Goal: Task Accomplishment & Management: Manage account settings

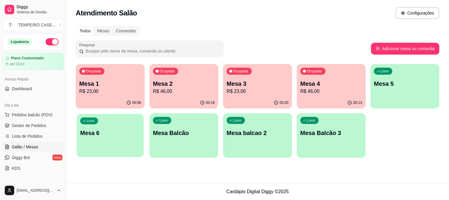
click at [110, 129] on p "Mesa 6" at bounding box center [110, 133] width 60 height 8
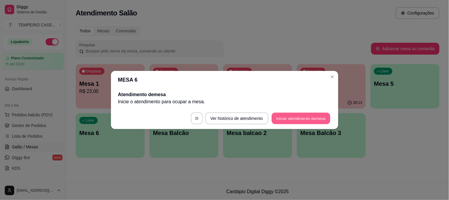
click at [296, 122] on button "Iniciar atendimento de mesa" at bounding box center [301, 119] width 59 height 12
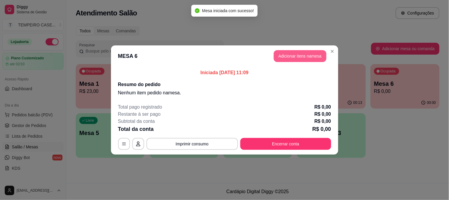
click at [286, 54] on button "Adicionar itens na mesa" at bounding box center [300, 56] width 53 height 12
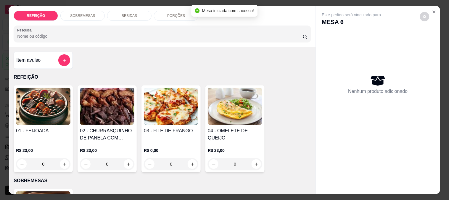
click at [45, 110] on img at bounding box center [43, 106] width 54 height 37
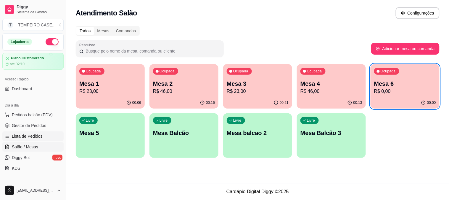
click at [20, 135] on span "Lista de Pedidos" at bounding box center [27, 136] width 31 height 6
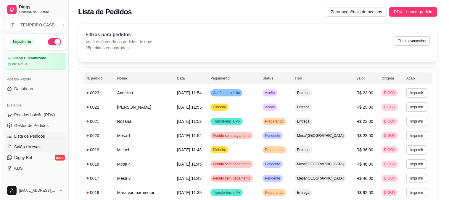
scroll to position [66, 0]
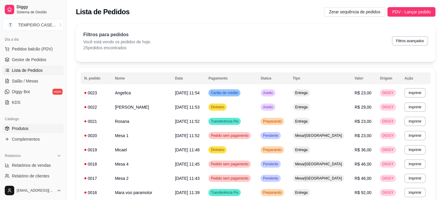
click at [27, 130] on span "Produtos" at bounding box center [20, 128] width 17 height 6
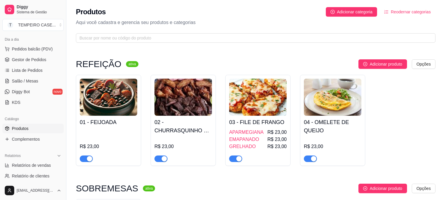
click at [135, 93] on img at bounding box center [108, 96] width 57 height 37
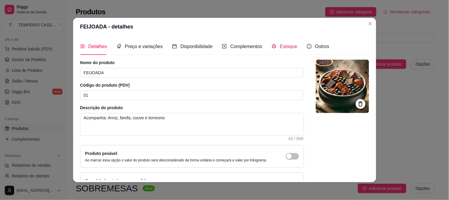
click at [275, 47] on div "Estoque" at bounding box center [285, 46] width 26 height 7
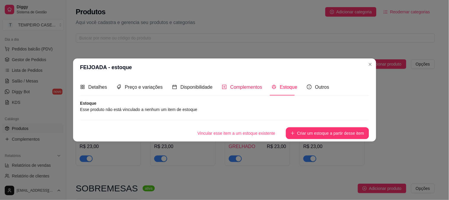
click at [226, 89] on div "Complementos" at bounding box center [242, 86] width 40 height 7
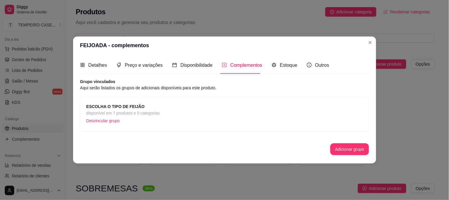
click at [105, 119] on p "Desvincular grupo" at bounding box center [122, 120] width 73 height 9
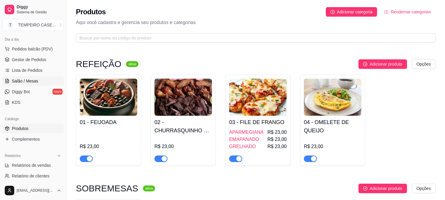
click at [30, 78] on span "Salão / Mesas" at bounding box center [25, 81] width 26 height 6
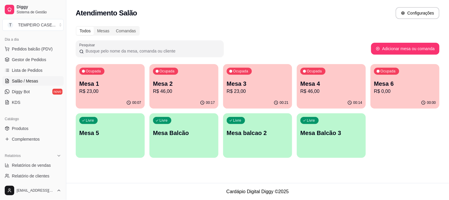
click at [387, 94] on p "R$ 0,00" at bounding box center [405, 91] width 62 height 7
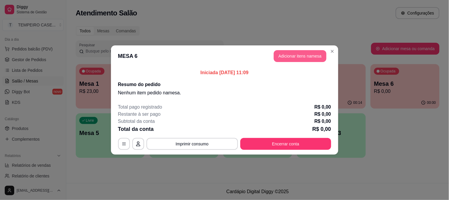
click at [295, 53] on button "Adicionar itens na mesa" at bounding box center [300, 56] width 53 height 12
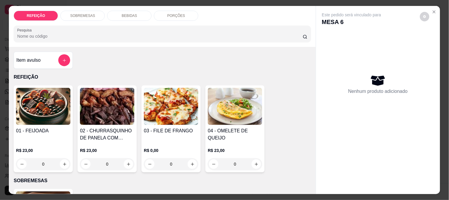
click at [157, 115] on img at bounding box center [171, 106] width 54 height 37
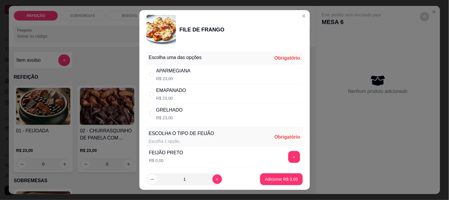
click at [230, 76] on div "APARMEGIANA R$ 23,00" at bounding box center [225, 75] width 156 height 20
radio input "true"
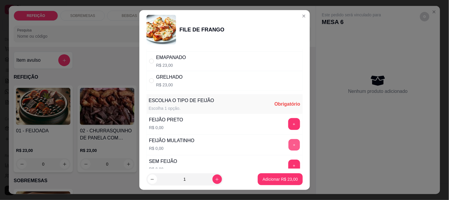
click at [288, 147] on button "+" at bounding box center [294, 145] width 12 height 12
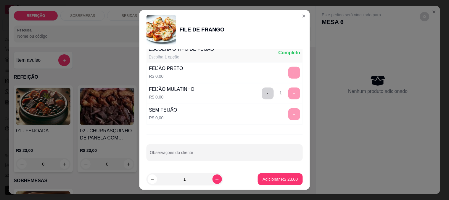
scroll to position [85, 0]
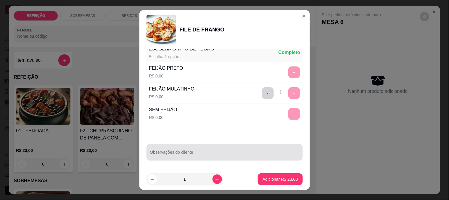
click at [205, 145] on div "Observações do cliente" at bounding box center [225, 152] width 156 height 17
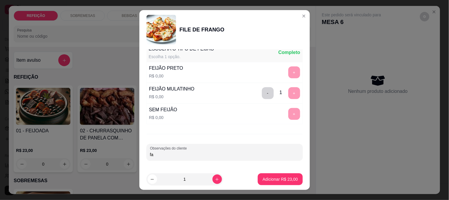
type input "f"
type input "FAROFA SEPARADA - SEM SALADA"
click at [264, 175] on button "Adicionar R$ 23,00" at bounding box center [280, 179] width 45 height 12
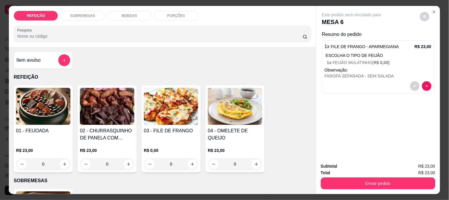
click at [41, 99] on img at bounding box center [43, 106] width 54 height 37
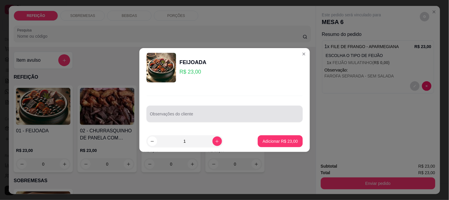
click at [219, 113] on div at bounding box center [224, 114] width 149 height 12
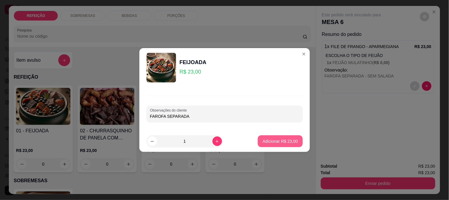
type input "FAROFA SEPARADA"
click at [282, 141] on p "Adicionar R$ 23,00" at bounding box center [280, 141] width 35 height 6
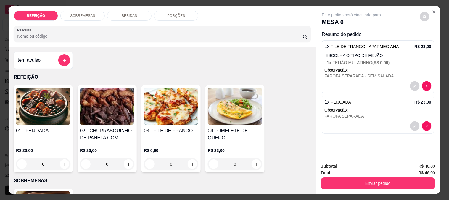
click at [368, 181] on button "Enviar pedido" at bounding box center [378, 183] width 115 height 12
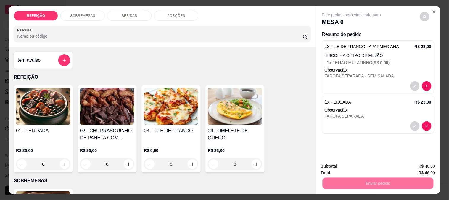
click at [346, 166] on button "Não registrar e enviar pedido" at bounding box center [359, 166] width 62 height 11
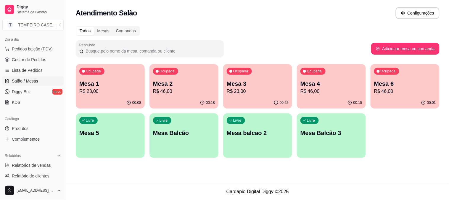
click at [382, 83] on p "Mesa 6" at bounding box center [405, 83] width 62 height 8
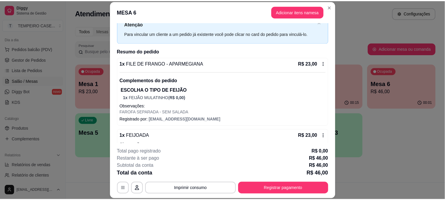
scroll to position [45, 0]
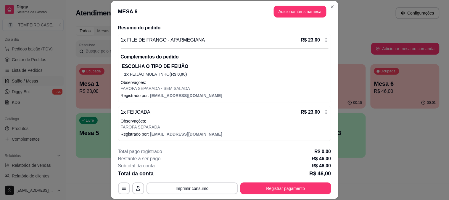
click at [320, 42] on div "R$ 23,00" at bounding box center [315, 39] width 28 height 7
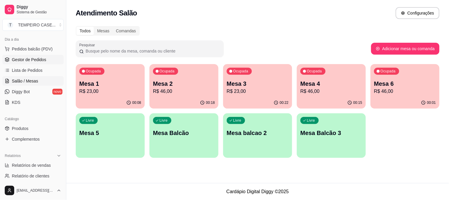
click at [29, 57] on span "Gestor de Pedidos" at bounding box center [29, 60] width 34 height 6
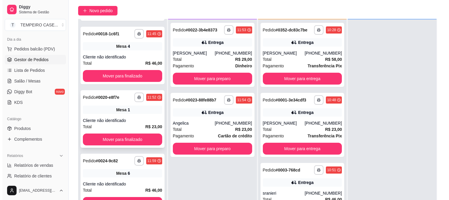
scroll to position [90, 0]
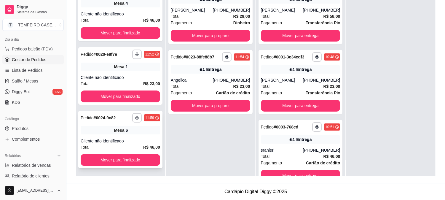
click at [115, 134] on div "**********" at bounding box center [120, 138] width 84 height 57
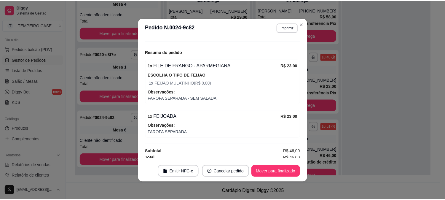
scroll to position [69, 0]
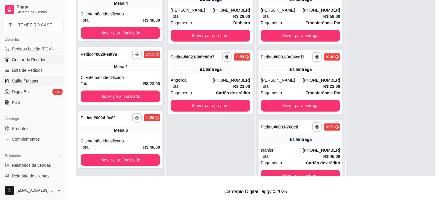
click at [35, 82] on span "Salão / Mesas" at bounding box center [25, 81] width 26 height 6
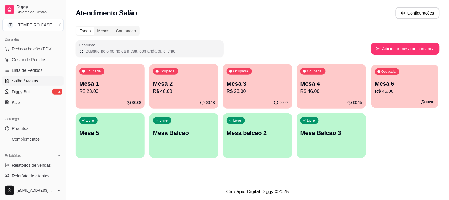
click at [392, 90] on p "R$ 46,00" at bounding box center [405, 91] width 60 height 7
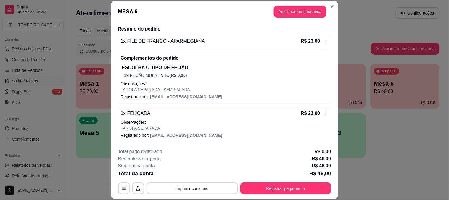
scroll to position [45, 0]
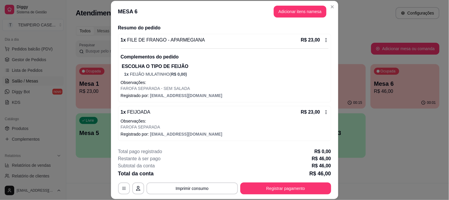
click at [324, 110] on icon at bounding box center [326, 112] width 5 height 5
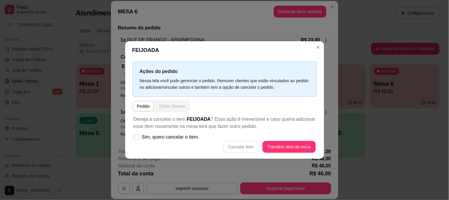
click at [170, 103] on div "Editar clientes" at bounding box center [172, 106] width 26 height 6
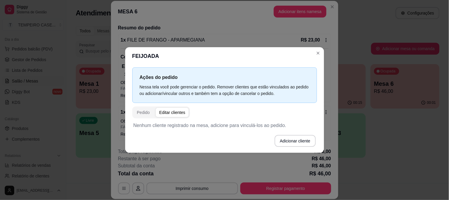
click at [148, 116] on button "Pedido" at bounding box center [144, 112] width 20 height 9
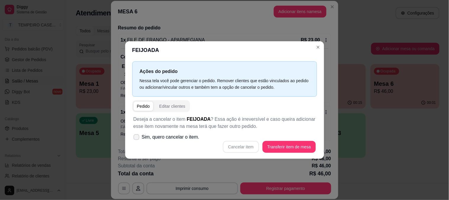
click at [158, 138] on span "Sim, quero cancelar o item." at bounding box center [171, 136] width 58 height 7
click at [137, 138] on input "Sim, quero cancelar o item." at bounding box center [135, 140] width 4 height 4
checkbox input "true"
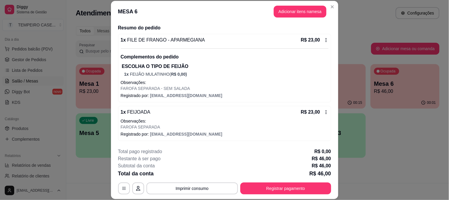
click at [268, 127] on p "FAROFA SEPARADA" at bounding box center [225, 127] width 208 height 6
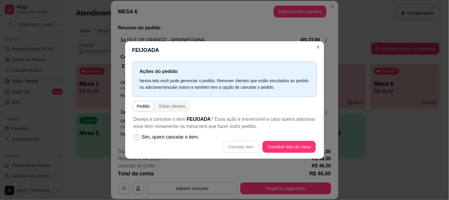
click at [158, 139] on span "Sim, quero cancelar o item." at bounding box center [171, 136] width 58 height 7
click at [137, 139] on input "Sim, quero cancelar o item." at bounding box center [135, 140] width 4 height 4
checkbox input "true"
click at [252, 150] on button "Cancelar item" at bounding box center [241, 147] width 36 height 12
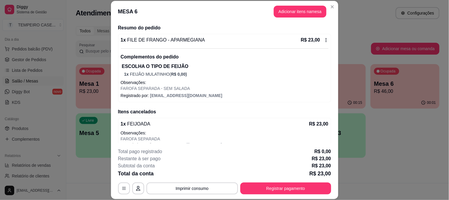
click at [324, 40] on icon at bounding box center [326, 40] width 5 height 5
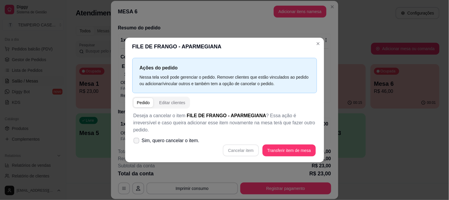
click at [147, 134] on label "Sim, quero cancelar o item." at bounding box center [166, 140] width 71 height 12
click at [137, 142] on input "Sim, quero cancelar o item." at bounding box center [135, 144] width 4 height 4
checkbox input "true"
click at [256, 147] on button "Cancelar item" at bounding box center [241, 150] width 36 height 12
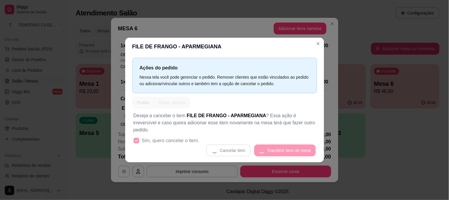
scroll to position [12, 0]
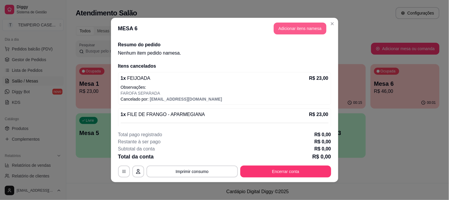
click at [309, 32] on button "Adicionar itens na mesa" at bounding box center [300, 29] width 53 height 12
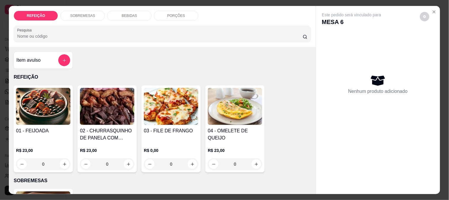
click at [172, 107] on img at bounding box center [171, 106] width 54 height 37
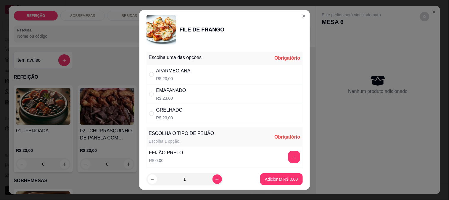
click at [224, 69] on div "APARMEGIANA R$ 23,00" at bounding box center [225, 75] width 156 height 20
radio input "true"
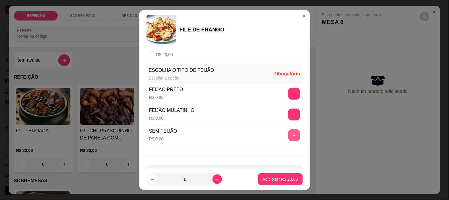
scroll to position [66, 0]
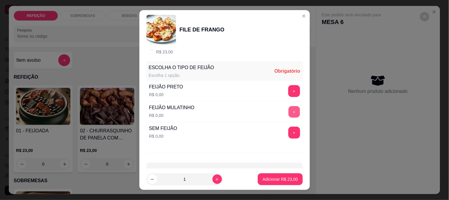
click at [288, 111] on button "+" at bounding box center [294, 112] width 12 height 12
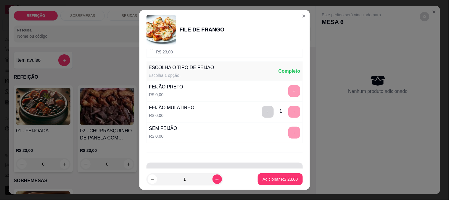
scroll to position [85, 0]
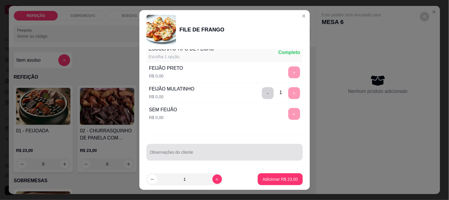
click at [190, 158] on div "Observações do cliente" at bounding box center [225, 152] width 156 height 17
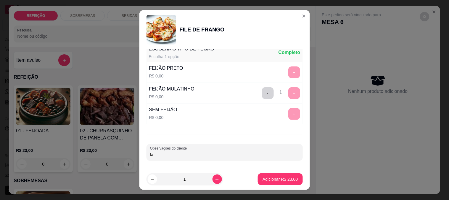
type input "f"
type input "FAROFA SEPARADA - SEM SALADA E SEM OREGANO"
click at [258, 171] on footer "1 Adicionar R$ 23,00" at bounding box center [225, 178] width 171 height 21
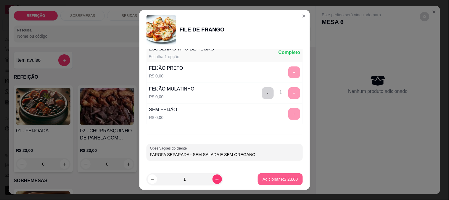
click at [263, 179] on p "Adicionar R$ 23,00" at bounding box center [280, 179] width 35 height 6
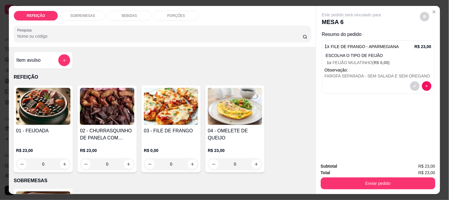
click at [30, 116] on img at bounding box center [43, 106] width 54 height 37
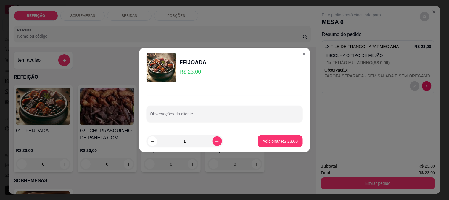
click at [236, 119] on input "Observações do cliente" at bounding box center [224, 116] width 149 height 6
type input "FAROFA SEPARADA"
click at [268, 140] on p "Adicionar R$ 23,00" at bounding box center [280, 141] width 35 height 6
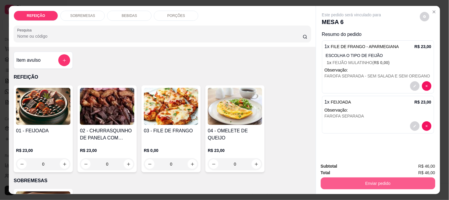
click at [370, 179] on button "Enviar pedido" at bounding box center [378, 183] width 115 height 12
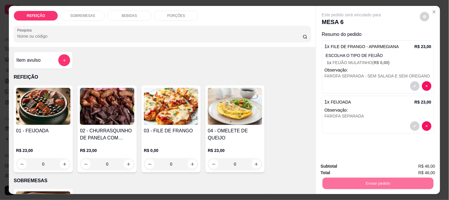
click at [354, 166] on button "Não registrar e enviar pedido" at bounding box center [359, 166] width 62 height 11
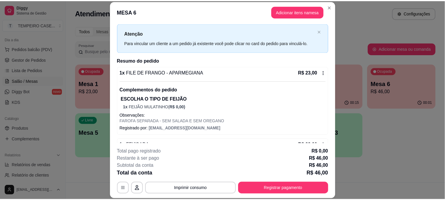
scroll to position [45, 0]
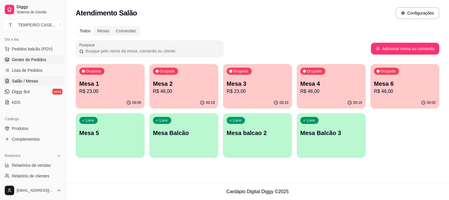
click at [40, 58] on span "Gestor de Pedidos" at bounding box center [29, 60] width 34 height 6
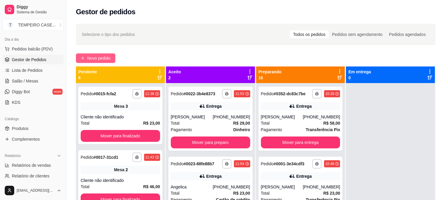
click at [98, 57] on span "Novo pedido" at bounding box center [98, 58] width 23 height 7
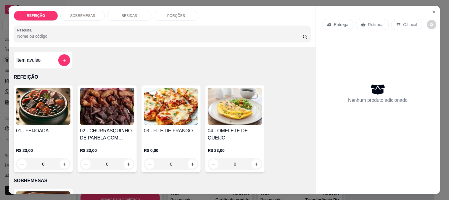
click at [49, 103] on img at bounding box center [43, 106] width 54 height 37
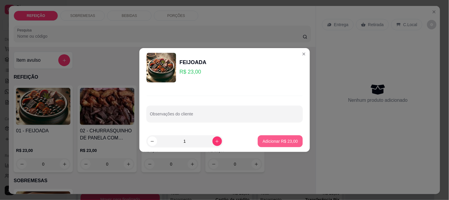
click at [269, 140] on p "Adicionar R$ 23,00" at bounding box center [280, 141] width 35 height 6
type input "1"
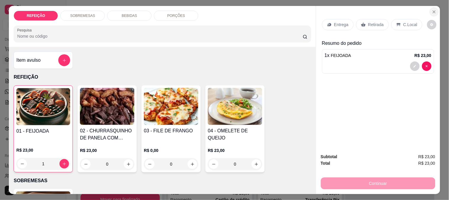
click at [433, 11] on icon "Close" at bounding box center [434, 12] width 2 height 2
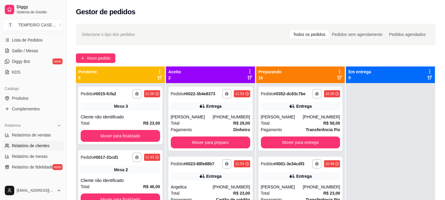
scroll to position [132, 0]
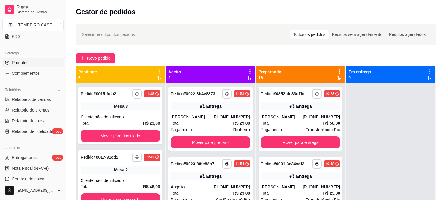
click at [19, 60] on span "Produtos" at bounding box center [20, 63] width 17 height 6
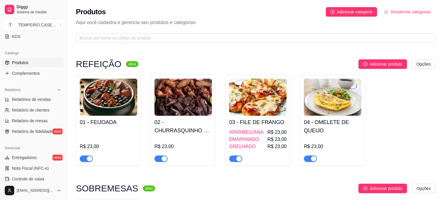
click at [98, 100] on img at bounding box center [108, 96] width 57 height 37
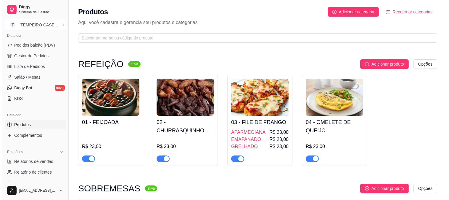
scroll to position [66, 0]
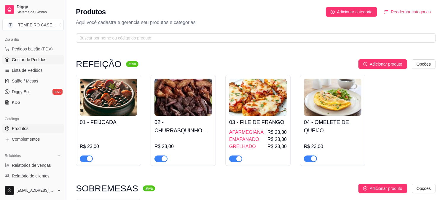
click at [33, 62] on span "Gestor de Pedidos" at bounding box center [29, 60] width 34 height 6
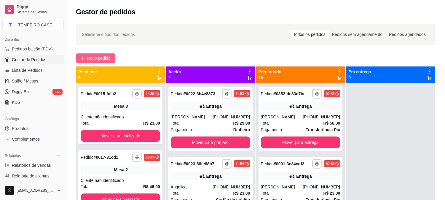
click at [96, 61] on span "Novo pedido" at bounding box center [98, 58] width 23 height 7
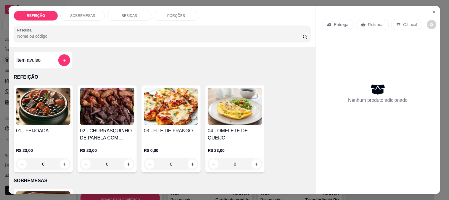
click at [41, 116] on img at bounding box center [43, 106] width 54 height 37
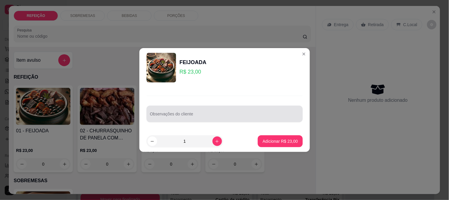
click at [193, 111] on div at bounding box center [224, 114] width 149 height 12
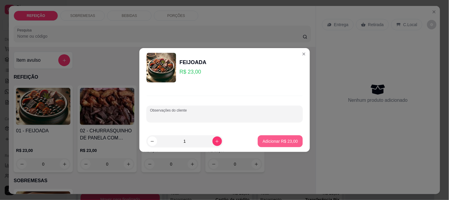
click at [282, 142] on p "Adicionar R$ 23,00" at bounding box center [280, 141] width 35 height 6
type input "1"
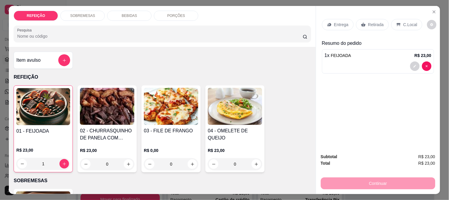
click at [349, 15] on div "Entrega Retirada C.Local" at bounding box center [378, 24] width 112 height 21
click at [339, 19] on div "Entrega" at bounding box center [338, 24] width 32 height 11
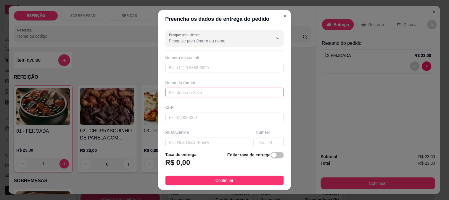
click at [189, 95] on input "text" at bounding box center [225, 92] width 118 height 9
paste input "[PERSON_NAME]"
type input "[PERSON_NAME]"
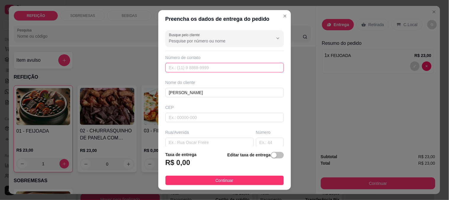
click at [185, 68] on input "text" at bounding box center [225, 67] width 118 height 9
paste input "[PHONE_NUMBER]"
type input "[PHONE_NUMBER]"
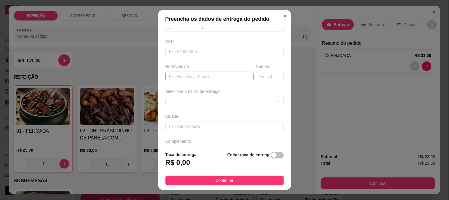
click at [190, 78] on input "text" at bounding box center [210, 76] width 88 height 9
paste input "Na [GEOGRAPHIC_DATA], vindo da aí é uma rua depois da [PERSON_NAME]."
click at [187, 100] on span at bounding box center [224, 101] width 111 height 9
type input "Na [GEOGRAPHIC_DATA], vindo da aí é uma rua depois da [PERSON_NAME]."
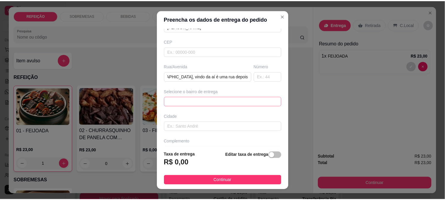
scroll to position [0, 0]
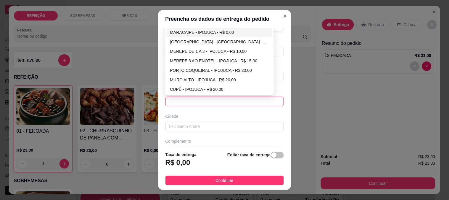
click at [198, 33] on div "MARACAIPE - IPOJUCA - R$ 0,00" at bounding box center [219, 32] width 99 height 7
type input "IPOJUCA"
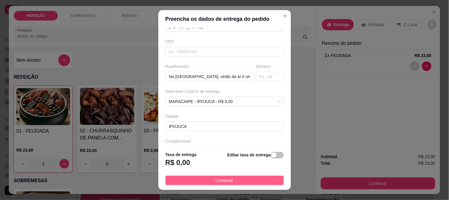
click at [206, 180] on button "Continuar" at bounding box center [225, 179] width 118 height 9
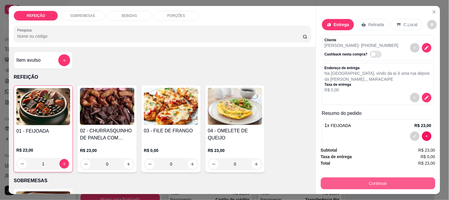
click at [355, 177] on button "Continuar" at bounding box center [378, 183] width 115 height 12
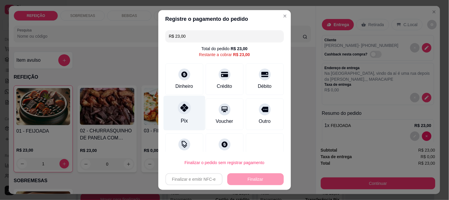
click at [172, 113] on div "Pix" at bounding box center [184, 112] width 42 height 35
type input "R$ 0,00"
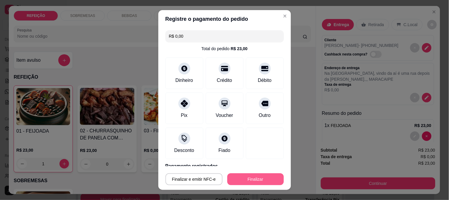
click at [245, 177] on button "Finalizar" at bounding box center [255, 179] width 57 height 12
type input "0"
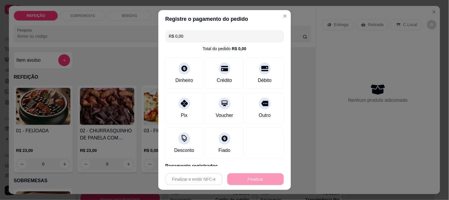
type input "-R$ 23,00"
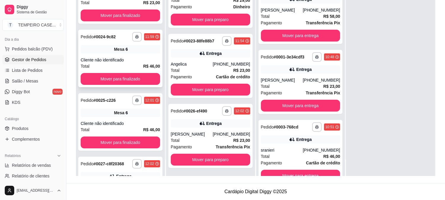
scroll to position [256, 0]
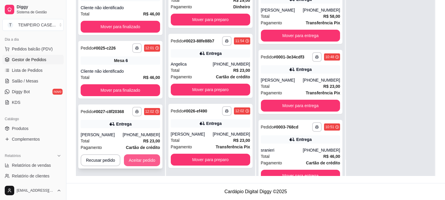
click at [140, 158] on button "Aceitar pedido" at bounding box center [142, 160] width 36 height 12
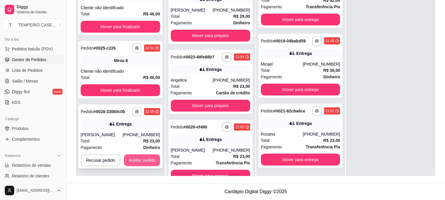
click at [144, 163] on button "Aceitar pedido" at bounding box center [142, 160] width 36 height 12
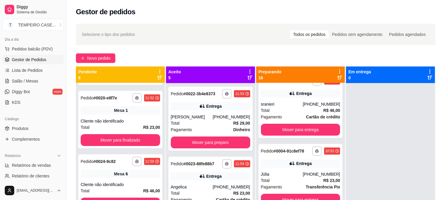
scroll to position [0, 0]
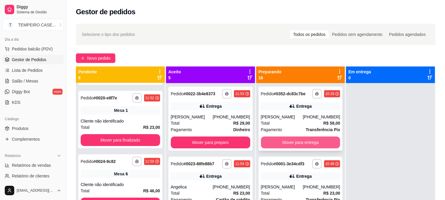
click at [286, 141] on button "Mover para entrega" at bounding box center [300, 142] width 79 height 12
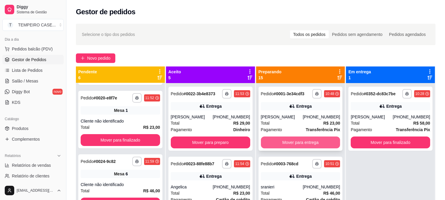
click at [294, 142] on button "Mover para entrega" at bounding box center [300, 142] width 79 height 12
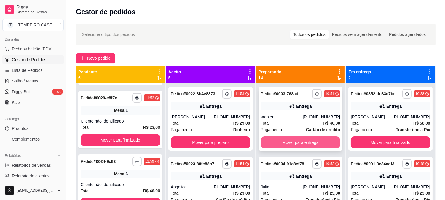
click at [298, 143] on button "Mover para entrega" at bounding box center [300, 142] width 79 height 12
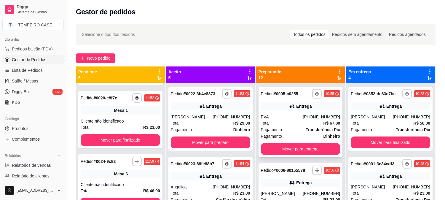
click at [301, 142] on div "**********" at bounding box center [300, 121] width 84 height 70
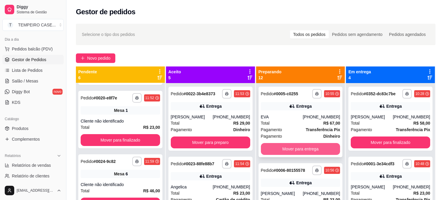
click at [318, 149] on button "Mover para entrega" at bounding box center [300, 149] width 79 height 12
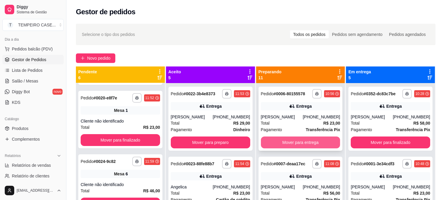
click at [304, 148] on button "Mover para entrega" at bounding box center [300, 142] width 79 height 12
click at [293, 144] on button "Mover para entrega" at bounding box center [300, 142] width 79 height 12
click at [297, 141] on button "Mover para entrega" at bounding box center [300, 142] width 79 height 12
click at [296, 141] on button "Mover para entrega" at bounding box center [300, 142] width 79 height 12
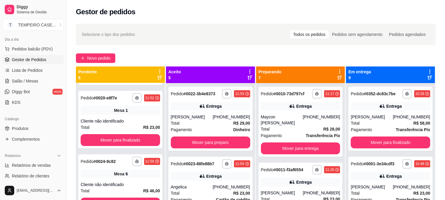
click at [296, 141] on div "**********" at bounding box center [300, 121] width 84 height 70
click at [305, 149] on button "Mover para entrega" at bounding box center [300, 148] width 79 height 12
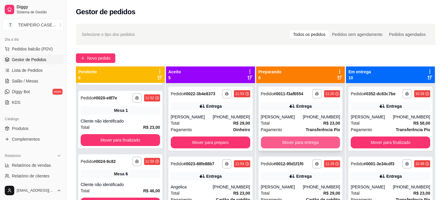
click at [291, 144] on button "Mover para entrega" at bounding box center [300, 142] width 79 height 12
click at [288, 143] on button "Mover para entrega" at bounding box center [300, 142] width 79 height 12
click at [294, 142] on button "Mover para entrega" at bounding box center [300, 142] width 79 height 12
click at [294, 142] on button "Mover para entrega" at bounding box center [300, 143] width 77 height 12
click at [294, 141] on button "Mover para entrega" at bounding box center [300, 143] width 77 height 12
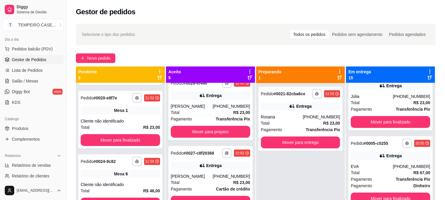
scroll to position [155, 0]
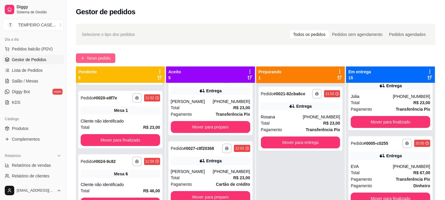
click at [88, 57] on span "Novo pedido" at bounding box center [98, 58] width 23 height 7
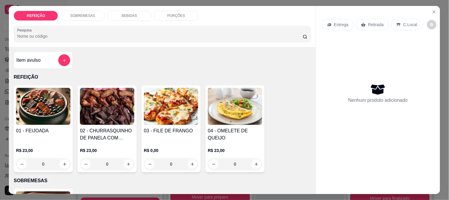
click at [135, 104] on div "01 - FEIJOADA R$ 23,00 0 02 - CHURRASQUINHO DE PANELA COM SALADA DE MAIONESE R$…" at bounding box center [162, 128] width 297 height 87
click at [158, 94] on img at bounding box center [171, 106] width 54 height 37
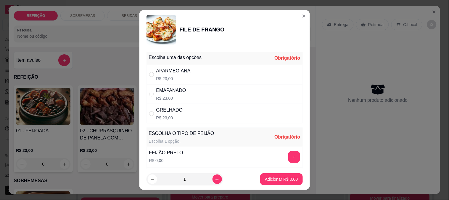
click at [182, 74] on div "APARMEGIANA R$ 23,00" at bounding box center [173, 74] width 34 height 14
radio input "true"
click at [288, 156] on button "+" at bounding box center [294, 157] width 12 height 12
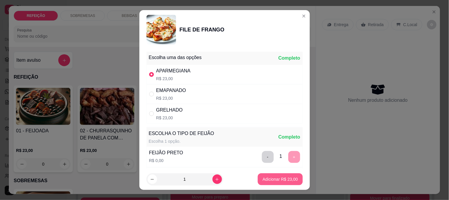
click at [285, 179] on p "Adicionar R$ 23,00" at bounding box center [280, 179] width 35 height 6
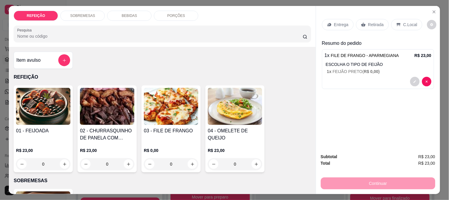
click at [372, 25] on p "Retirada" at bounding box center [376, 25] width 16 height 6
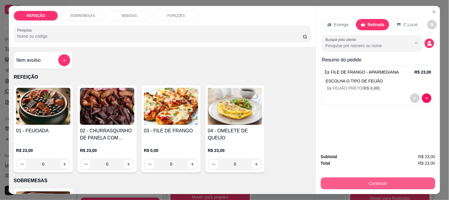
click at [365, 178] on button "Continuar" at bounding box center [378, 183] width 115 height 12
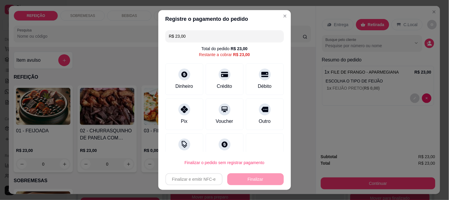
click at [223, 82] on div "Crédito" at bounding box center [225, 78] width 38 height 31
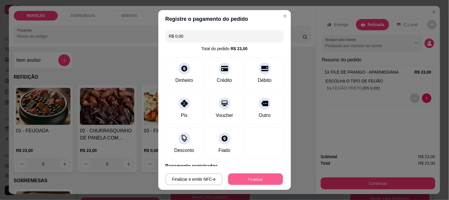
click at [258, 177] on button "Finalizar" at bounding box center [255, 179] width 55 height 12
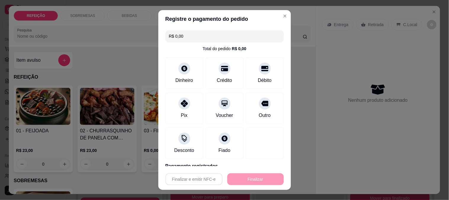
type input "-R$ 23,00"
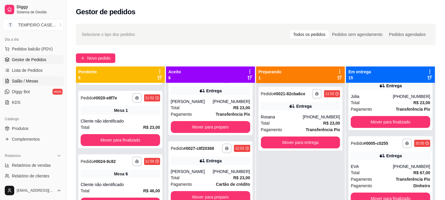
click at [33, 80] on span "Salão / Mesas" at bounding box center [25, 81] width 26 height 6
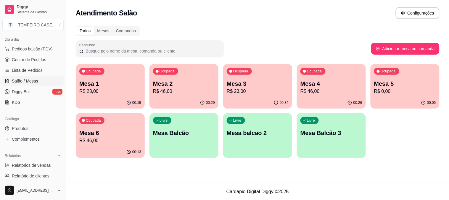
click at [186, 132] on p "Mesa Balcão" at bounding box center [184, 133] width 62 height 8
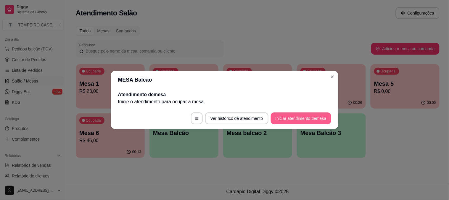
click at [285, 113] on button "Iniciar atendimento de mesa" at bounding box center [301, 118] width 60 height 12
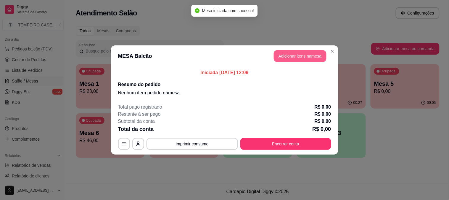
click at [286, 55] on button "Adicionar itens na mesa" at bounding box center [300, 56] width 53 height 12
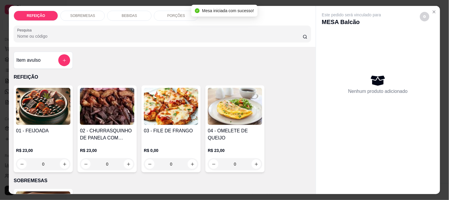
click at [51, 102] on img at bounding box center [43, 106] width 54 height 37
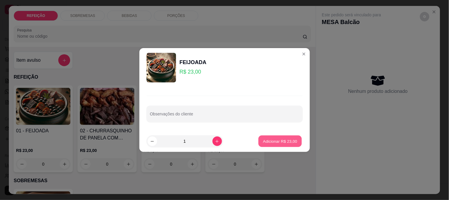
click at [276, 137] on button "Adicionar R$ 23,00" at bounding box center [281, 141] width 44 height 12
type input "1"
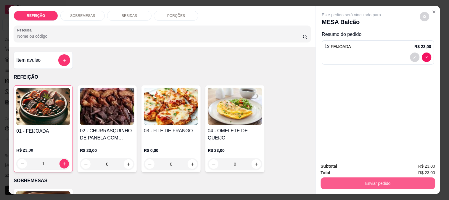
click at [359, 184] on button "Enviar pedido" at bounding box center [378, 183] width 115 height 12
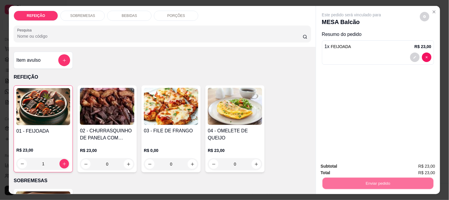
click at [357, 169] on button "Não registrar e enviar pedido" at bounding box center [359, 166] width 62 height 11
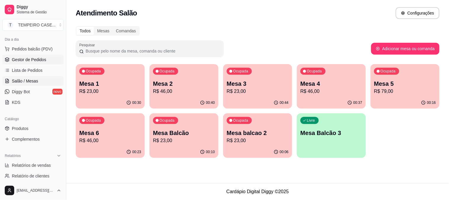
click at [36, 58] on span "Gestor de Pedidos" at bounding box center [29, 60] width 34 height 6
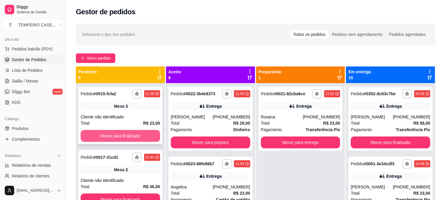
click at [129, 132] on button "Mover para finalizado" at bounding box center [120, 136] width 79 height 12
click at [125, 136] on button "Mover para finalizado" at bounding box center [120, 136] width 79 height 12
click at [125, 136] on button "Mover para finalizado" at bounding box center [120, 136] width 77 height 12
click at [126, 117] on div "Cliente não identificado" at bounding box center [120, 117] width 79 height 6
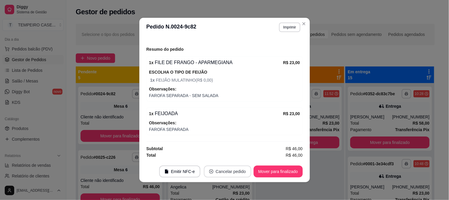
scroll to position [69, 0]
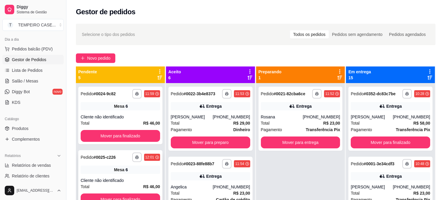
click at [107, 175] on div "**********" at bounding box center [120, 178] width 84 height 57
click at [111, 111] on div "**********" at bounding box center [120, 114] width 84 height 57
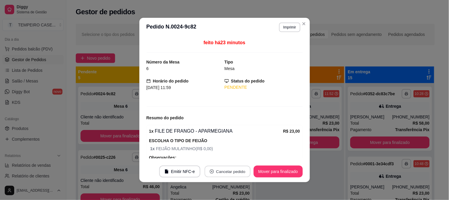
click at [222, 171] on button "Cancelar pedido" at bounding box center [228, 172] width 46 height 12
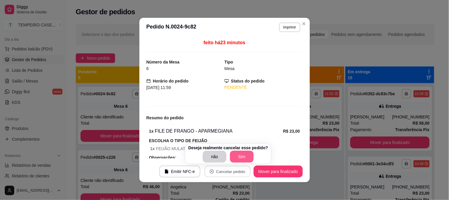
click at [232, 156] on button "Sim" at bounding box center [242, 156] width 24 height 12
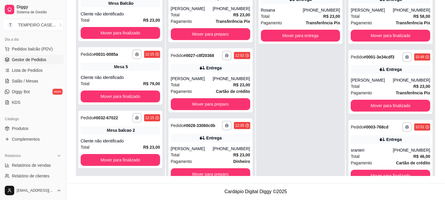
scroll to position [164, 0]
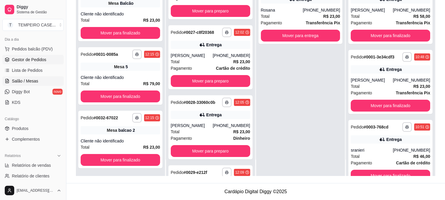
click at [27, 79] on span "Salão / Mesas" at bounding box center [25, 81] width 26 height 6
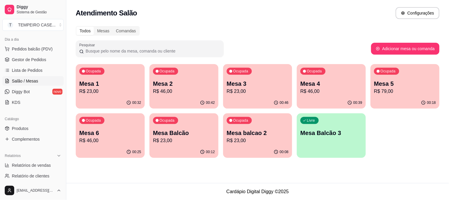
click at [184, 135] on p "Mesa Balcão" at bounding box center [184, 133] width 62 height 8
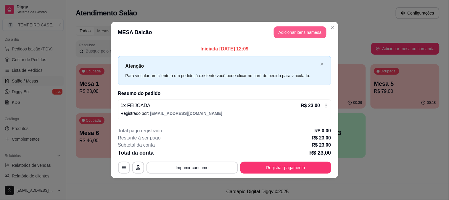
click at [286, 33] on button "Adicionar itens na mesa" at bounding box center [300, 32] width 53 height 12
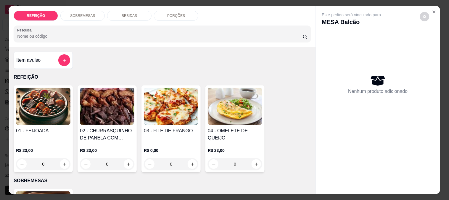
click at [130, 11] on div "BEBIDAS" at bounding box center [129, 16] width 44 height 10
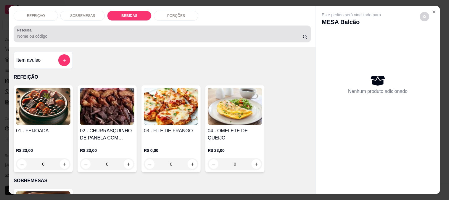
scroll to position [15, 0]
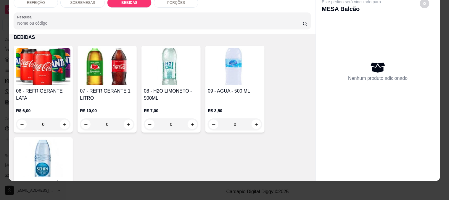
click at [103, 57] on img at bounding box center [107, 66] width 54 height 37
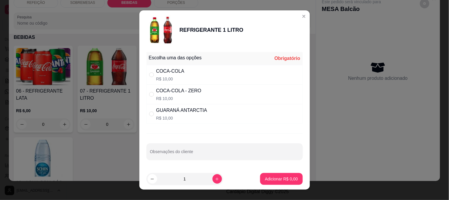
click at [196, 96] on p "R$ 10,00" at bounding box center [178, 98] width 45 height 6
radio input "true"
click at [274, 181] on p "Adicionar R$ 10,00" at bounding box center [280, 179] width 35 height 6
type input "1"
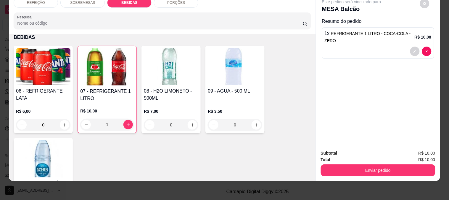
click at [339, 169] on button "Enviar pedido" at bounding box center [378, 170] width 115 height 12
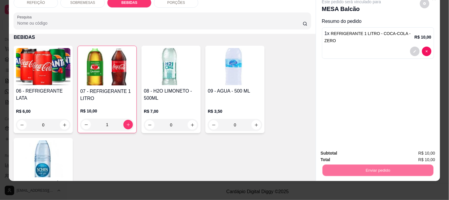
click at [339, 150] on button "Não registrar e enviar pedido" at bounding box center [359, 150] width 60 height 11
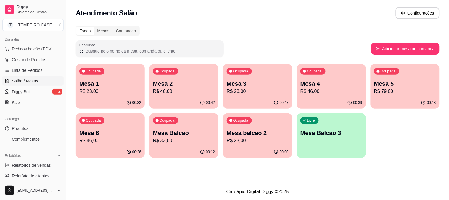
click at [107, 90] on p "R$ 23,00" at bounding box center [110, 91] width 62 height 7
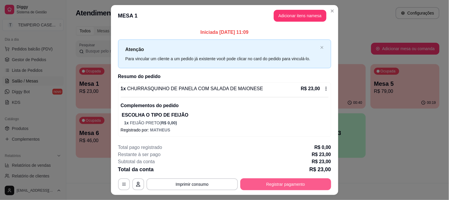
click at [274, 185] on button "Registrar pagamento" at bounding box center [285, 184] width 91 height 12
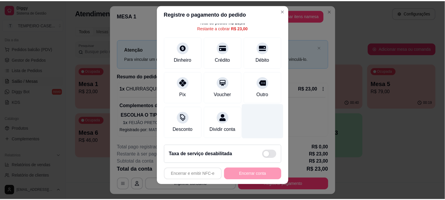
scroll to position [9, 0]
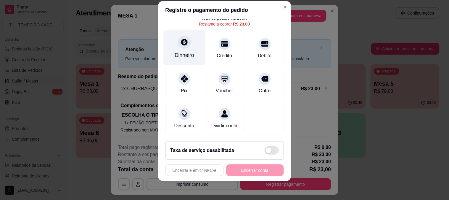
click at [185, 42] on div "Dinheiro" at bounding box center [184, 47] width 42 height 35
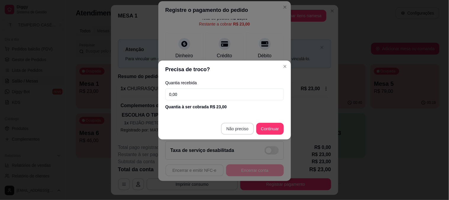
click at [240, 122] on footer "Não preciso Continuar" at bounding box center [224, 128] width 133 height 21
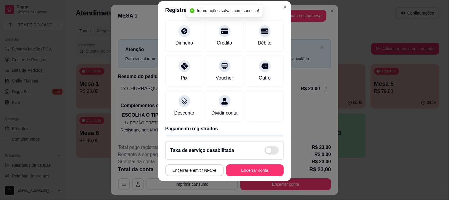
type input "R$ 0,00"
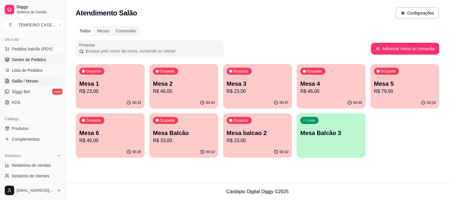
click at [22, 61] on span "Gestor de Pedidos" at bounding box center [29, 60] width 34 height 6
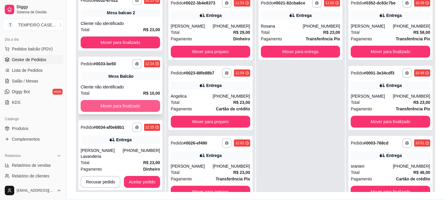
scroll to position [90, 0]
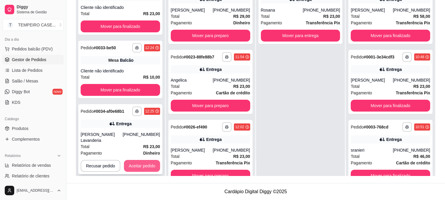
click at [145, 160] on button "Aceitar pedido" at bounding box center [142, 166] width 36 height 12
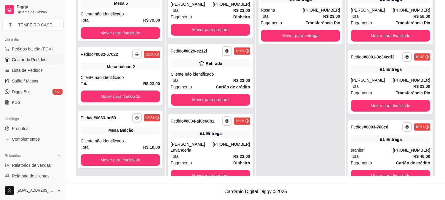
scroll to position [295, 0]
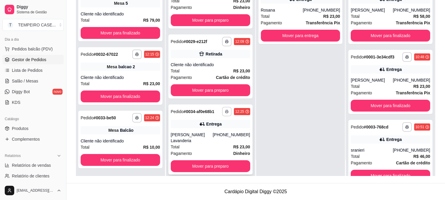
click at [226, 110] on polyline "button" at bounding box center [227, 110] width 2 height 1
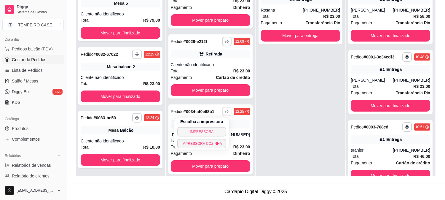
click at [180, 131] on button "IMPRESSORA" at bounding box center [201, 131] width 49 height 9
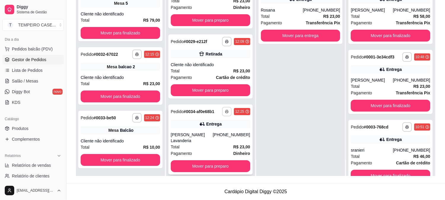
click at [222, 110] on button "button" at bounding box center [226, 111] width 9 height 9
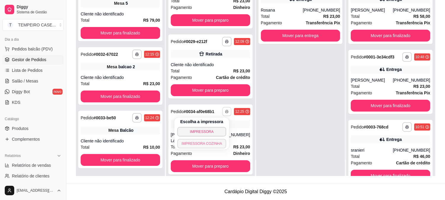
click at [206, 142] on button "IMPRESSORA COZINHA" at bounding box center [201, 143] width 49 height 9
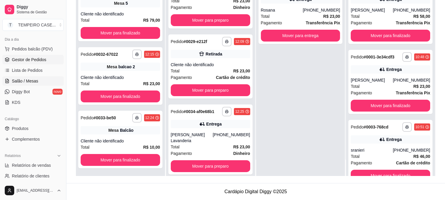
click at [29, 81] on span "Salão / Mesas" at bounding box center [25, 81] width 26 height 6
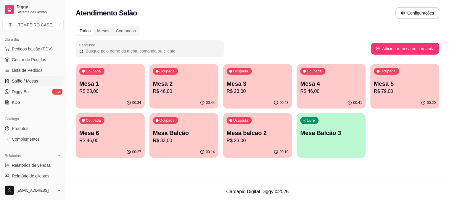
click at [122, 92] on p "R$ 23,00" at bounding box center [110, 91] width 62 height 7
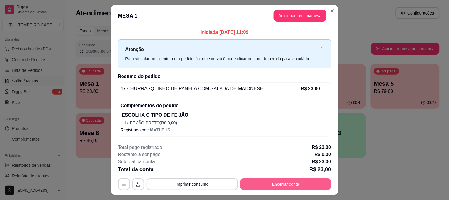
click at [272, 185] on button "Encerrar conta" at bounding box center [285, 184] width 91 height 12
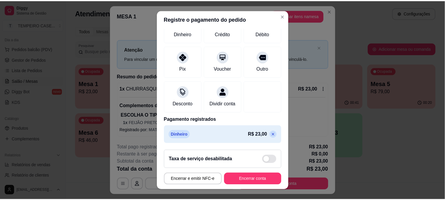
scroll to position [60, 0]
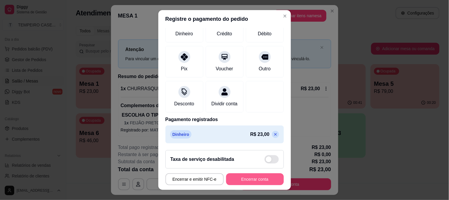
click at [248, 179] on button "Encerrar conta" at bounding box center [255, 179] width 58 height 12
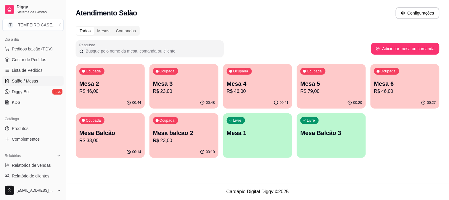
click at [101, 81] on p "Mesa 2" at bounding box center [110, 83] width 62 height 8
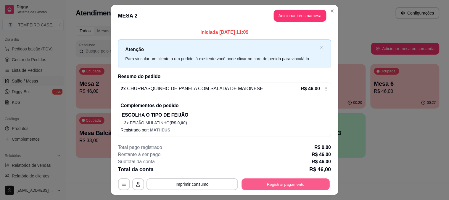
click at [286, 186] on button "Registrar pagamento" at bounding box center [286, 184] width 88 height 12
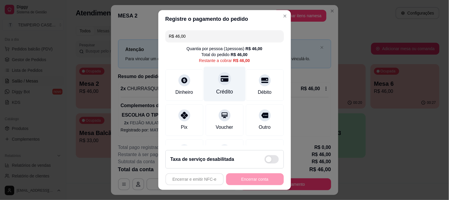
click at [223, 89] on div "Crédito" at bounding box center [224, 92] width 17 height 8
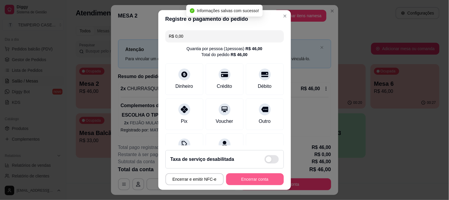
type input "R$ 0,00"
click at [247, 179] on button "Encerrar conta" at bounding box center [255, 179] width 58 height 12
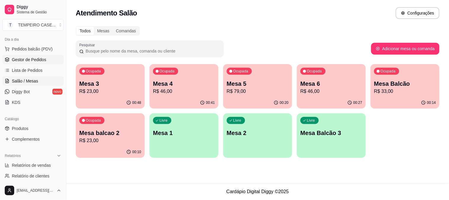
click at [30, 57] on span "Gestor de Pedidos" at bounding box center [29, 60] width 34 height 6
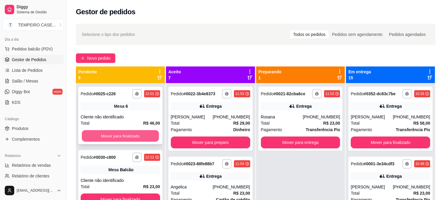
click at [111, 133] on button "Mover para finalizado" at bounding box center [120, 136] width 77 height 12
click at [111, 133] on button "Mover para finalizado" at bounding box center [120, 136] width 79 height 12
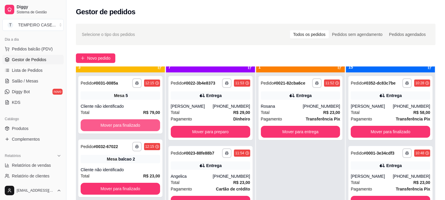
scroll to position [16, 0]
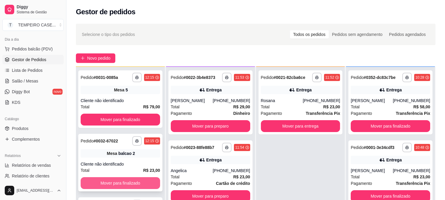
click at [111, 182] on button "Mover para finalizado" at bounding box center [120, 183] width 79 height 12
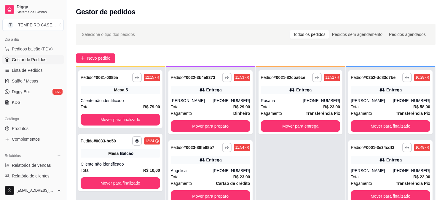
click at [311, 181] on div "**********" at bounding box center [300, 167] width 89 height 200
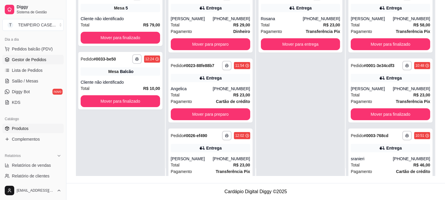
scroll to position [0, 0]
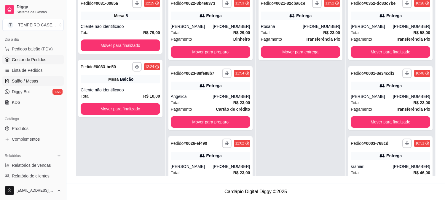
click at [32, 76] on link "Salão / Mesas" at bounding box center [32, 80] width 61 height 9
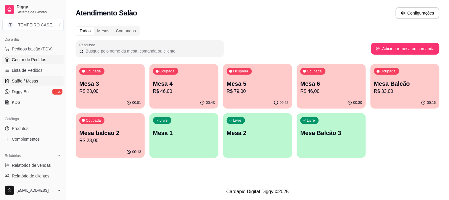
click at [31, 59] on span "Gestor de Pedidos" at bounding box center [29, 60] width 34 height 6
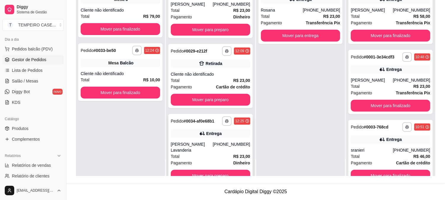
scroll to position [295, 0]
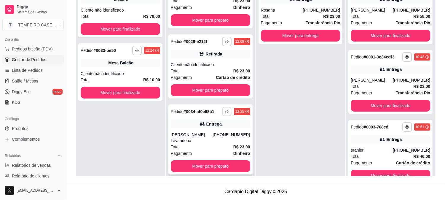
click at [225, 110] on icon "button" at bounding box center [227, 112] width 4 height 4
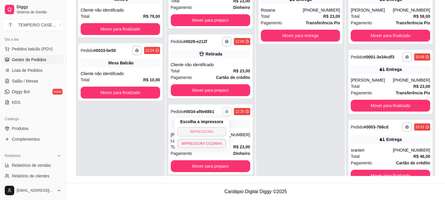
click at [209, 131] on button "IMPRESSORA" at bounding box center [201, 131] width 49 height 9
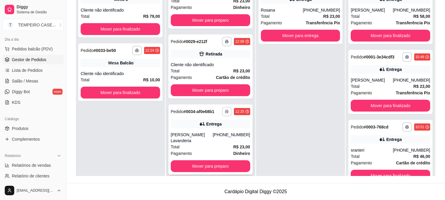
click at [226, 110] on polyline "button" at bounding box center [227, 110] width 2 height 1
click at [111, 118] on div "**********" at bounding box center [120, 76] width 89 height 200
click at [18, 82] on span "Salão / Mesas" at bounding box center [25, 81] width 26 height 6
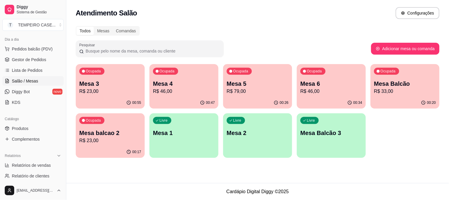
click at [185, 90] on p "R$ 46,00" at bounding box center [184, 91] width 62 height 7
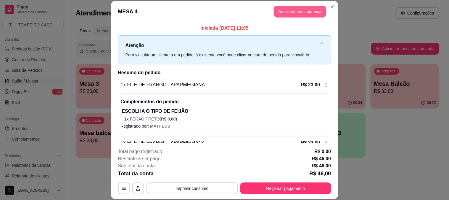
click at [292, 15] on button "Adicionar itens na mesa" at bounding box center [300, 12] width 53 height 12
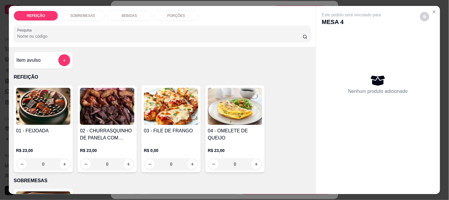
click at [135, 11] on div "BEBIDAS" at bounding box center [129, 16] width 44 height 10
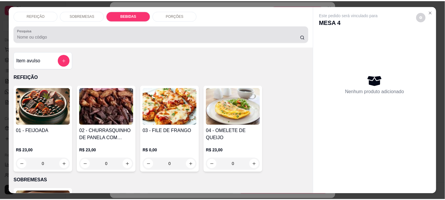
scroll to position [15, 0]
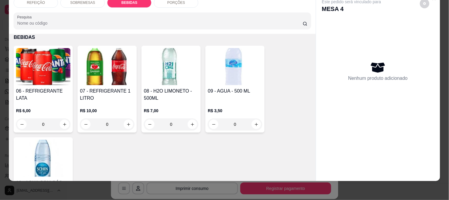
click at [180, 60] on img at bounding box center [171, 66] width 54 height 37
click at [278, 140] on p "Adicionar R$ 7,00" at bounding box center [281, 141] width 33 height 6
type input "1"
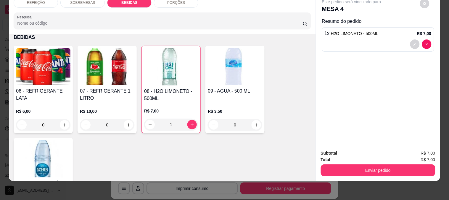
click at [337, 156] on div "Total R$ 7,00" at bounding box center [378, 159] width 115 height 7
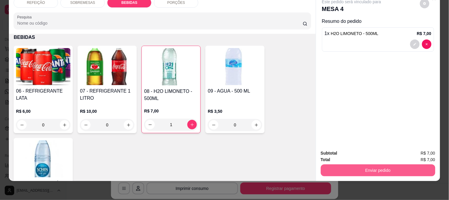
click at [339, 164] on button "Enviar pedido" at bounding box center [378, 170] width 115 height 12
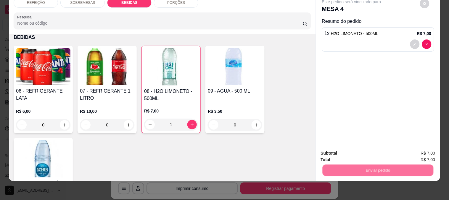
click at [341, 153] on button "Não registrar e enviar pedido" at bounding box center [359, 150] width 60 height 11
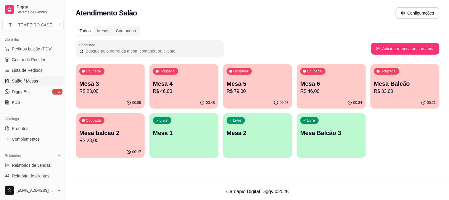
click at [179, 78] on div "Ocupada Mesa 4 R$ 46,00" at bounding box center [184, 80] width 69 height 33
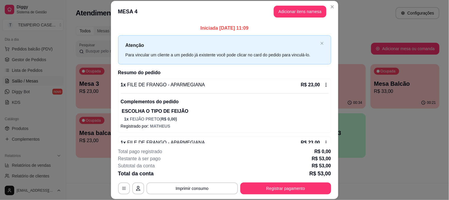
click at [281, 179] on div "**********" at bounding box center [224, 171] width 213 height 46
click at [280, 186] on button "Registrar pagamento" at bounding box center [285, 188] width 91 height 12
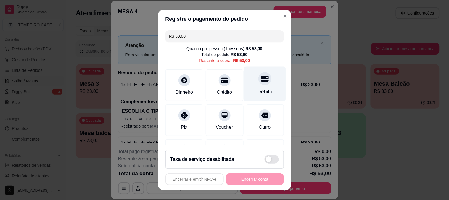
click at [260, 88] on div "Débito" at bounding box center [264, 92] width 15 height 8
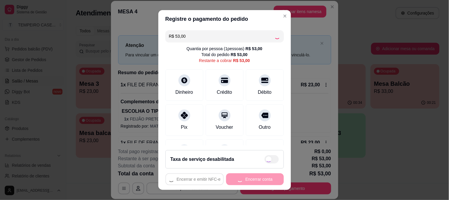
type input "R$ 0,00"
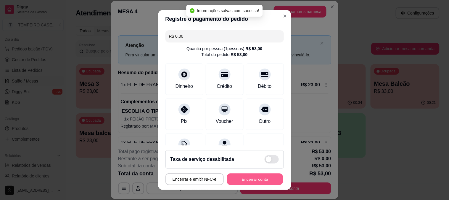
click at [265, 179] on button "Encerrar conta" at bounding box center [255, 179] width 56 height 12
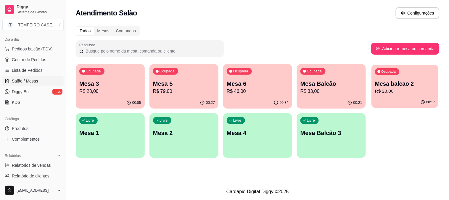
click at [403, 84] on p "Mesa balcao 2" at bounding box center [405, 84] width 60 height 8
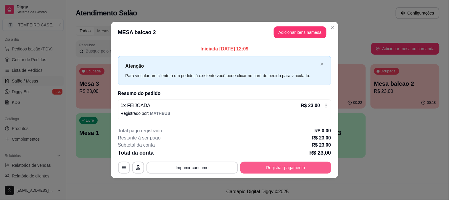
click at [291, 163] on button "Registrar pagamento" at bounding box center [285, 167] width 91 height 12
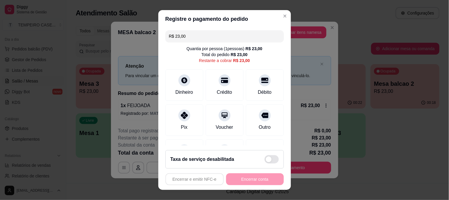
drag, startPoint x: 185, startPoint y: 122, endPoint x: 244, endPoint y: 152, distance: 66.5
click at [187, 122] on div "Pix" at bounding box center [185, 119] width 38 height 31
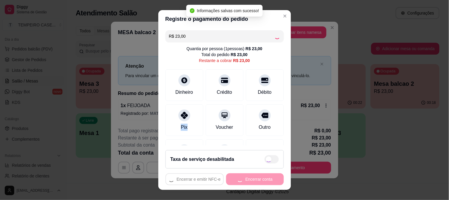
type input "R$ 0,00"
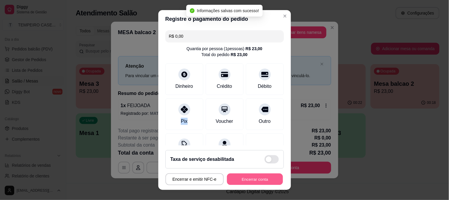
click at [254, 179] on button "Encerrar conta" at bounding box center [255, 179] width 56 height 12
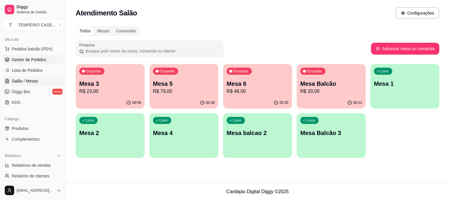
click at [26, 59] on span "Gestor de Pedidos" at bounding box center [29, 60] width 34 height 6
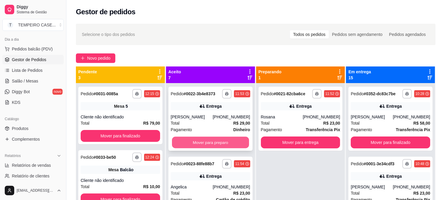
click at [224, 143] on button "Mover para preparo" at bounding box center [210, 143] width 77 height 12
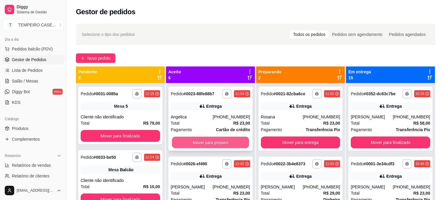
click at [214, 143] on button "Mover para preparo" at bounding box center [210, 143] width 77 height 12
click at [219, 142] on button "Mover para preparo" at bounding box center [210, 142] width 79 height 12
click at [221, 140] on button "Mover para preparo" at bounding box center [210, 142] width 79 height 12
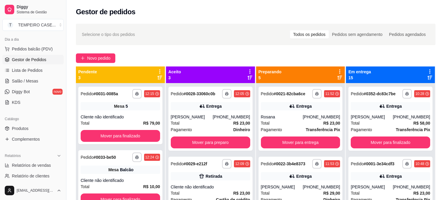
click at [221, 140] on div "**********" at bounding box center [210, 118] width 84 height 64
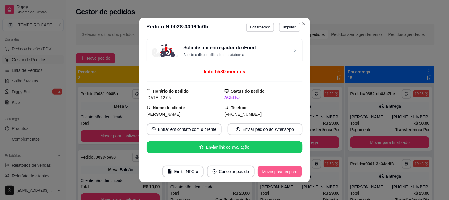
click at [270, 170] on button "Mover para preparo" at bounding box center [280, 172] width 44 height 12
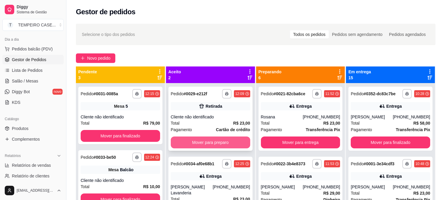
click at [219, 138] on button "Mover para preparo" at bounding box center [210, 142] width 79 height 12
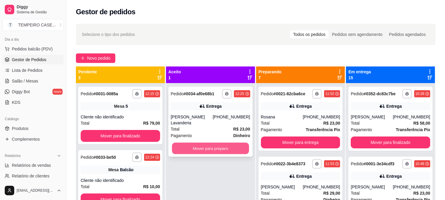
click at [207, 142] on button "Mover para preparo" at bounding box center [210, 148] width 77 height 12
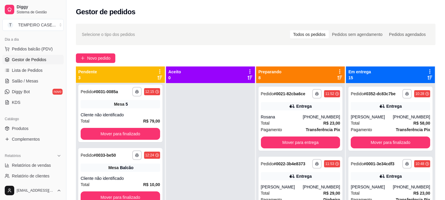
scroll to position [2, 0]
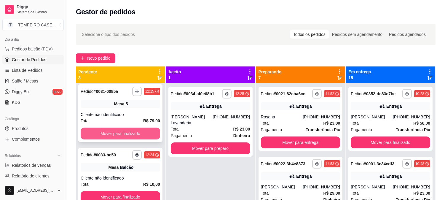
click at [138, 134] on button "Mover para finalizado" at bounding box center [120, 133] width 79 height 12
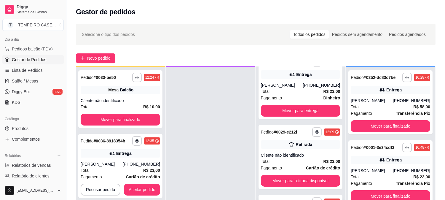
scroll to position [90, 0]
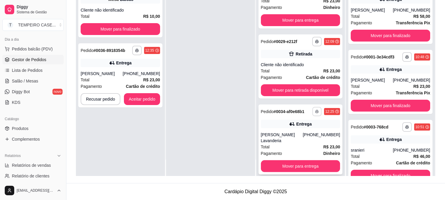
click at [312, 110] on button "button" at bounding box center [316, 111] width 9 height 9
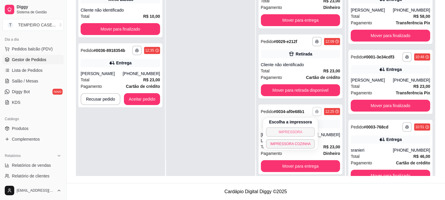
click at [292, 132] on button "IMPRESSORA" at bounding box center [290, 131] width 49 height 9
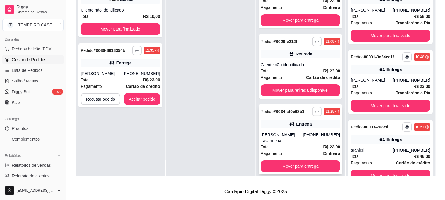
click at [312, 108] on button "button" at bounding box center [316, 111] width 9 height 9
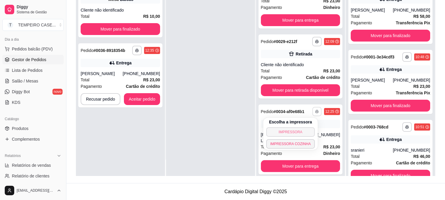
click at [297, 132] on button "IMPRESSORA" at bounding box center [290, 131] width 49 height 9
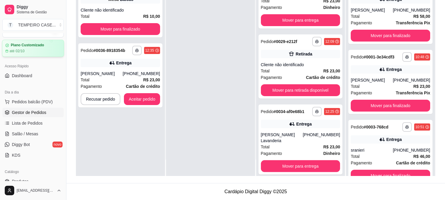
scroll to position [0, 0]
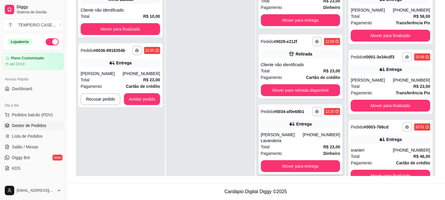
click at [312, 109] on button "button" at bounding box center [316, 111] width 9 height 9
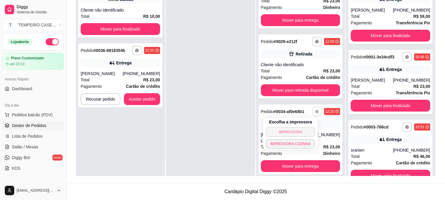
click at [289, 132] on button "IMPRESSORA" at bounding box center [290, 131] width 49 height 9
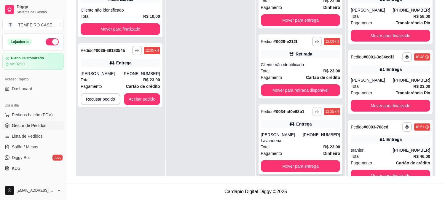
click at [315, 111] on icon "button" at bounding box center [317, 112] width 4 height 4
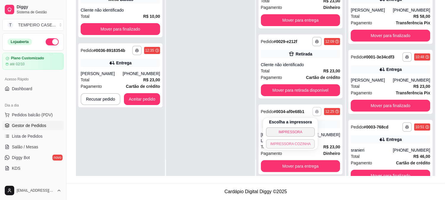
click at [292, 145] on button "IMPRESSORA COZINHA" at bounding box center [290, 143] width 49 height 9
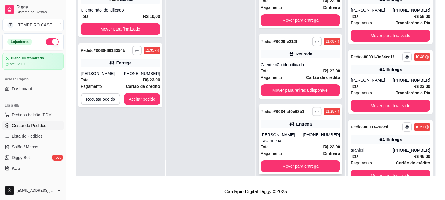
click at [315, 111] on icon "button" at bounding box center [317, 112] width 4 height 4
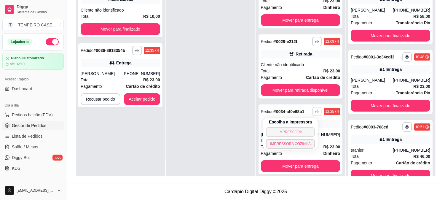
click at [285, 130] on button "IMPRESSORA" at bounding box center [290, 131] width 49 height 9
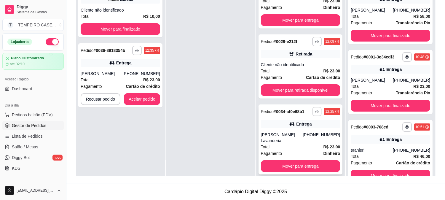
click at [316, 112] on rect "button" at bounding box center [317, 112] width 2 height 1
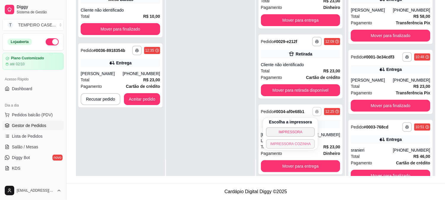
click at [291, 143] on button "IMPRESSORA COZINHA" at bounding box center [290, 143] width 49 height 9
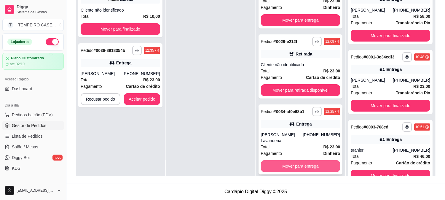
click at [310, 161] on button "Mover para entrega" at bounding box center [300, 166] width 79 height 12
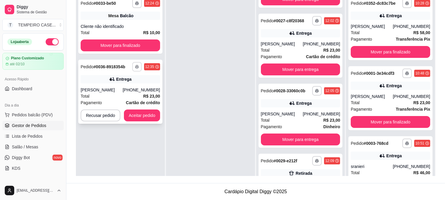
click at [138, 67] on icon "button" at bounding box center [136, 66] width 3 height 1
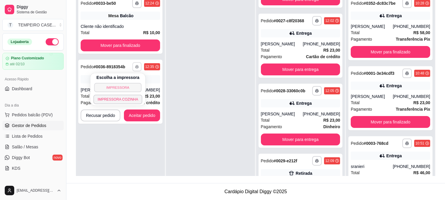
click at [128, 84] on button "IMPRESSORA" at bounding box center [117, 87] width 47 height 9
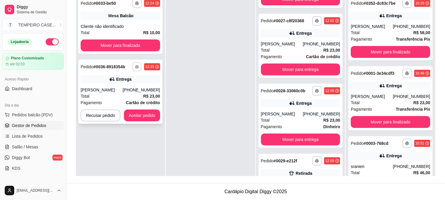
click at [137, 65] on icon "button" at bounding box center [137, 67] width 4 height 4
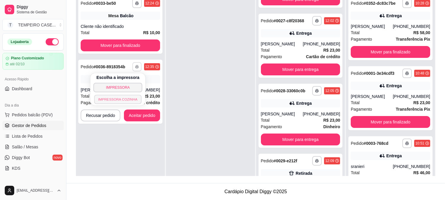
click at [129, 98] on button "IMPRESSORA COZINHA" at bounding box center [117, 98] width 47 height 9
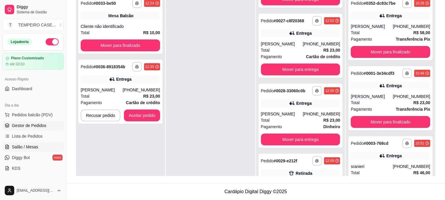
click at [32, 147] on span "Salão / Mesas" at bounding box center [25, 147] width 26 height 6
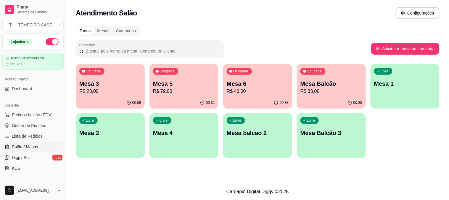
click at [412, 96] on div "Livre Mesa 1" at bounding box center [405, 82] width 69 height 37
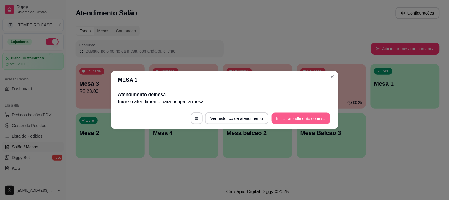
click at [308, 118] on button "Iniciar atendimento de mesa" at bounding box center [301, 119] width 59 height 12
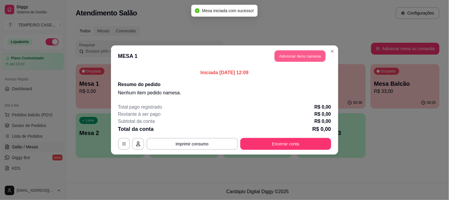
click at [293, 59] on button "Adicionar itens na mesa" at bounding box center [300, 56] width 51 height 12
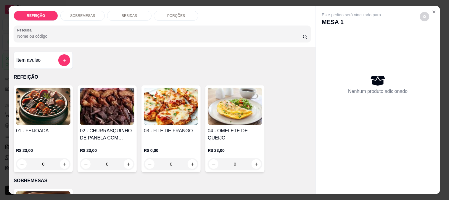
click at [54, 109] on img at bounding box center [43, 106] width 54 height 37
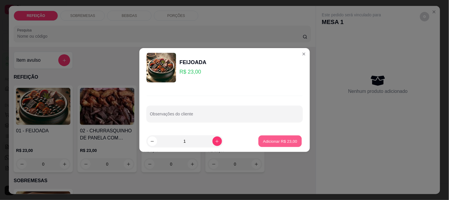
click at [289, 141] on p "Adicionar R$ 23,00" at bounding box center [280, 141] width 34 height 6
type input "1"
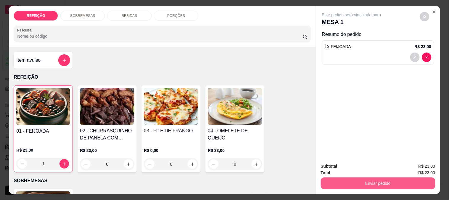
click at [348, 185] on button "Enviar pedido" at bounding box center [378, 183] width 115 height 12
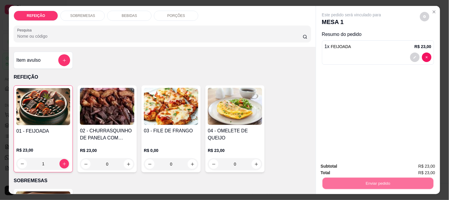
click at [348, 164] on button "Não registrar e enviar pedido" at bounding box center [359, 166] width 62 height 11
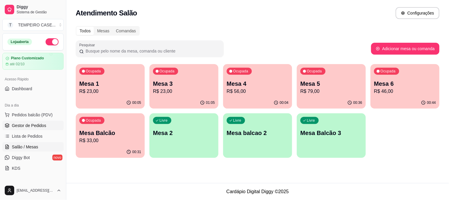
click at [25, 124] on span "Gestor de Pedidos" at bounding box center [29, 125] width 34 height 6
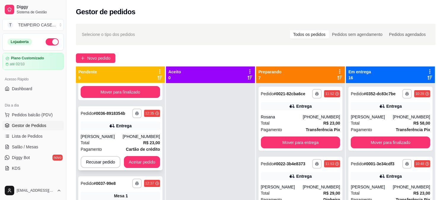
scroll to position [33, 0]
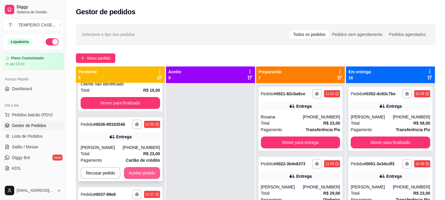
click at [147, 170] on button "Aceitar pedido" at bounding box center [142, 173] width 36 height 12
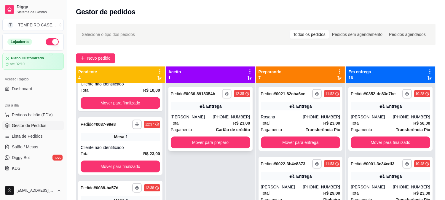
click at [226, 95] on button "button" at bounding box center [226, 93] width 9 height 9
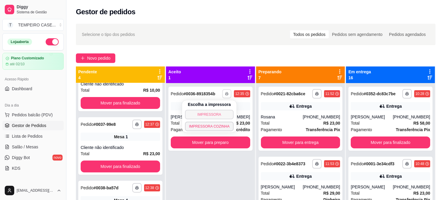
click at [210, 115] on button "IMPRESSORA" at bounding box center [209, 114] width 49 height 9
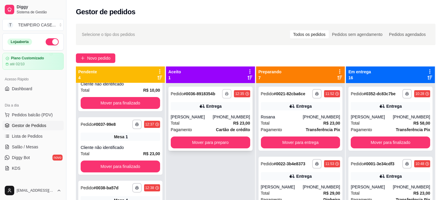
click at [227, 94] on icon "button" at bounding box center [227, 94] width 4 height 4
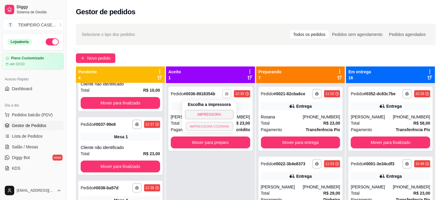
click at [216, 129] on button "IMPRESSORA COZINHA" at bounding box center [208, 125] width 47 height 9
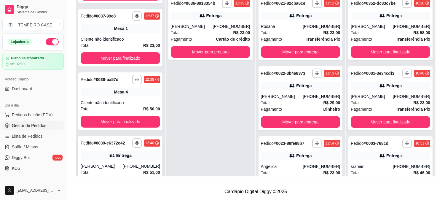
scroll to position [66, 0]
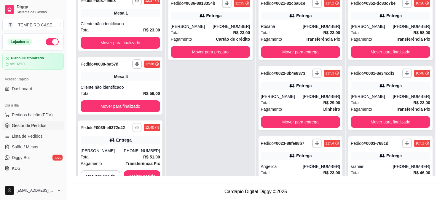
click at [135, 130] on button "button" at bounding box center [136, 127] width 9 height 9
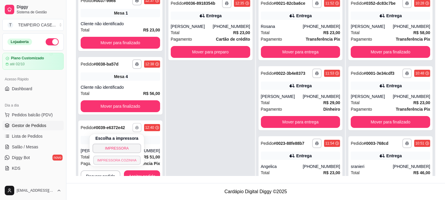
click at [128, 159] on button "IMPRESSORA COZINHA" at bounding box center [116, 159] width 47 height 9
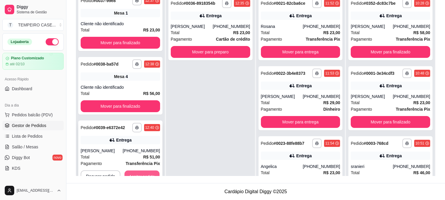
click at [136, 172] on button "Aceitar pedido" at bounding box center [141, 176] width 35 height 12
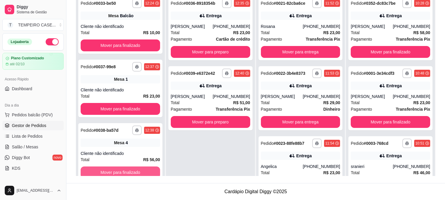
scroll to position [0, 0]
click at [24, 150] on link "Salão / Mesas" at bounding box center [32, 146] width 61 height 9
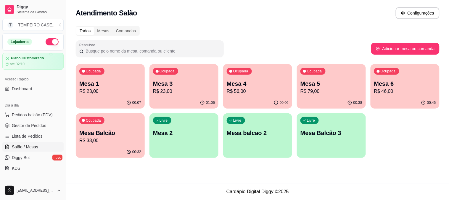
click at [104, 140] on p "R$ 33,00" at bounding box center [110, 140] width 62 height 7
click at [126, 82] on p "Mesa 1" at bounding box center [110, 83] width 62 height 8
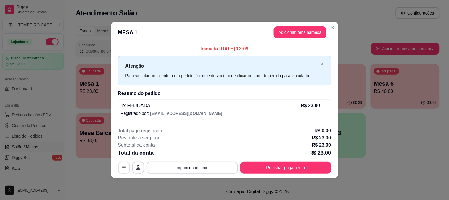
click at [122, 168] on icon "button" at bounding box center [124, 167] width 5 height 5
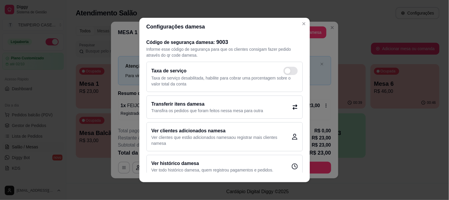
click at [259, 110] on p "Transfira os pedidos que foram feitos nessa mesa para outra" at bounding box center [208, 111] width 112 height 6
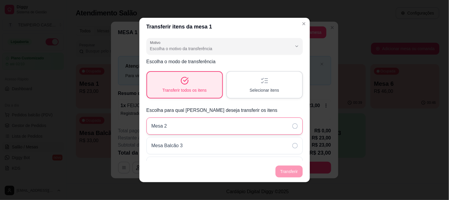
scroll to position [15, 0]
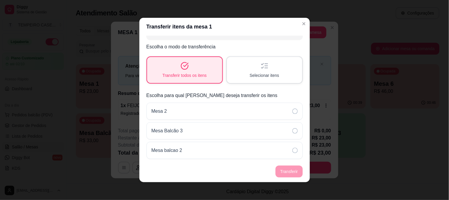
click at [302, 29] on header "Transferir itens da mesa 1" at bounding box center [225, 27] width 171 height 18
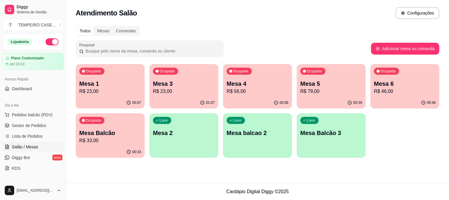
click at [100, 129] on p "Mesa Balcão" at bounding box center [110, 133] width 62 height 8
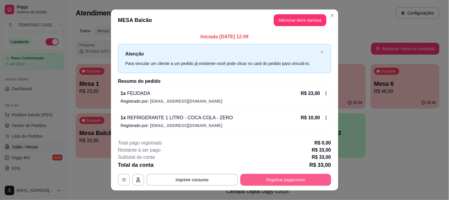
click at [273, 178] on button "Registrar pagamento" at bounding box center [285, 180] width 91 height 12
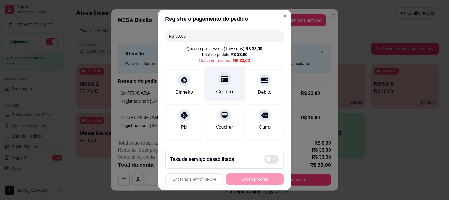
click at [224, 93] on div "Crédito" at bounding box center [224, 92] width 17 height 8
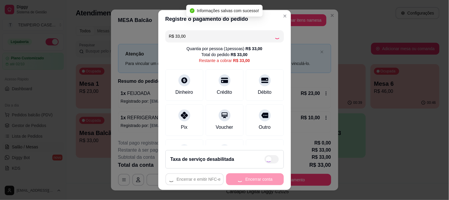
type input "R$ 0,00"
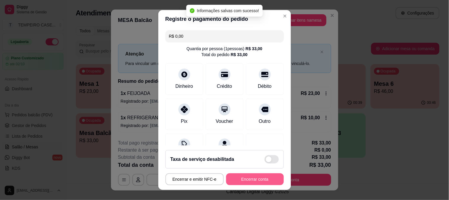
click at [246, 179] on button "Encerrar conta" at bounding box center [255, 179] width 58 height 12
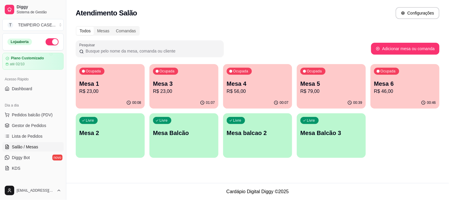
click at [395, 79] on p "Mesa 6" at bounding box center [405, 83] width 62 height 8
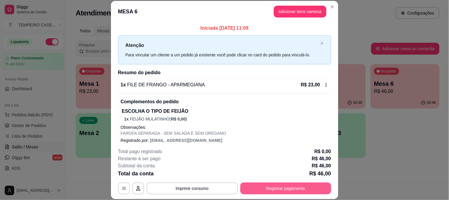
click at [289, 188] on button "Registrar pagamento" at bounding box center [285, 188] width 91 height 12
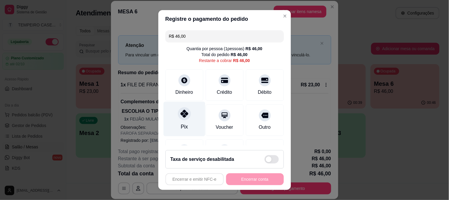
click at [181, 123] on div "Pix" at bounding box center [184, 127] width 7 height 8
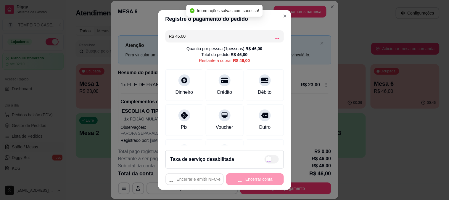
type input "R$ 0,00"
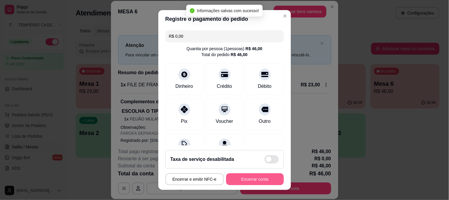
click at [265, 181] on button "Encerrar conta" at bounding box center [255, 179] width 58 height 12
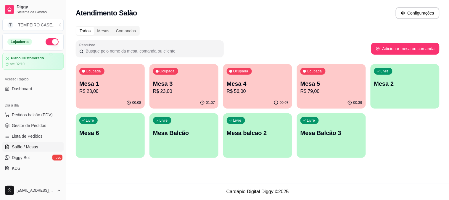
click at [189, 81] on p "Mesa 3" at bounding box center [184, 83] width 62 height 8
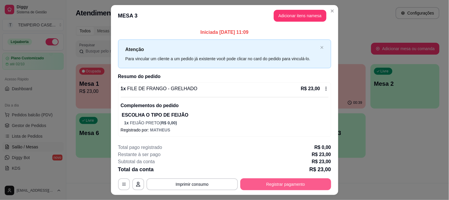
click at [281, 182] on button "Registrar pagamento" at bounding box center [285, 184] width 91 height 12
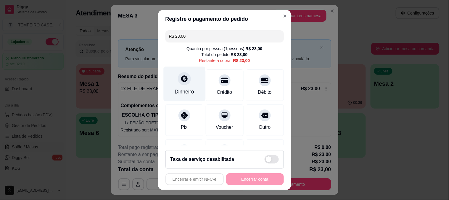
click at [185, 88] on div "Dinheiro" at bounding box center [185, 92] width 20 height 8
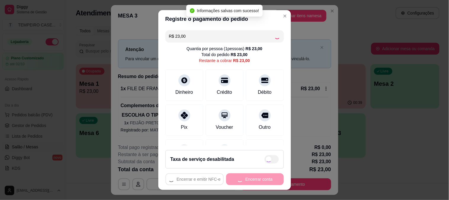
type input "R$ 0,00"
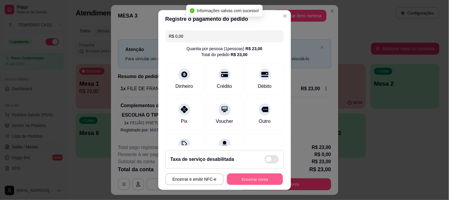
click at [251, 178] on button "Encerrar conta" at bounding box center [255, 179] width 56 height 12
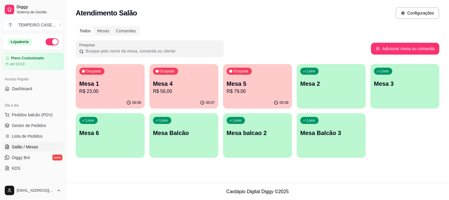
click at [116, 92] on p "R$ 23,00" at bounding box center [110, 91] width 62 height 7
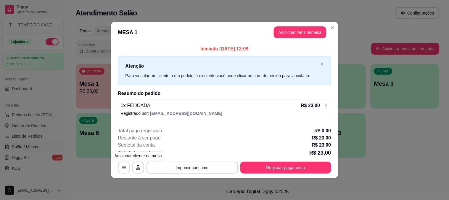
click at [124, 168] on icon "button" at bounding box center [124, 167] width 4 height 3
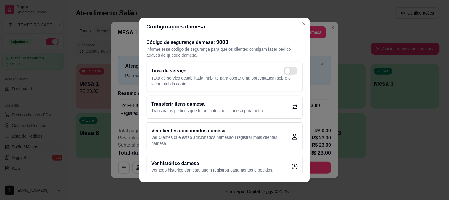
click at [169, 106] on h2 "Transferir itens da mesa" at bounding box center [208, 103] width 112 height 7
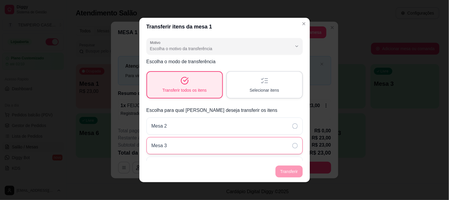
click at [211, 141] on div "Mesa 3" at bounding box center [225, 145] width 156 height 17
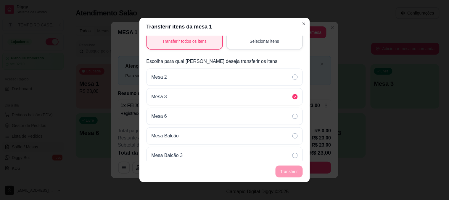
scroll to position [0, 0]
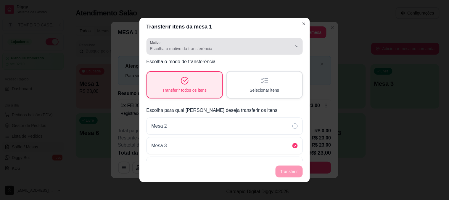
click at [212, 52] on div "Escolha o motivo da transferência" at bounding box center [221, 46] width 142 height 12
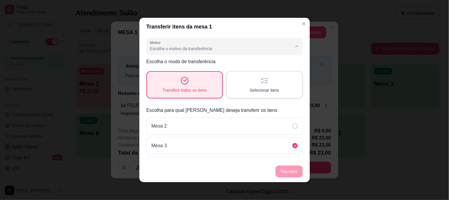
click at [179, 70] on span "Mudança de mesa" at bounding box center [217, 72] width 131 height 6
type input "TABLE_TRANSFER"
select select "TABLE_TRANSFER"
click at [299, 170] on button "Transferir" at bounding box center [289, 172] width 26 height 12
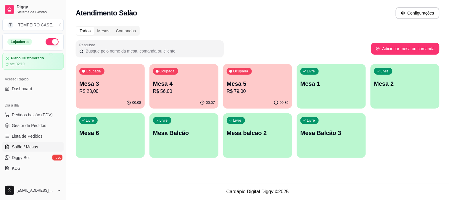
click at [249, 76] on div "Ocupada Mesa 5 R$ 79,00" at bounding box center [257, 80] width 69 height 33
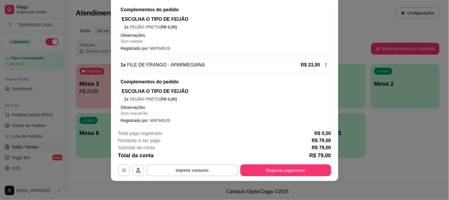
scroll to position [160, 0]
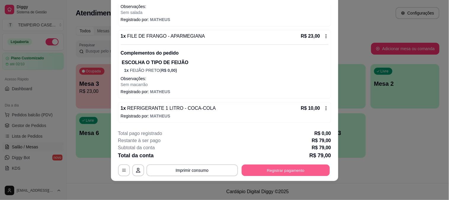
click at [275, 169] on button "Registrar pagamento" at bounding box center [286, 170] width 88 height 12
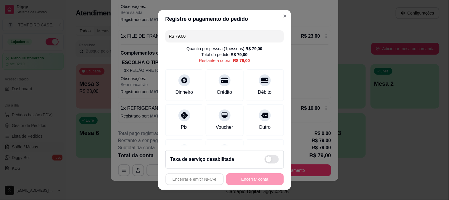
click at [154, 31] on div "Registre o pagamento do pedido R$ 79,00 Quantia por pessoa ( 1 pessoas) R$ 79,0…" at bounding box center [224, 100] width 449 height 200
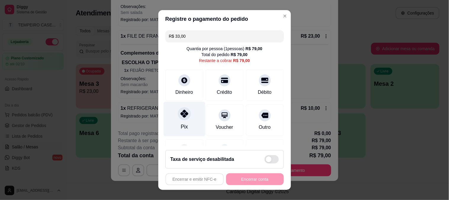
click at [181, 120] on div at bounding box center [184, 113] width 13 height 13
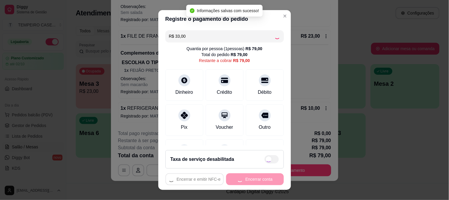
type input "R$ 46,00"
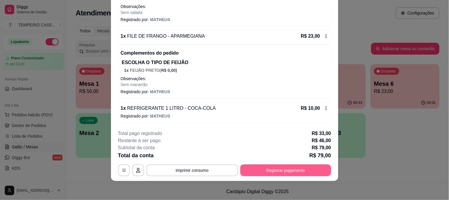
click at [278, 168] on button "Registrar pagamento" at bounding box center [285, 170] width 91 height 12
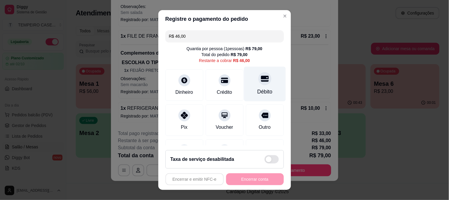
click at [261, 81] on icon at bounding box center [265, 79] width 8 height 6
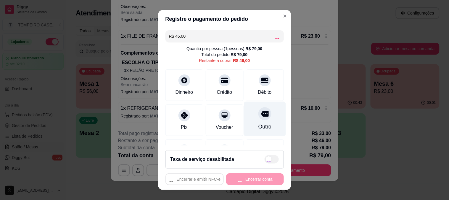
type input "R$ 0,00"
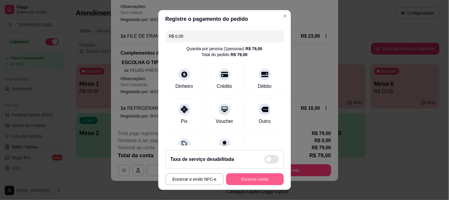
click at [243, 179] on button "Encerrar conta" at bounding box center [255, 179] width 58 height 12
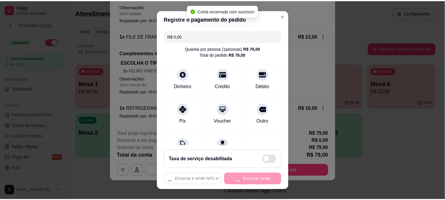
scroll to position [0, 0]
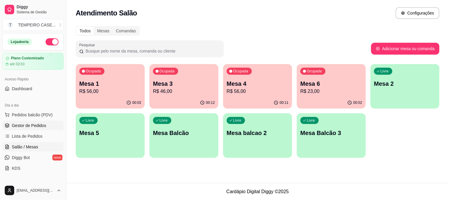
click at [12, 123] on span "Gestor de Pedidos" at bounding box center [29, 125] width 34 height 6
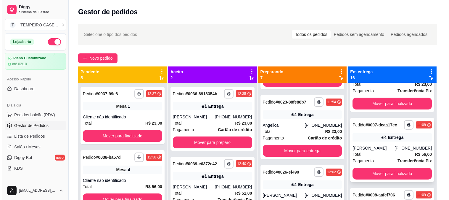
scroll to position [526, 0]
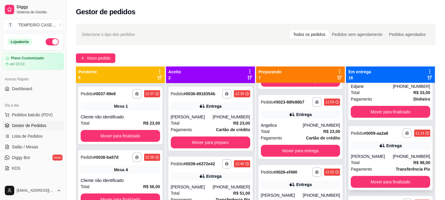
click at [371, 150] on div "Entrega" at bounding box center [389, 145] width 79 height 8
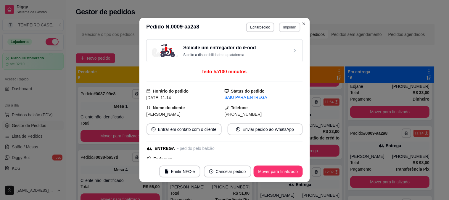
click at [283, 29] on button "Imprimir" at bounding box center [289, 27] width 21 height 9
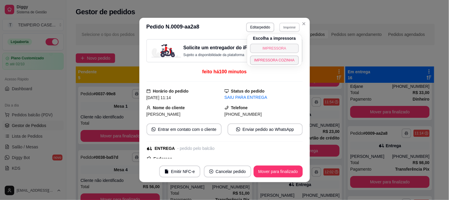
click at [271, 45] on button "IMPRESSORA" at bounding box center [274, 48] width 49 height 9
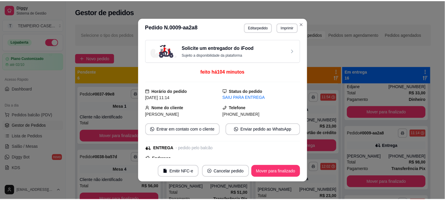
scroll to position [531, 0]
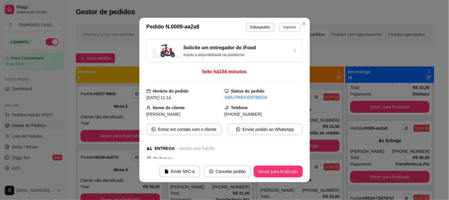
click at [288, 24] on button "Imprimir" at bounding box center [289, 27] width 21 height 9
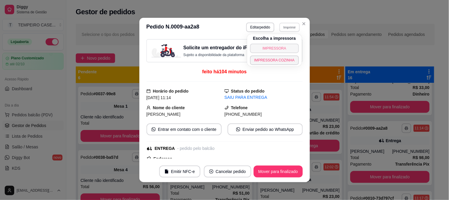
click at [278, 46] on button "IMPRESSORA" at bounding box center [274, 48] width 49 height 9
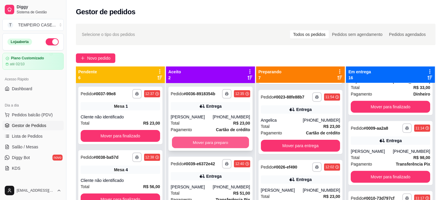
click at [208, 143] on button "Mover para preparo" at bounding box center [210, 143] width 77 height 12
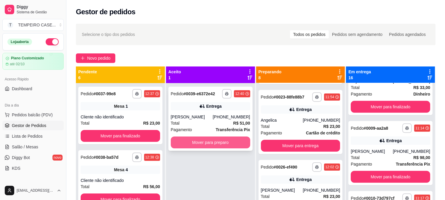
click at [215, 141] on button "Mover para preparo" at bounding box center [210, 142] width 79 height 12
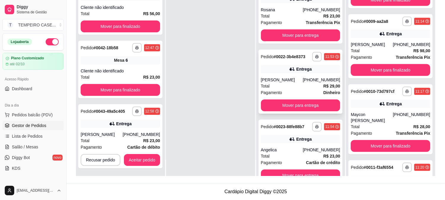
scroll to position [0, 0]
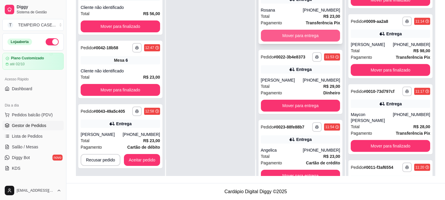
click at [298, 34] on button "Mover para entrega" at bounding box center [300, 36] width 79 height 12
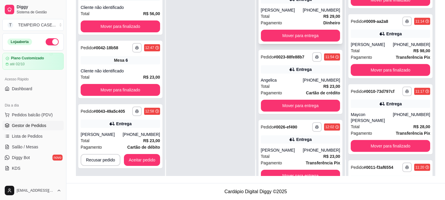
click at [298, 33] on div "**********" at bounding box center [300, 12] width 84 height 64
click at [313, 41] on button "Mover para entrega" at bounding box center [300, 36] width 79 height 12
click at [310, 42] on div "**********" at bounding box center [300, 12] width 84 height 64
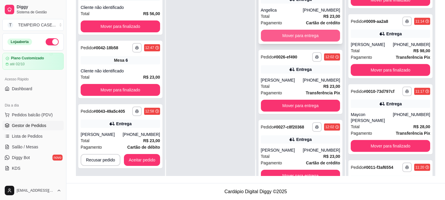
click at [315, 36] on button "Mover para entrega" at bounding box center [300, 36] width 79 height 12
click at [309, 35] on button "Mover para entrega" at bounding box center [300, 36] width 79 height 12
click at [306, 38] on button "Mover para entrega" at bounding box center [300, 36] width 79 height 12
click at [304, 37] on button "Mover para entrega" at bounding box center [300, 36] width 79 height 12
click at [306, 37] on button "Mover para retirada disponível" at bounding box center [300, 36] width 79 height 12
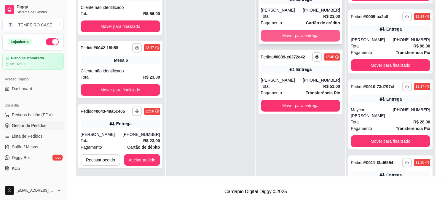
scroll to position [531, 0]
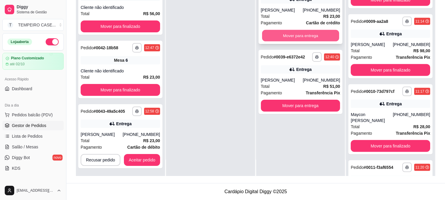
click at [298, 39] on button "Mover para entrega" at bounding box center [300, 36] width 77 height 12
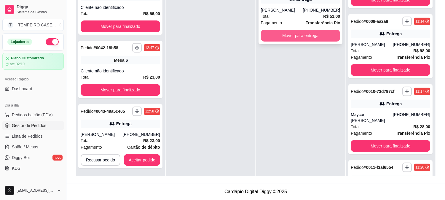
click at [296, 36] on button "Mover para entrega" at bounding box center [300, 36] width 79 height 12
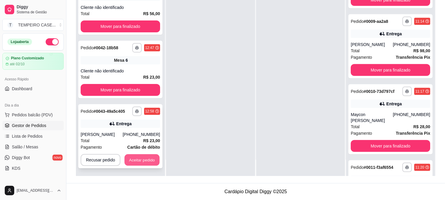
click at [137, 160] on button "Aceitar pedido" at bounding box center [141, 160] width 35 height 12
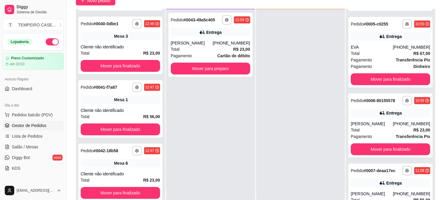
scroll to position [164, 0]
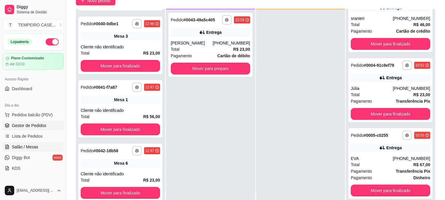
click at [20, 143] on link "Salão / Mesas" at bounding box center [32, 146] width 61 height 9
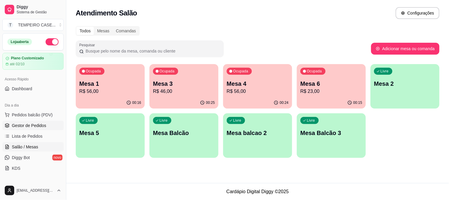
click at [21, 125] on span "Gestor de Pedidos" at bounding box center [29, 125] width 34 height 6
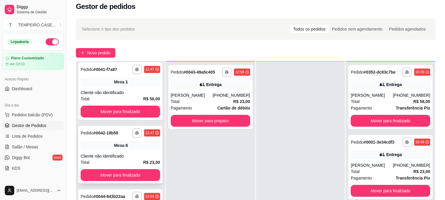
scroll to position [90, 0]
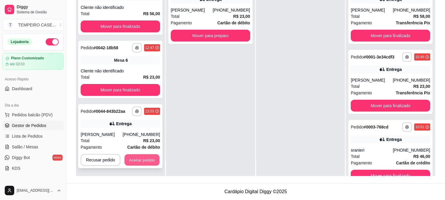
click at [144, 160] on button "Aceitar pedido" at bounding box center [141, 160] width 35 height 12
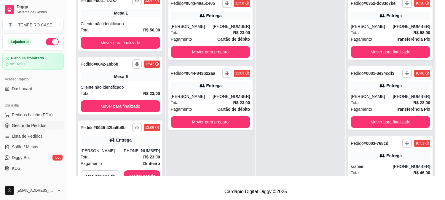
scroll to position [16, 0]
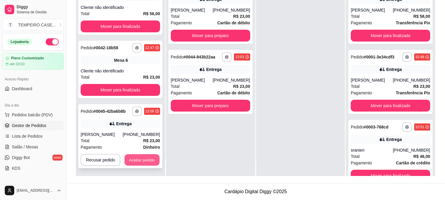
click at [141, 158] on button "Aceitar pedido" at bounding box center [141, 160] width 35 height 12
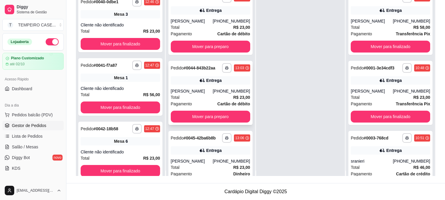
scroll to position [0, 0]
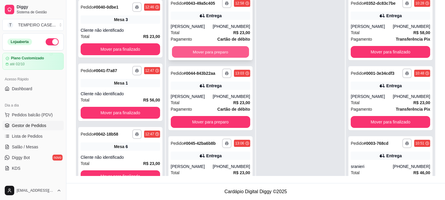
click at [203, 54] on button "Mover para preparo" at bounding box center [210, 52] width 77 height 12
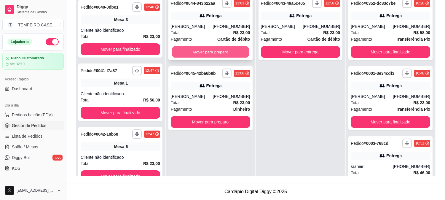
click at [203, 54] on button "Mover para preparo" at bounding box center [210, 52] width 77 height 12
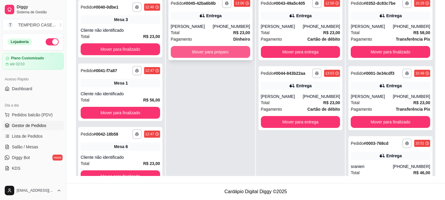
click at [206, 53] on button "Mover para preparo" at bounding box center [210, 52] width 79 height 12
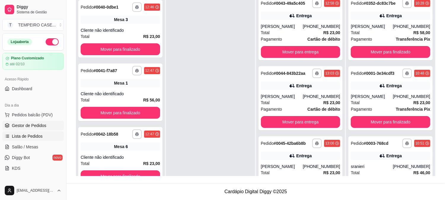
click at [27, 135] on span "Lista de Pedidos" at bounding box center [27, 136] width 31 height 6
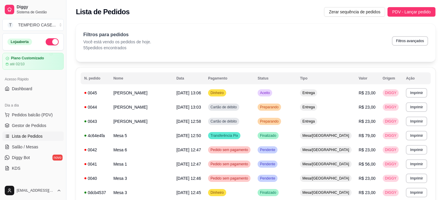
click at [39, 141] on ul "Pedidos balcão (PDV) Gestor de Pedidos Lista de Pedidos Salão / Mesas Diggy Bot…" at bounding box center [32, 141] width 61 height 63
click at [35, 147] on span "Salão / Mesas" at bounding box center [25, 147] width 26 height 6
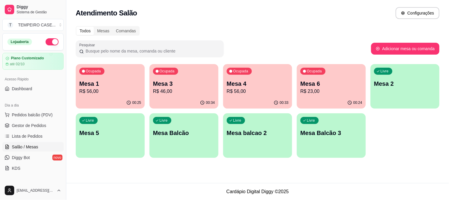
click at [183, 91] on p "R$ 46,00" at bounding box center [184, 91] width 62 height 7
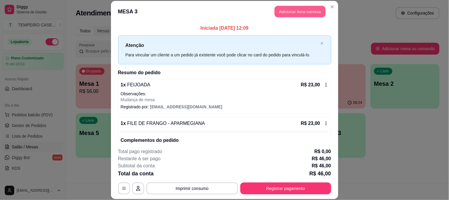
click at [292, 10] on button "Adicionar itens na mesa" at bounding box center [300, 12] width 51 height 12
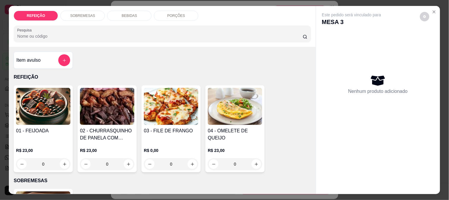
click at [117, 11] on div "BEBIDAS" at bounding box center [129, 16] width 44 height 10
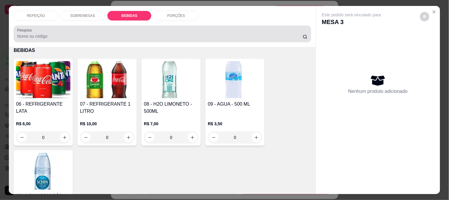
scroll to position [15, 0]
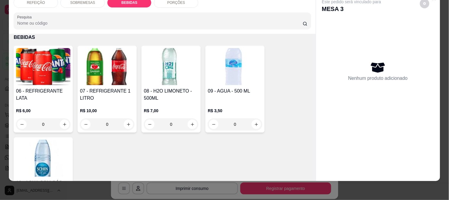
click at [94, 64] on img at bounding box center [107, 66] width 54 height 37
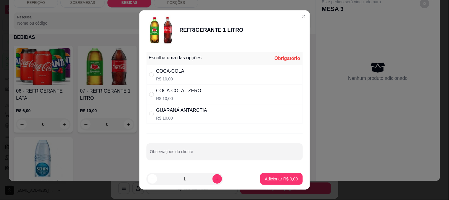
drag, startPoint x: 150, startPoint y: 71, endPoint x: 153, endPoint y: 74, distance: 4.0
click at [151, 71] on label "" at bounding box center [151, 74] width 5 height 7
click at [151, 72] on input "" at bounding box center [151, 74] width 5 height 5
click at [199, 66] on div "COCA-COLA R$ 10,00" at bounding box center [225, 75] width 156 height 20
radio input "true"
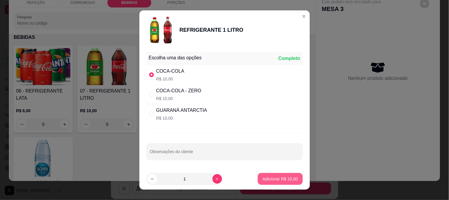
click at [275, 177] on p "Adicionar R$ 10,00" at bounding box center [280, 179] width 35 height 6
type input "1"
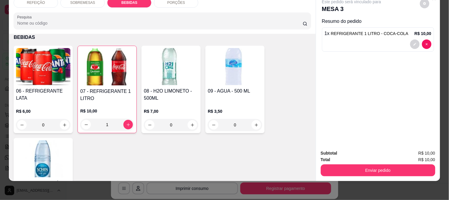
click at [355, 165] on button "Enviar pedido" at bounding box center [378, 170] width 115 height 12
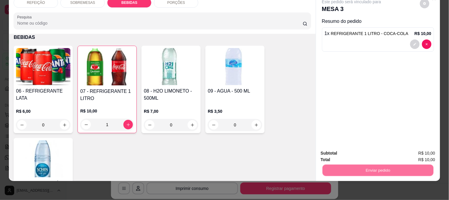
click at [355, 155] on button "Não registrar e enviar pedido" at bounding box center [359, 150] width 62 height 11
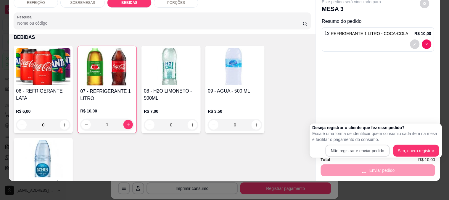
click at [355, 156] on div "Total R$ 10,00" at bounding box center [378, 159] width 115 height 7
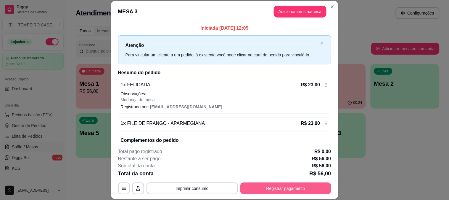
click at [294, 184] on button "Registrar pagamento" at bounding box center [285, 188] width 91 height 12
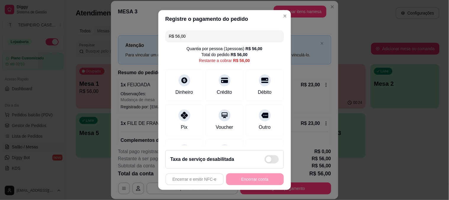
drag, startPoint x: 193, startPoint y: 35, endPoint x: 139, endPoint y: 31, distance: 53.4
click at [139, 31] on div "Registre o pagamento do pedido R$ 56,00 Quantia por pessoa ( 1 pessoas) R$ 56,0…" at bounding box center [224, 100] width 449 height 200
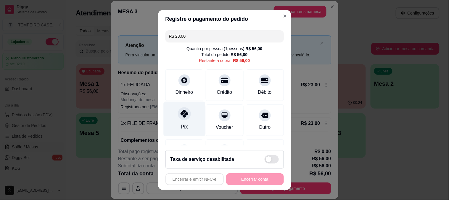
click at [185, 116] on div at bounding box center [184, 113] width 13 height 13
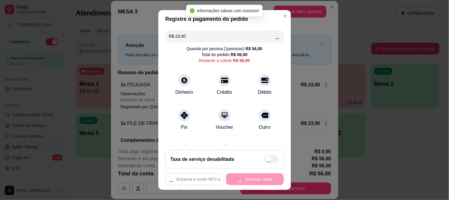
type input "R$ 33,00"
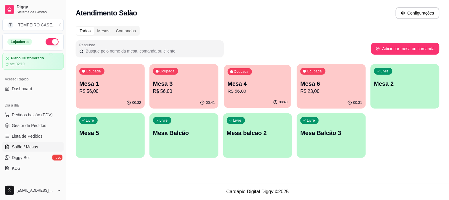
click at [267, 88] on p "R$ 56,00" at bounding box center [258, 91] width 60 height 7
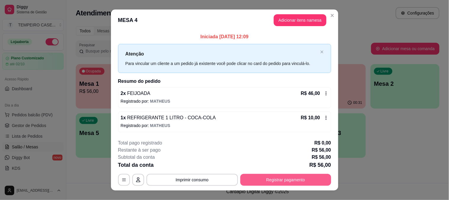
click at [277, 178] on button "Registrar pagamento" at bounding box center [285, 180] width 91 height 12
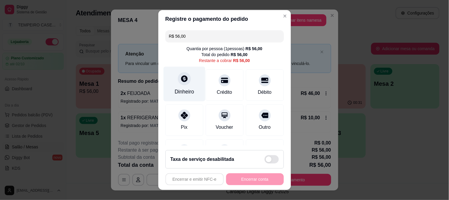
click at [182, 86] on div "Dinheiro" at bounding box center [184, 83] width 42 height 35
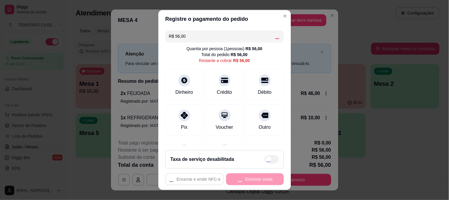
type input "R$ 0,00"
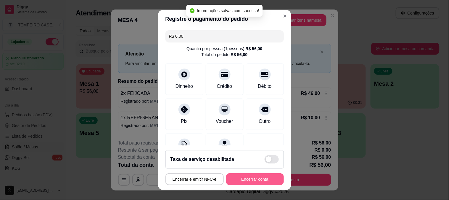
click at [257, 178] on button "Encerrar conta" at bounding box center [255, 179] width 58 height 12
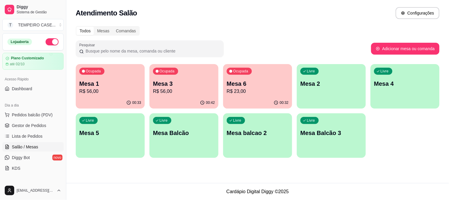
click at [101, 133] on p "Mesa 5" at bounding box center [110, 133] width 62 height 8
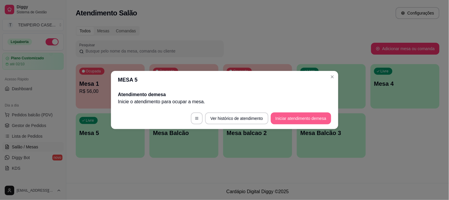
click at [291, 120] on button "Iniciar atendimento de mesa" at bounding box center [301, 118] width 60 height 12
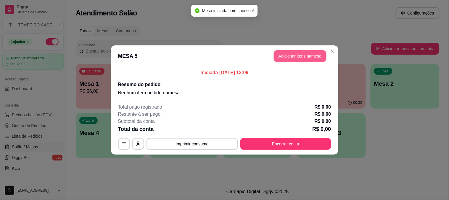
click at [304, 52] on button "Adicionar itens na mesa" at bounding box center [300, 56] width 53 height 12
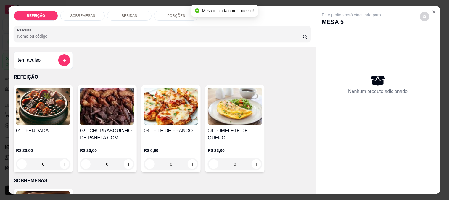
click at [115, 106] on img at bounding box center [107, 106] width 54 height 37
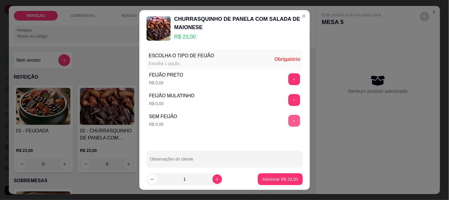
click at [288, 120] on button "+" at bounding box center [294, 121] width 12 height 12
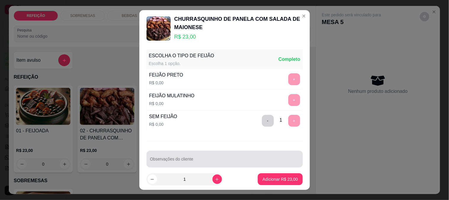
click at [218, 157] on div at bounding box center [224, 159] width 149 height 12
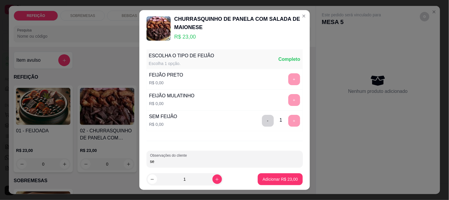
type input "s"
type input "SEM ARROZ E SEM FEIJÃO"
click at [273, 178] on p "Adicionar R$ 23,00" at bounding box center [280, 179] width 35 height 6
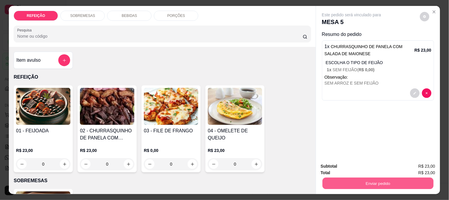
click at [336, 178] on button "Enviar pedido" at bounding box center [378, 183] width 111 height 12
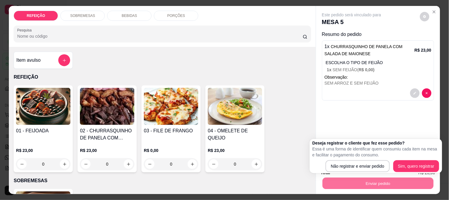
click at [134, 17] on div "BEBIDAS" at bounding box center [129, 16] width 44 height 10
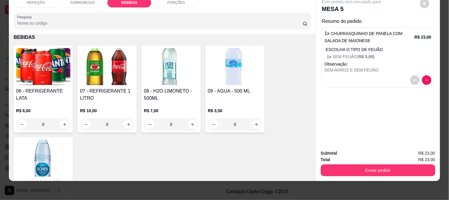
click at [36, 90] on div "06 - REFRIGERANTE LATA" at bounding box center [43, 94] width 54 height 14
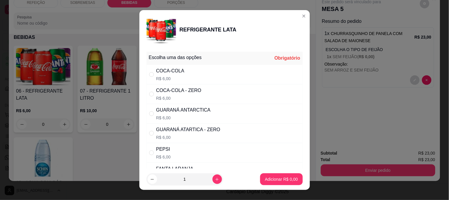
click at [206, 129] on div "GUARANÁ ATARTICA - ZERO" at bounding box center [188, 129] width 64 height 7
radio input "true"
click at [282, 185] on button "Adicionar R$ 6,00" at bounding box center [281, 179] width 42 height 12
type input "1"
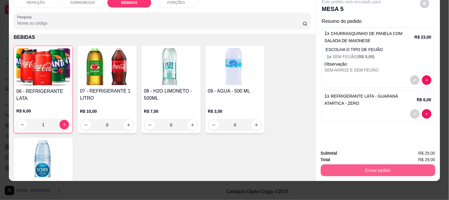
click at [344, 166] on button "Enviar pedido" at bounding box center [378, 170] width 115 height 12
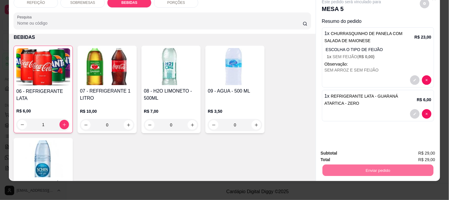
click at [338, 150] on button "Não registrar e enviar pedido" at bounding box center [359, 150] width 62 height 11
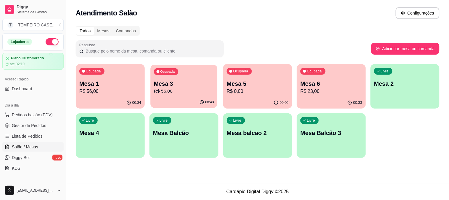
click at [181, 90] on p "R$ 56,00" at bounding box center [184, 91] width 60 height 7
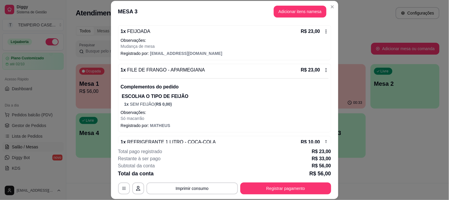
scroll to position [69, 0]
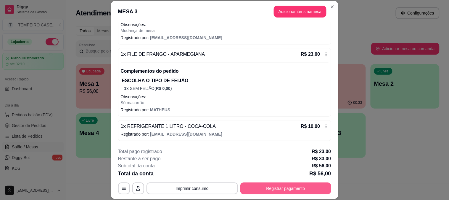
click at [279, 188] on button "Registrar pagamento" at bounding box center [285, 188] width 91 height 12
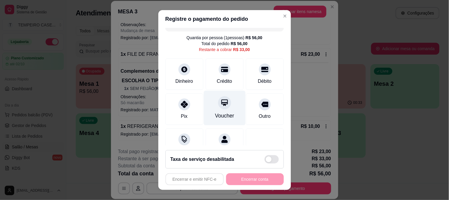
scroll to position [0, 0]
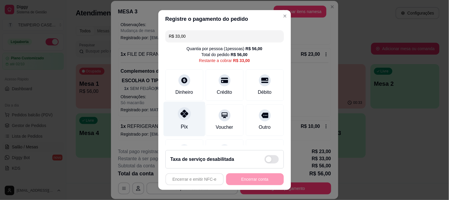
click at [181, 116] on icon at bounding box center [184, 114] width 8 height 8
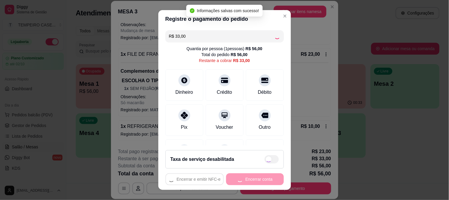
type input "R$ 0,00"
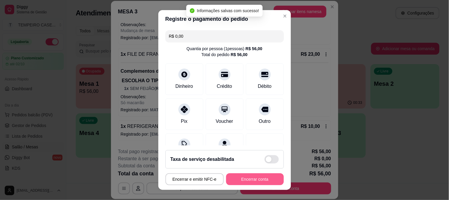
click at [250, 178] on button "Encerrar conta" at bounding box center [255, 179] width 58 height 12
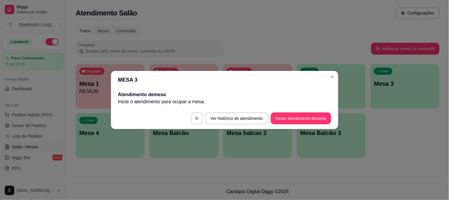
click at [331, 82] on header "MESA 3" at bounding box center [224, 80] width 227 height 18
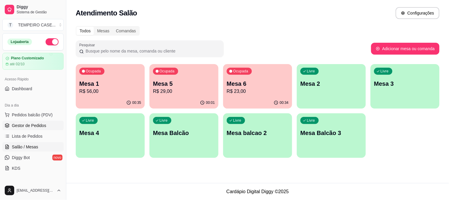
click at [28, 124] on span "Gestor de Pedidos" at bounding box center [29, 125] width 34 height 6
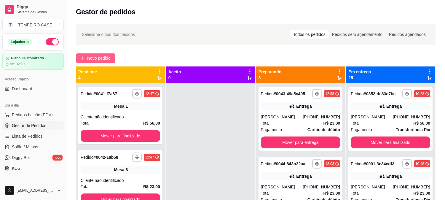
click at [106, 53] on button "Novo pedido" at bounding box center [95, 57] width 39 height 9
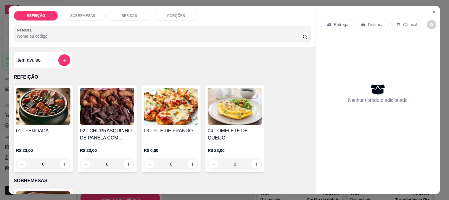
click at [107, 110] on img at bounding box center [107, 106] width 54 height 37
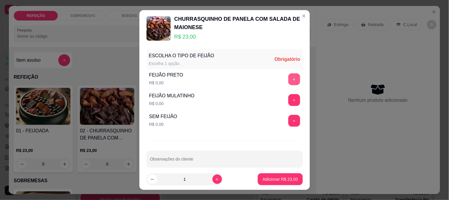
click at [288, 79] on button "+" at bounding box center [294, 79] width 12 height 12
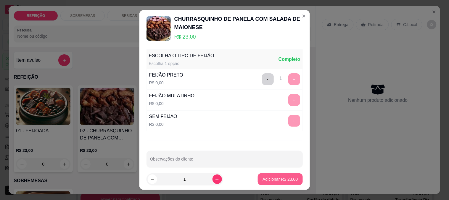
click at [270, 182] on button "Adicionar R$ 23,00" at bounding box center [280, 179] width 45 height 12
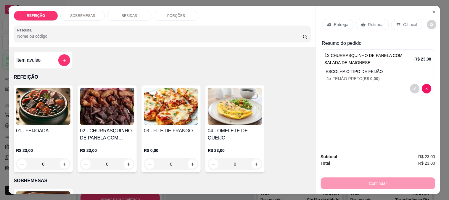
click at [365, 22] on div "Retirada" at bounding box center [372, 24] width 33 height 11
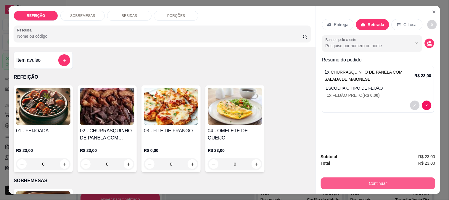
click at [351, 177] on button "Continuar" at bounding box center [378, 183] width 115 height 12
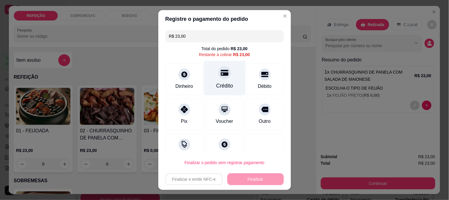
click at [229, 72] on div "Crédito" at bounding box center [225, 77] width 42 height 35
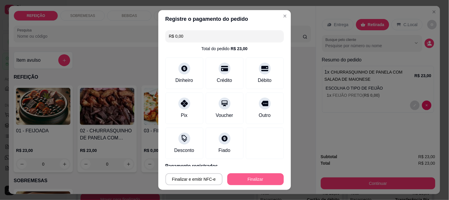
click at [261, 177] on button "Finalizar" at bounding box center [255, 179] width 57 height 12
type input "-R$ 23,00"
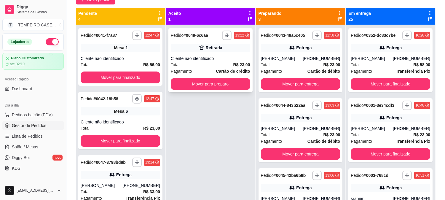
scroll to position [90, 0]
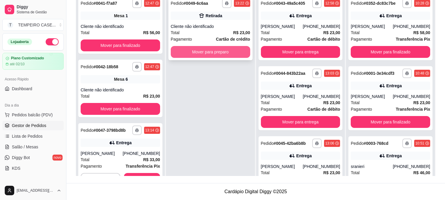
click at [217, 50] on button "Mover para preparo" at bounding box center [210, 52] width 79 height 12
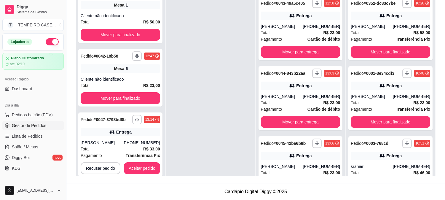
scroll to position [66, 0]
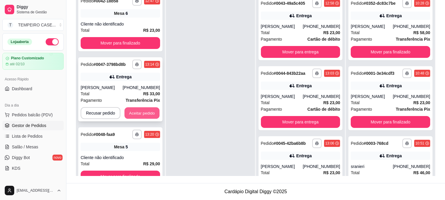
click at [147, 113] on button "Aceitar pedido" at bounding box center [141, 113] width 35 height 12
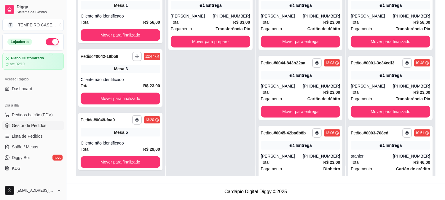
scroll to position [0, 0]
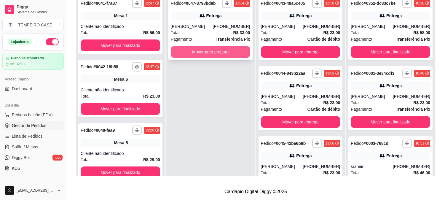
click at [216, 52] on button "Mover para preparo" at bounding box center [210, 52] width 79 height 12
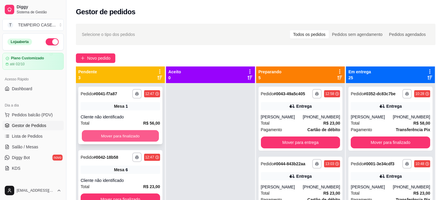
click at [142, 132] on button "Mover para finalizado" at bounding box center [120, 136] width 77 height 12
click at [138, 133] on button "Mover para finalizado" at bounding box center [120, 136] width 77 height 12
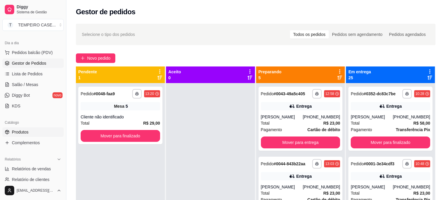
scroll to position [66, 0]
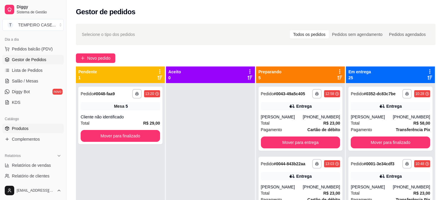
click at [18, 129] on span "Produtos" at bounding box center [20, 128] width 17 height 6
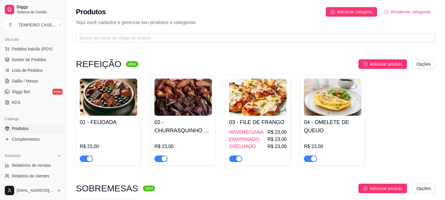
click at [262, 143] on div "GRELHADO R$ 23,00" at bounding box center [257, 146] width 57 height 7
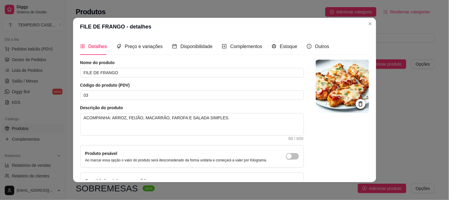
click at [283, 50] on div "Estoque" at bounding box center [285, 46] width 26 height 17
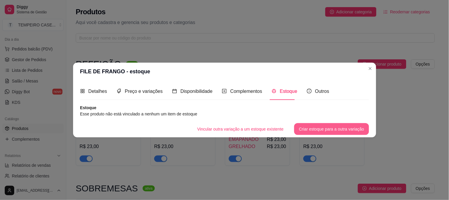
click at [312, 127] on button "Criar estoque para a outra variação" at bounding box center [331, 129] width 75 height 12
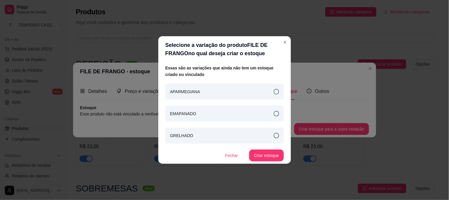
click at [280, 95] on div "APARMEGIANA" at bounding box center [225, 92] width 118 height 16
click at [280, 110] on div "EMAPANADO" at bounding box center [225, 113] width 118 height 16
click at [283, 90] on div "APARMEGIANA" at bounding box center [225, 92] width 118 height 16
click at [274, 151] on button "Criar estoque" at bounding box center [266, 156] width 33 height 12
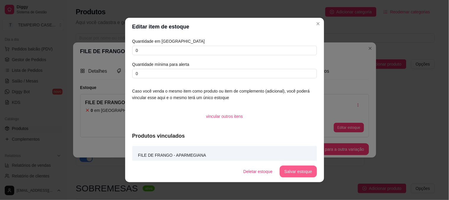
click at [292, 165] on button "Salvar estoque" at bounding box center [298, 171] width 37 height 12
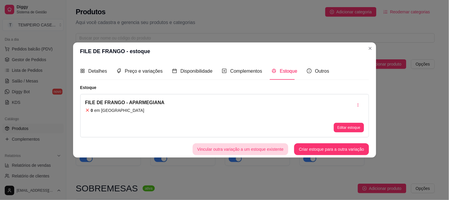
click at [277, 150] on button "Vincular outra variação a um estoque existente" at bounding box center [241, 149] width 96 height 12
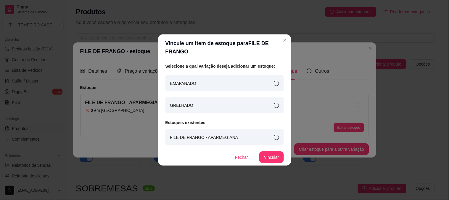
click at [280, 79] on div "EMAPANADO" at bounding box center [225, 83] width 118 height 16
click at [275, 105] on icon at bounding box center [276, 104] width 5 height 5
click at [274, 155] on button "Vincular" at bounding box center [272, 157] width 24 height 12
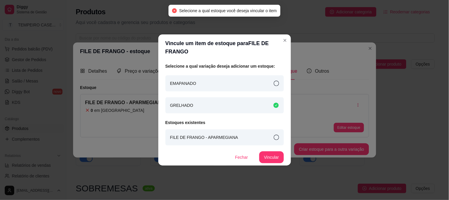
click at [272, 134] on div "FILE DE FRANGO - APARMEGIANA" at bounding box center [225, 137] width 118 height 16
click at [274, 157] on button "Vincular" at bounding box center [272, 157] width 24 height 12
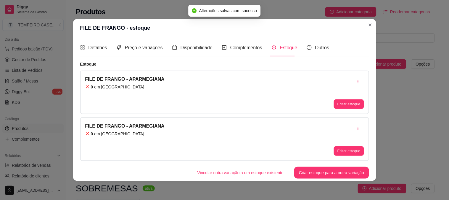
click at [268, 170] on button "Vincular outra variação a um estoque existente" at bounding box center [241, 172] width 96 height 12
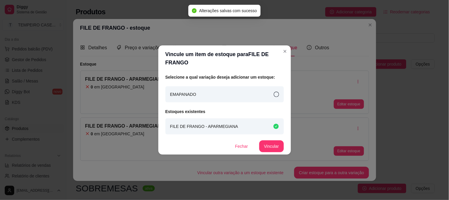
click at [278, 97] on div "EMAPANADO" at bounding box center [225, 94] width 118 height 16
click at [273, 148] on button "Vincular" at bounding box center [271, 146] width 24 height 12
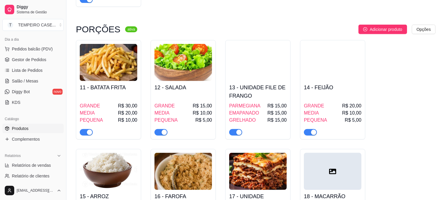
scroll to position [526, 0]
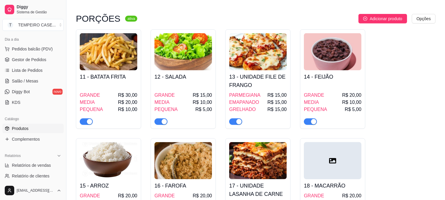
click at [239, 123] on div "button" at bounding box center [238, 121] width 5 height 5
click at [422, 125] on div "11 - BATATA FRITA GRANDE R$ 30,00 MEDIA R$ 20,00 PEQUENA R$ 10,00 12 - SALADA G…" at bounding box center [255, 172] width 359 height 286
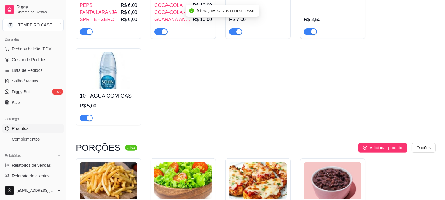
scroll to position [395, 0]
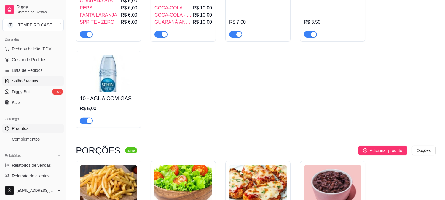
click at [21, 77] on link "Salão / Mesas" at bounding box center [32, 80] width 61 height 9
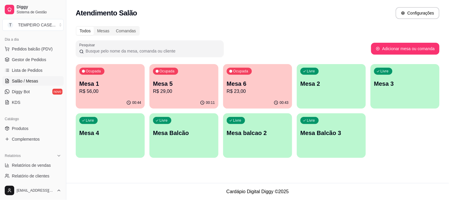
click at [280, 89] on p "R$ 23,00" at bounding box center [258, 91] width 62 height 7
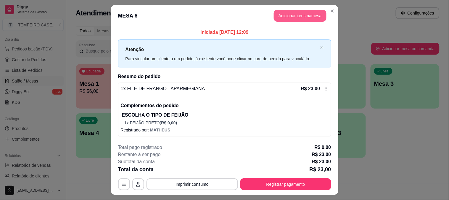
click at [301, 19] on button "Adicionar itens na mesa" at bounding box center [300, 16] width 53 height 12
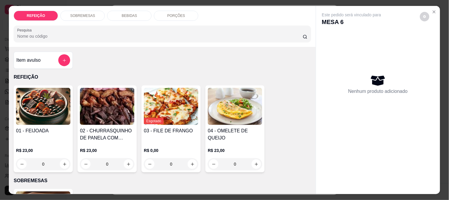
click at [132, 15] on p "BEBIDAS" at bounding box center [129, 15] width 15 height 5
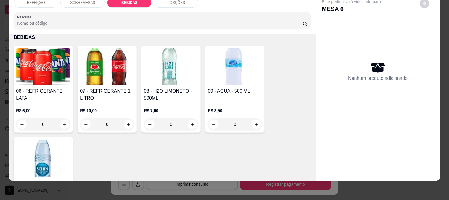
click at [46, 66] on img at bounding box center [43, 66] width 54 height 37
click at [237, 76] on div "COCA-COLA R$ 6,00" at bounding box center [224, 75] width 156 height 20
radio input "true"
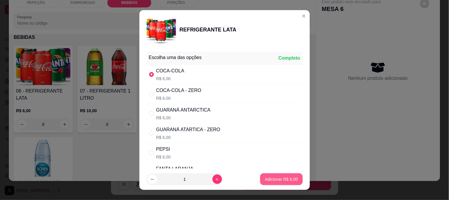
click at [272, 177] on p "Adicionar R$ 6,00" at bounding box center [281, 179] width 33 height 6
type input "1"
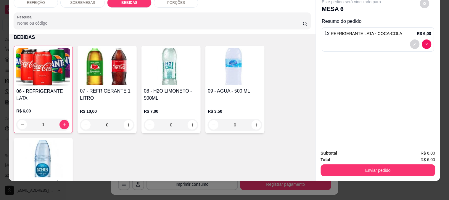
click at [399, 163] on div "Enviar pedido" at bounding box center [378, 169] width 115 height 13
click at [384, 164] on button "Enviar pedido" at bounding box center [378, 170] width 115 height 12
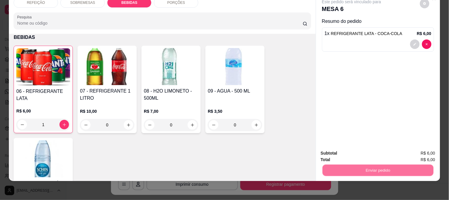
click at [365, 149] on button "Não registrar e enviar pedido" at bounding box center [359, 150] width 62 height 11
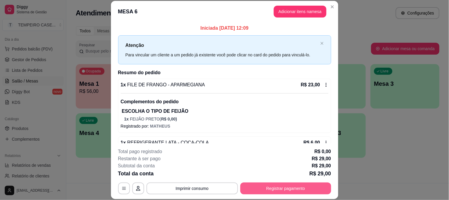
click at [283, 190] on button "Registrar pagamento" at bounding box center [285, 188] width 91 height 12
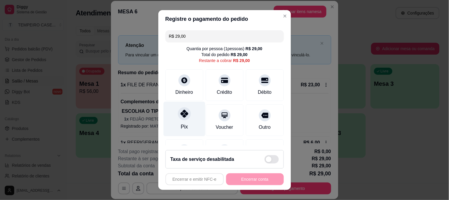
click at [180, 117] on icon at bounding box center [184, 114] width 8 height 8
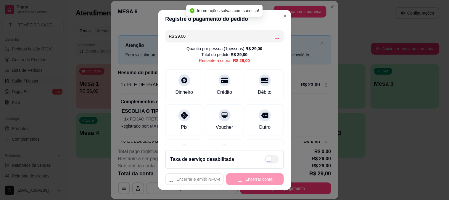
type input "R$ 0,00"
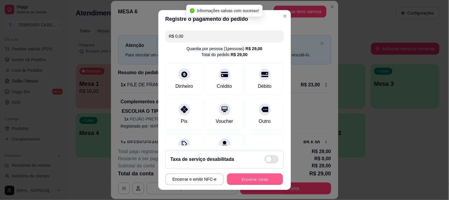
click at [259, 180] on button "Encerrar conta" at bounding box center [255, 179] width 56 height 12
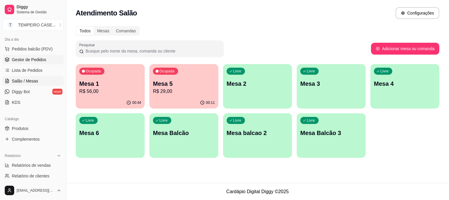
click at [23, 61] on span "Gestor de Pedidos" at bounding box center [29, 60] width 34 height 6
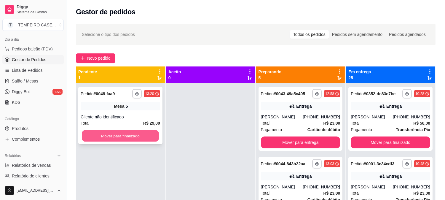
click at [122, 137] on button "Mover para finalizado" at bounding box center [120, 136] width 77 height 12
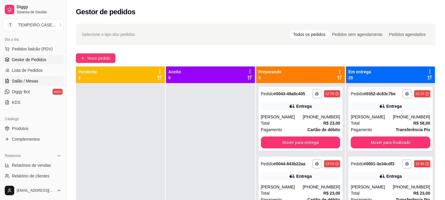
click at [28, 76] on link "Salão / Mesas" at bounding box center [32, 80] width 61 height 9
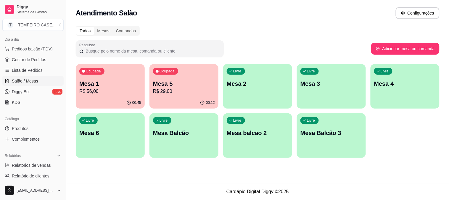
click at [402, 81] on p "Mesa 4" at bounding box center [405, 83] width 62 height 8
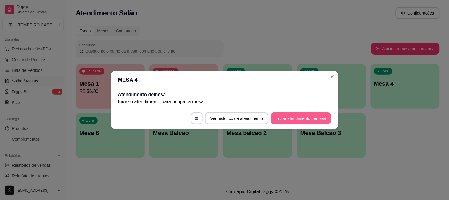
click at [299, 120] on button "Iniciar atendimento de mesa" at bounding box center [301, 118] width 60 height 12
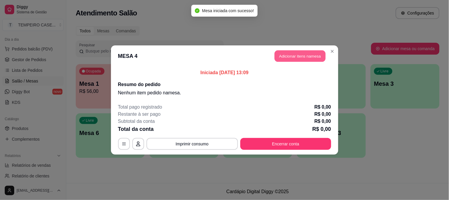
click at [299, 55] on button "Adicionar itens na mesa" at bounding box center [300, 56] width 51 height 12
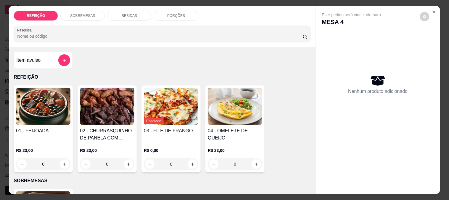
click at [96, 101] on img at bounding box center [107, 106] width 54 height 37
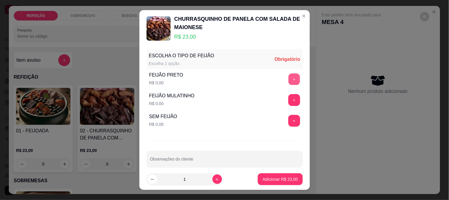
click at [288, 75] on button "+" at bounding box center [294, 79] width 12 height 12
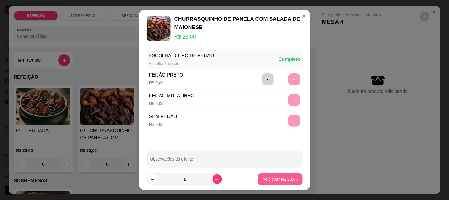
click at [267, 176] on p "Adicionar R$ 23,00" at bounding box center [280, 179] width 35 height 6
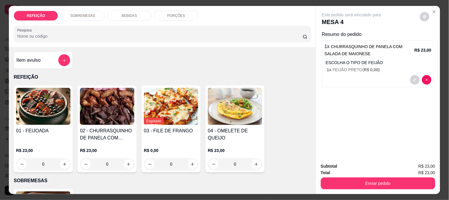
click at [176, 17] on div "PORÇÕES" at bounding box center [176, 16] width 44 height 10
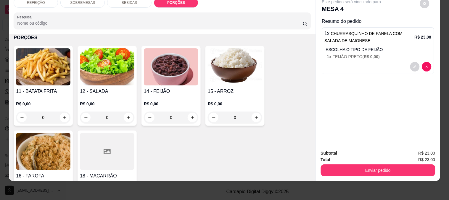
click at [47, 88] on h4 "11 - BATATA FRITA" at bounding box center [43, 91] width 54 height 7
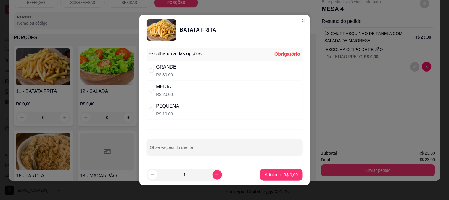
click at [202, 113] on div "PEQUENA R$ 10,00" at bounding box center [225, 110] width 156 height 20
radio input "true"
click at [276, 172] on p "Adicionar R$ 10,00" at bounding box center [280, 174] width 35 height 6
type input "1"
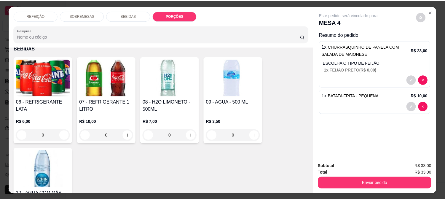
scroll to position [217, 0]
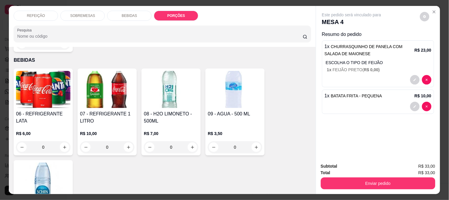
click at [58, 96] on img at bounding box center [43, 89] width 54 height 37
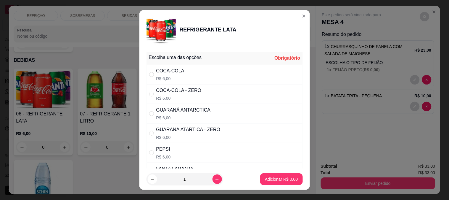
click at [170, 75] on div "COCA-COLA R$ 6,00" at bounding box center [170, 74] width 28 height 14
radio input "true"
click at [286, 175] on button "Adicionar R$ 6,00" at bounding box center [281, 179] width 41 height 12
type input "1"
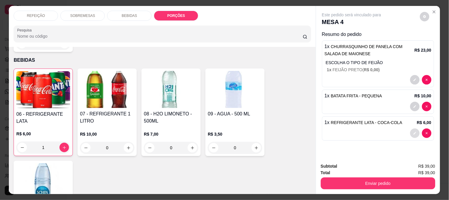
click at [413, 131] on icon "decrease-product-quantity" at bounding box center [415, 133] width 4 height 4
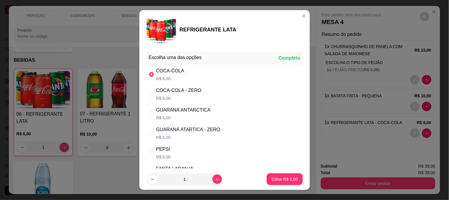
click at [183, 98] on p "R$ 6,00" at bounding box center [178, 98] width 45 height 6
radio input "false"
radio input "true"
click at [273, 178] on p "Editar R$ 6,00" at bounding box center [285, 179] width 26 height 6
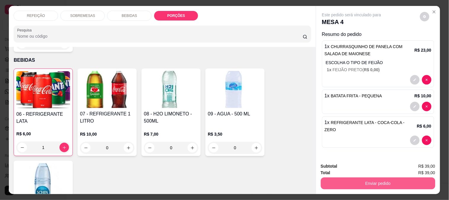
click at [336, 183] on button "Enviar pedido" at bounding box center [378, 183] width 115 height 12
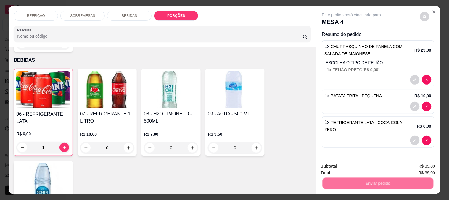
click at [337, 168] on button "Não registrar e enviar pedido" at bounding box center [359, 166] width 62 height 11
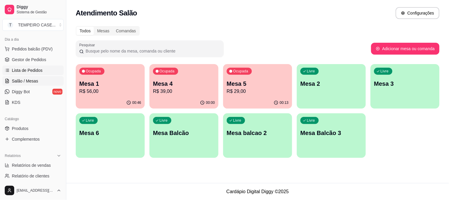
click at [31, 68] on span "Lista de Pedidos" at bounding box center [27, 70] width 31 height 6
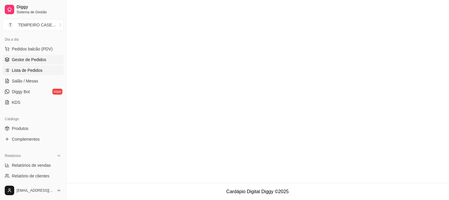
click at [33, 61] on span "Gestor de Pedidos" at bounding box center [29, 60] width 34 height 6
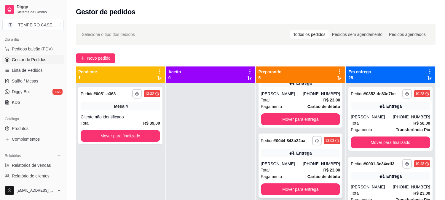
scroll to position [33, 0]
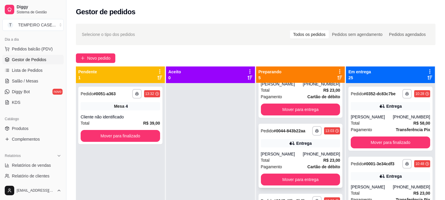
click at [289, 142] on icon at bounding box center [292, 143] width 6 height 6
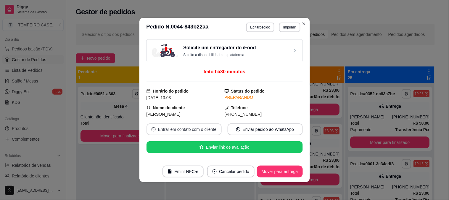
click at [171, 133] on button "Entrar em contato com o cliente" at bounding box center [184, 129] width 75 height 12
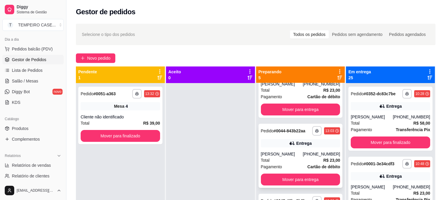
scroll to position [0, 0]
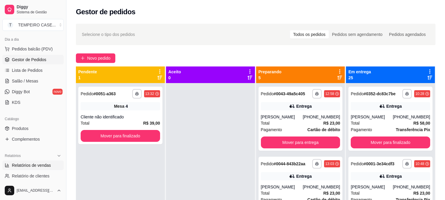
click at [49, 164] on span "Relatórios de vendas" at bounding box center [31, 165] width 39 height 6
select select "ALL"
select select "0"
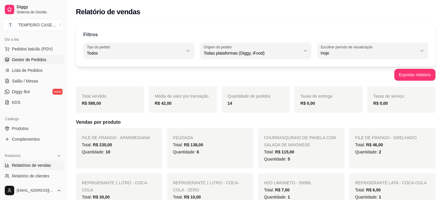
click at [25, 61] on span "Gestor de Pedidos" at bounding box center [29, 60] width 34 height 6
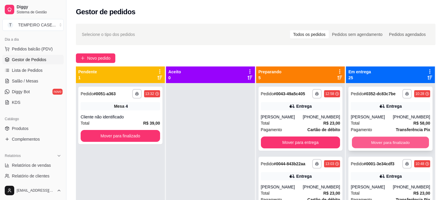
click at [373, 143] on button "Mover para finalizado" at bounding box center [390, 143] width 77 height 12
click at [375, 142] on button "Mover para finalizado" at bounding box center [390, 143] width 77 height 12
click at [377, 142] on button "Mover para finalizado" at bounding box center [389, 142] width 79 height 12
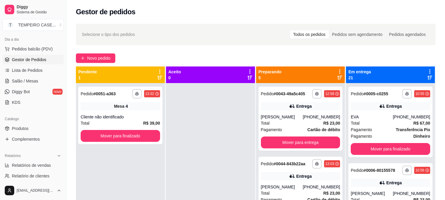
click at [378, 142] on div "**********" at bounding box center [390, 121] width 84 height 70
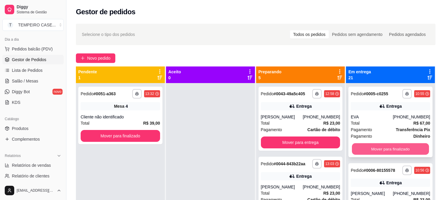
click at [388, 149] on button "Mover para finalizado" at bounding box center [390, 149] width 77 height 12
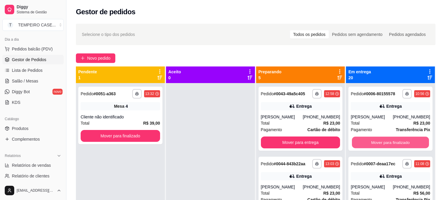
click at [388, 148] on button "Mover para finalizado" at bounding box center [390, 143] width 77 height 12
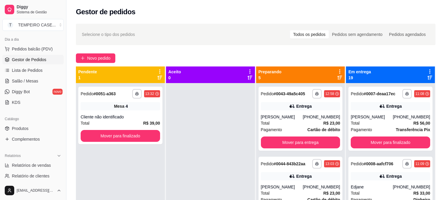
click at [388, 149] on div "**********" at bounding box center [390, 118] width 84 height 64
click at [389, 140] on button "Mover para finalizado" at bounding box center [389, 142] width 79 height 12
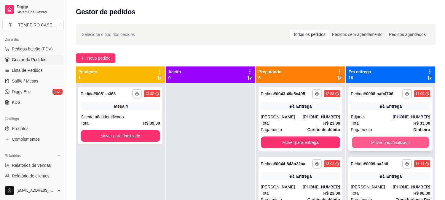
click at [391, 139] on button "Mover para finalizado" at bounding box center [390, 143] width 77 height 12
click at [392, 139] on button "Mover para finalizado" at bounding box center [389, 142] width 79 height 12
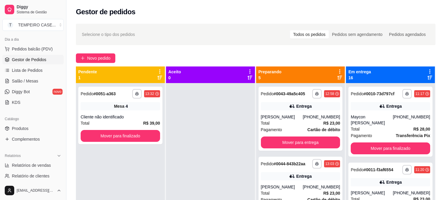
click at [392, 139] on div "**********" at bounding box center [390, 121] width 84 height 70
click at [389, 145] on button "Mover para finalizado" at bounding box center [389, 148] width 79 height 12
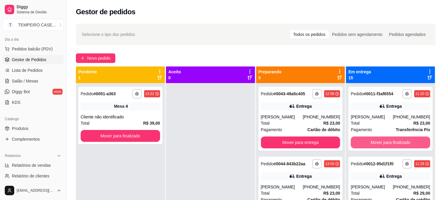
click at [389, 145] on button "Mover para finalizado" at bounding box center [389, 142] width 79 height 12
click at [389, 141] on button "Mover para finalizado" at bounding box center [389, 142] width 79 height 12
click at [389, 141] on button "Mover para finalizado" at bounding box center [390, 143] width 77 height 12
click at [389, 141] on button "Mover para finalizado" at bounding box center [389, 142] width 79 height 12
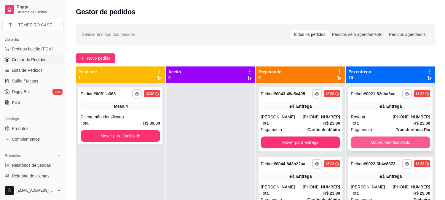
click at [389, 141] on button "Mover para finalizado" at bounding box center [389, 142] width 79 height 12
click at [389, 141] on div "Mover para finalizado" at bounding box center [389, 142] width 79 height 12
click at [387, 142] on button "Mover para finalizado" at bounding box center [389, 142] width 79 height 12
click at [387, 142] on button "Mover para finalizado" at bounding box center [390, 143] width 77 height 12
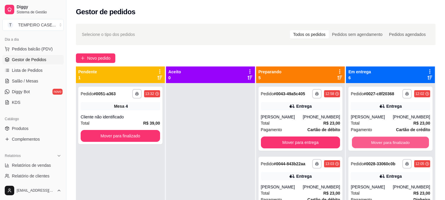
click at [387, 142] on button "Mover para finalizado" at bounding box center [390, 143] width 77 height 12
click at [387, 142] on button "Mover para finalizado" at bounding box center [389, 142] width 79 height 12
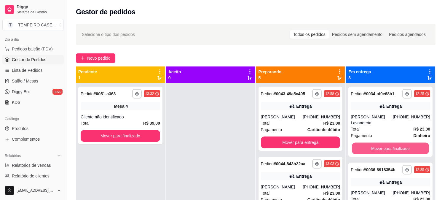
click at [387, 142] on button "Mover para finalizado" at bounding box center [390, 148] width 77 height 12
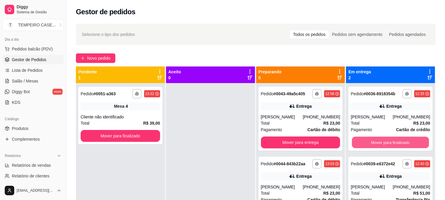
click at [387, 142] on button "Mover para finalizado" at bounding box center [390, 143] width 77 height 12
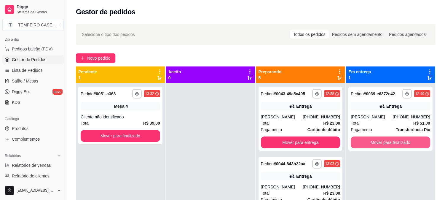
click at [387, 142] on button "Mover para finalizado" at bounding box center [389, 142] width 79 height 12
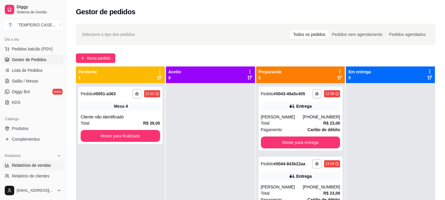
click at [41, 167] on span "Relatórios de vendas" at bounding box center [31, 165] width 39 height 6
select select "ALL"
select select "0"
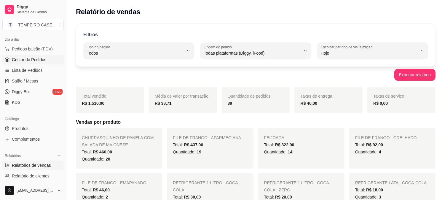
click at [35, 61] on span "Gestor de Pedidos" at bounding box center [29, 60] width 34 height 6
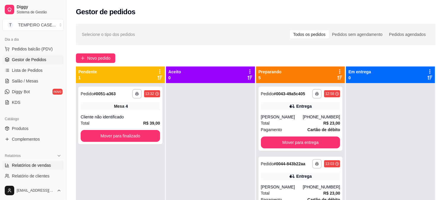
click at [24, 167] on span "Relatórios de vendas" at bounding box center [31, 165] width 39 height 6
select select "ALL"
select select "0"
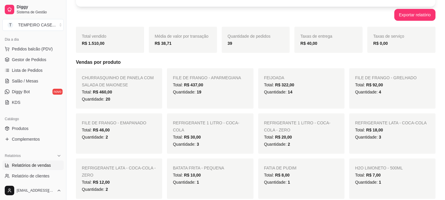
scroll to position [66, 0]
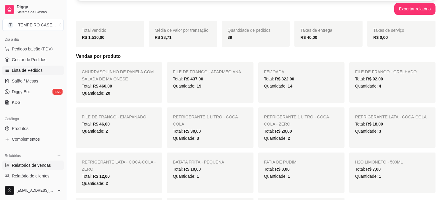
click at [39, 73] on span "Lista de Pedidos" at bounding box center [27, 70] width 31 height 6
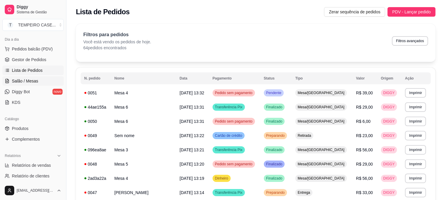
click at [25, 80] on span "Salão / Mesas" at bounding box center [25, 81] width 26 height 6
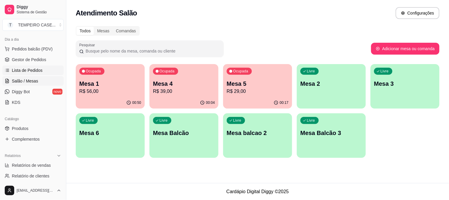
click at [30, 69] on span "Lista de Pedidos" at bounding box center [27, 70] width 31 height 6
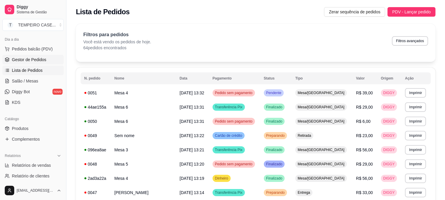
click at [33, 62] on span "Gestor de Pedidos" at bounding box center [29, 60] width 34 height 6
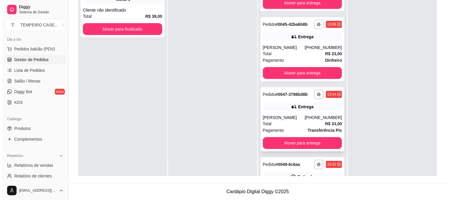
scroll to position [89, 0]
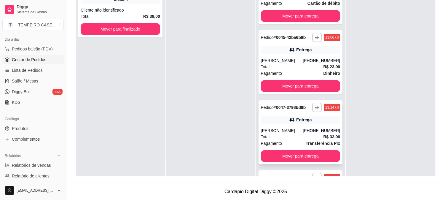
click at [287, 126] on div "**********" at bounding box center [300, 132] width 84 height 64
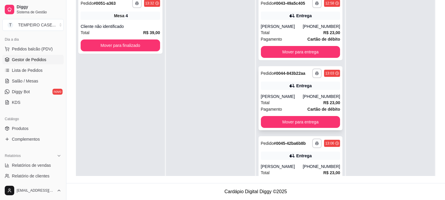
scroll to position [57, 0]
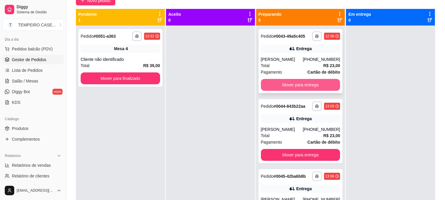
click at [307, 83] on button "Mover para entrega" at bounding box center [300, 85] width 79 height 12
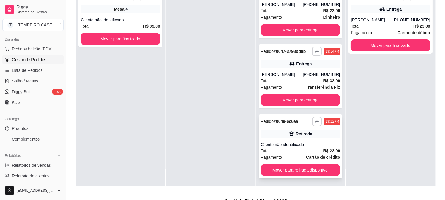
scroll to position [90, 0]
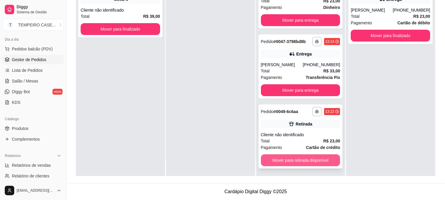
click at [282, 161] on button "Mover para retirada disponível" at bounding box center [300, 160] width 79 height 12
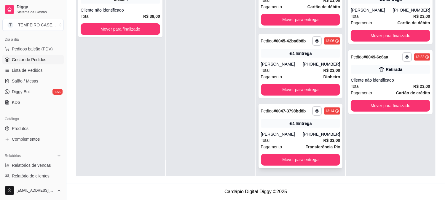
scroll to position [16, 0]
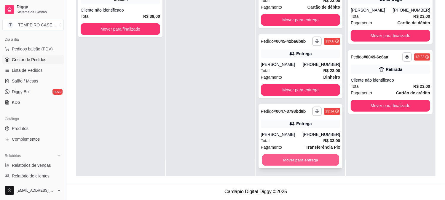
click at [288, 164] on button "Mover para entrega" at bounding box center [300, 160] width 77 height 12
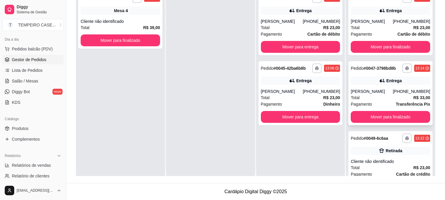
scroll to position [0, 0]
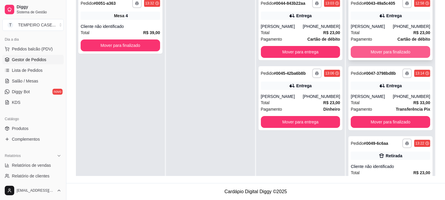
click at [378, 55] on button "Mover para finalizado" at bounding box center [389, 52] width 79 height 12
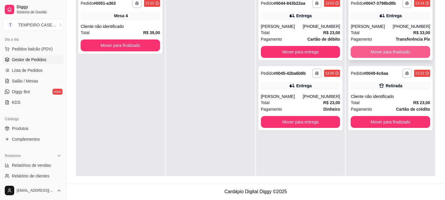
click at [387, 54] on button "Mover para finalizado" at bounding box center [389, 52] width 79 height 12
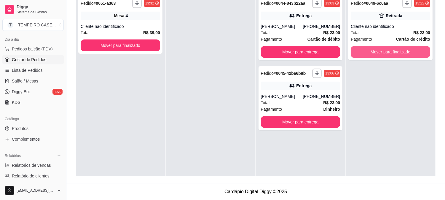
click at [387, 54] on button "Mover para finalizado" at bounding box center [389, 52] width 79 height 12
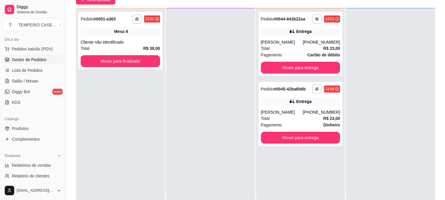
scroll to position [66, 0]
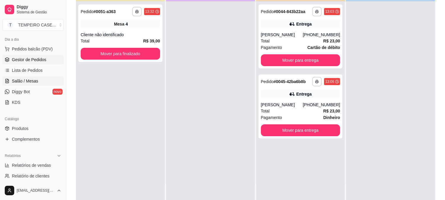
click at [20, 81] on span "Salão / Mesas" at bounding box center [25, 81] width 26 height 6
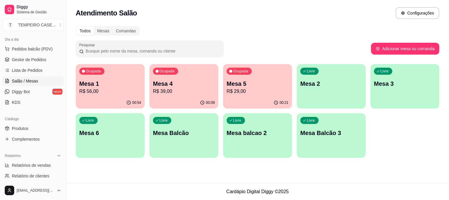
click at [116, 97] on div "00:54" at bounding box center [110, 103] width 69 height 12
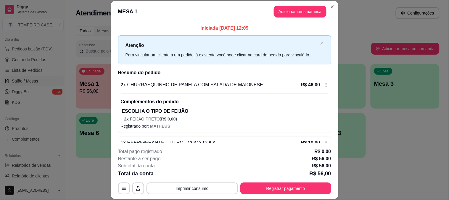
click at [288, 14] on button "Adicionar itens na mesa" at bounding box center [300, 12] width 53 height 12
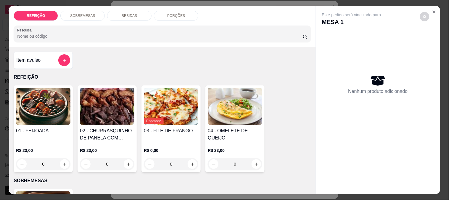
click at [90, 18] on div "SOBREMESAS" at bounding box center [82, 16] width 44 height 10
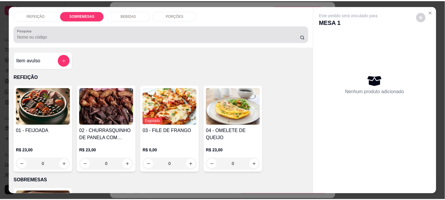
scroll to position [15, 0]
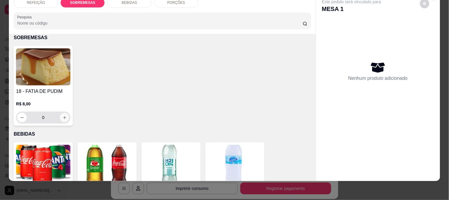
click at [63, 115] on icon "increase-product-quantity" at bounding box center [64, 117] width 4 height 4
type input "2"
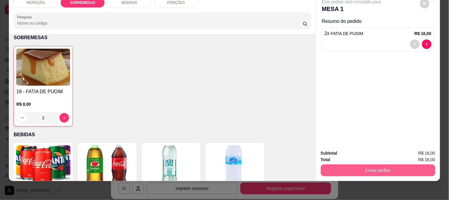
click at [386, 164] on button "Enviar pedido" at bounding box center [378, 170] width 115 height 12
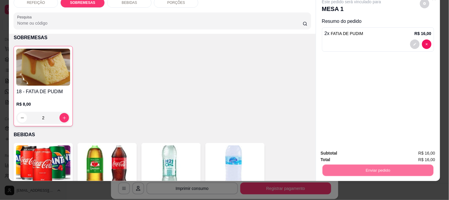
click at [371, 150] on button "Não registrar e enviar pedido" at bounding box center [359, 150] width 62 height 11
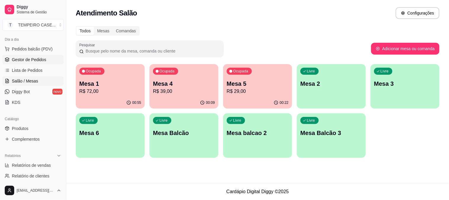
click at [28, 61] on span "Gestor de Pedidos" at bounding box center [29, 60] width 34 height 6
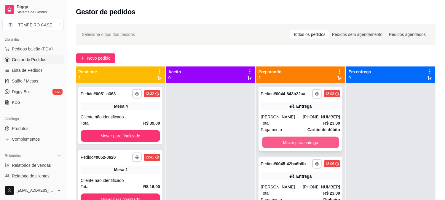
click at [301, 143] on button "Mover para entrega" at bounding box center [300, 143] width 77 height 12
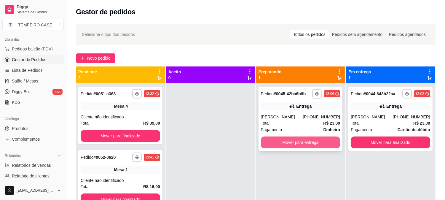
click at [299, 143] on button "Mover para entrega" at bounding box center [300, 142] width 79 height 12
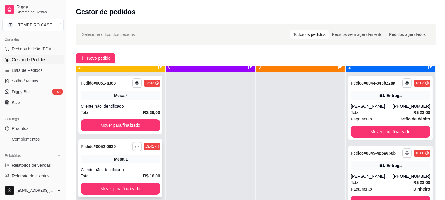
scroll to position [16, 0]
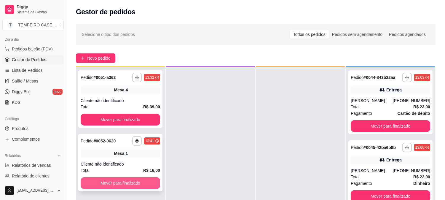
click at [129, 185] on button "Mover para finalizado" at bounding box center [120, 183] width 79 height 12
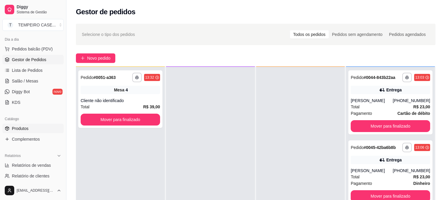
click at [19, 126] on span "Produtos" at bounding box center [20, 128] width 17 height 6
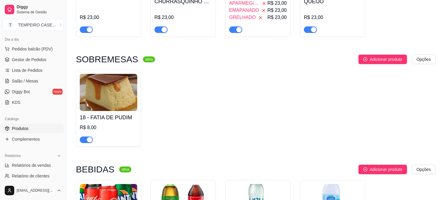
scroll to position [132, 0]
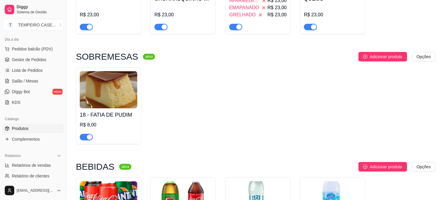
click at [111, 119] on h4 "18 - FATIA DE PUDIM" at bounding box center [108, 114] width 57 height 8
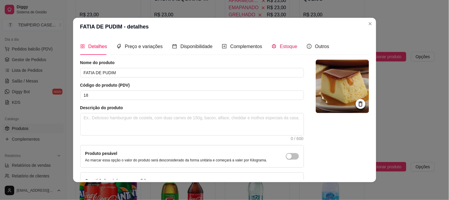
click at [288, 48] on span "Estoque" at bounding box center [288, 46] width 17 height 5
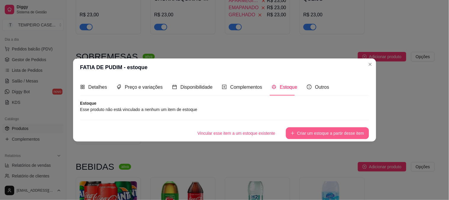
click at [307, 130] on button "Criar um estoque a partir desse item" at bounding box center [327, 133] width 83 height 12
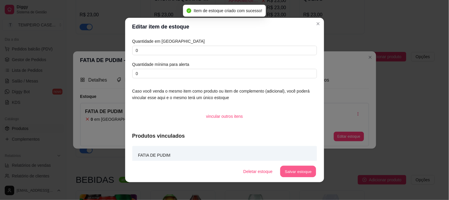
click at [297, 171] on button "Salvar estoque" at bounding box center [298, 172] width 36 height 12
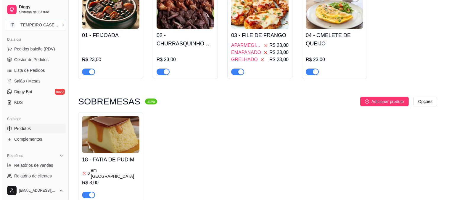
scroll to position [0, 0]
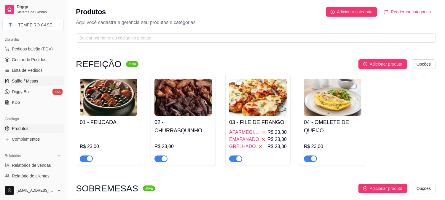
click at [21, 79] on span "Salão / Mesas" at bounding box center [25, 81] width 26 height 6
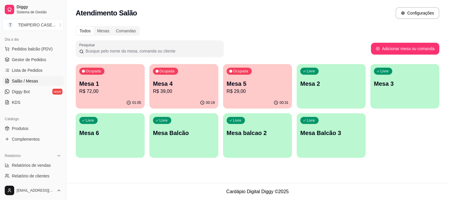
click at [107, 81] on p "Mesa 1" at bounding box center [110, 83] width 62 height 8
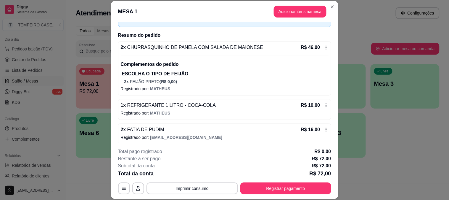
scroll to position [40, 0]
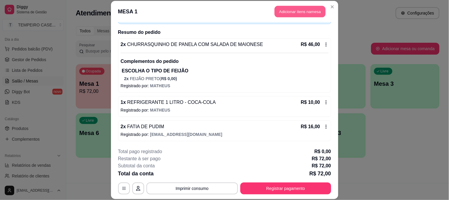
click at [290, 10] on button "Adicionar itens na mesa" at bounding box center [300, 12] width 51 height 12
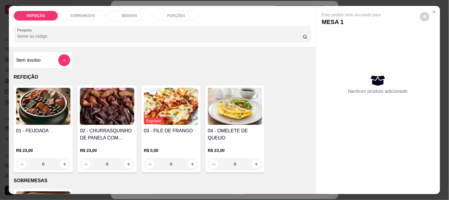
click at [80, 13] on p "SOBREMESAS" at bounding box center [82, 15] width 25 height 5
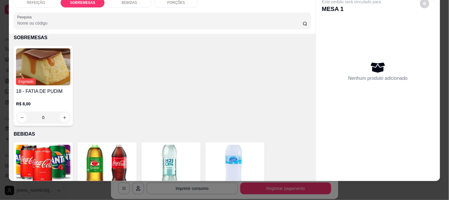
click at [46, 63] on img at bounding box center [43, 66] width 54 height 37
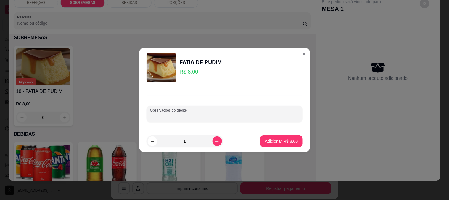
click at [220, 118] on input "Observações do cliente" at bounding box center [224, 116] width 149 height 6
click at [273, 141] on p "Adicionar R$ 8,00" at bounding box center [281, 141] width 33 height 6
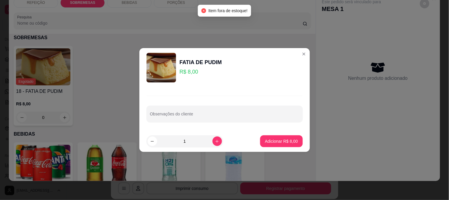
click at [291, 57] on div "FATIA DE PUDIM R$ 8,00" at bounding box center [225, 68] width 156 height 30
click at [295, 57] on div "FATIA DE PUDIM R$ 8,00" at bounding box center [225, 68] width 156 height 30
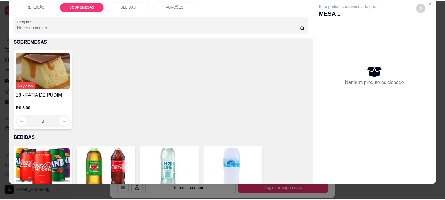
scroll to position [0, 0]
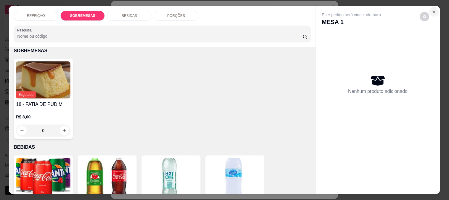
click at [432, 9] on icon "Close" at bounding box center [434, 11] width 5 height 5
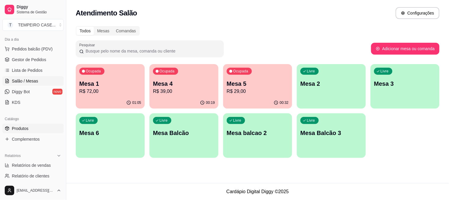
click at [21, 126] on span "Produtos" at bounding box center [20, 128] width 17 height 6
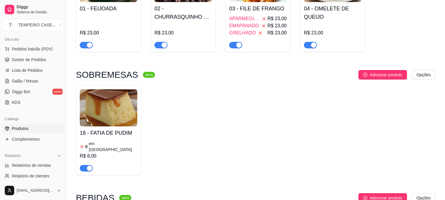
scroll to position [230, 0]
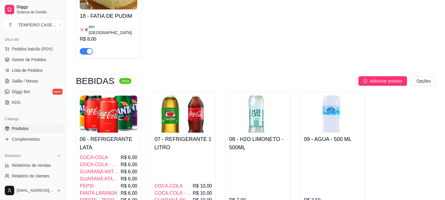
click at [120, 36] on div "R$ 8,00" at bounding box center [108, 39] width 57 height 7
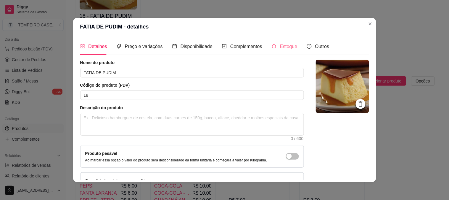
click at [276, 54] on div "Estoque" at bounding box center [285, 46] width 26 height 17
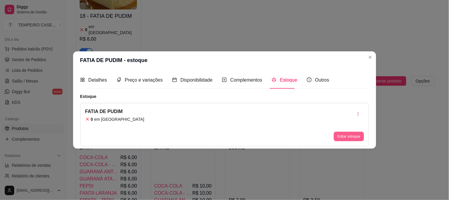
click at [347, 135] on button "Editar estoque" at bounding box center [349, 136] width 30 height 9
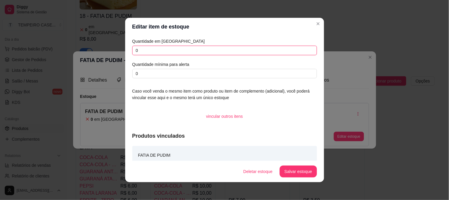
drag, startPoint x: 120, startPoint y: 55, endPoint x: 113, endPoint y: 55, distance: 7.4
click at [113, 55] on div "Editar item de estoque Quantidade em estoque 0 Quantidade mínima para alerta 0 …" at bounding box center [224, 100] width 449 height 200
type input "2"
type input "1"
click at [289, 179] on footer "Deletar estoque Salvar estoque" at bounding box center [224, 171] width 199 height 21
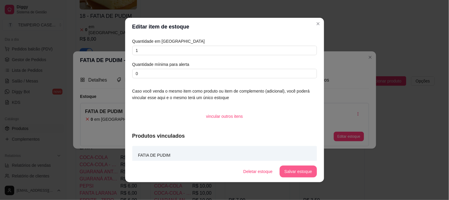
click at [295, 173] on button "Salvar estoque" at bounding box center [298, 171] width 37 height 12
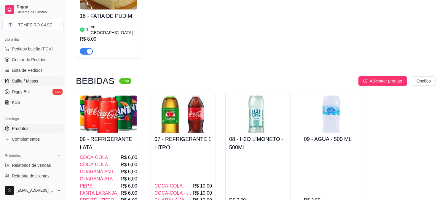
click at [36, 78] on span "Salão / Mesas" at bounding box center [25, 81] width 26 height 6
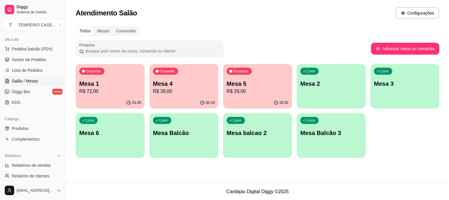
click at [128, 93] on p "R$ 72,00" at bounding box center [110, 91] width 62 height 7
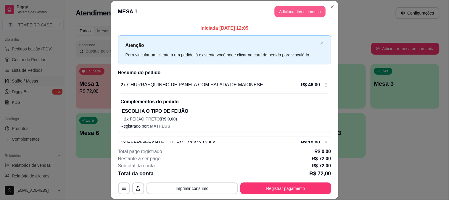
click at [296, 15] on button "Adicionar itens na mesa" at bounding box center [300, 12] width 51 height 12
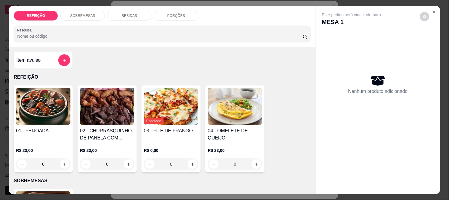
click at [88, 16] on div "SOBREMESAS" at bounding box center [82, 16] width 44 height 10
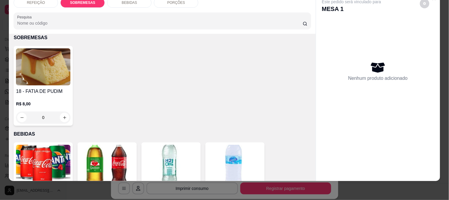
click at [43, 65] on img at bounding box center [43, 66] width 54 height 37
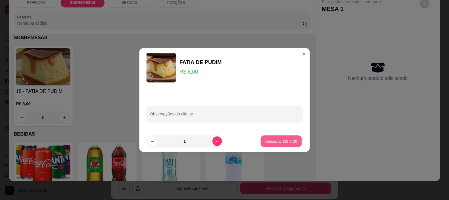
click at [267, 143] on p "Adicionar R$ 8,00" at bounding box center [282, 141] width 32 height 6
type input "1"
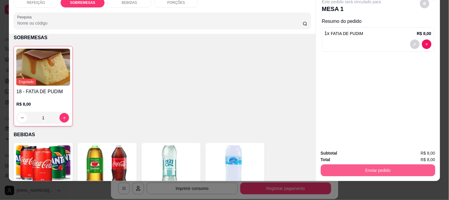
click at [365, 164] on button "Enviar pedido" at bounding box center [378, 170] width 115 height 12
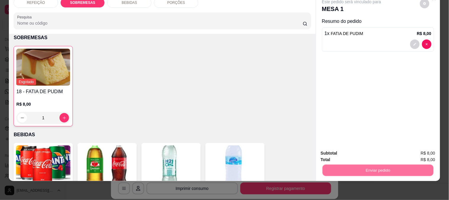
click at [364, 151] on button "Não registrar e enviar pedido" at bounding box center [359, 150] width 62 height 11
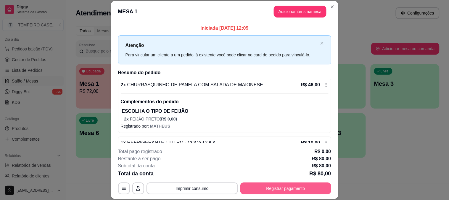
click at [261, 187] on button "Registrar pagamento" at bounding box center [285, 188] width 91 height 12
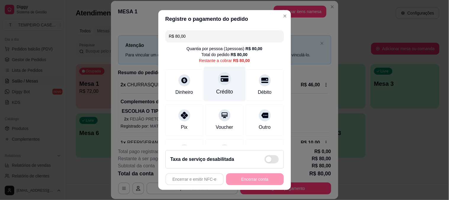
click at [221, 78] on icon at bounding box center [225, 79] width 8 height 6
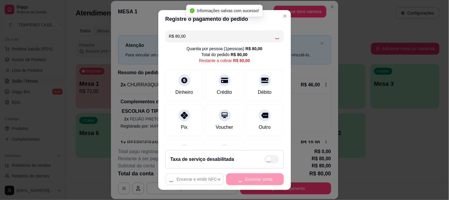
type input "R$ 0,00"
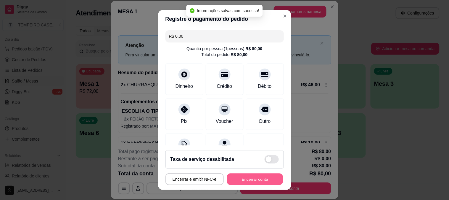
click at [255, 177] on button "Encerrar conta" at bounding box center [255, 179] width 56 height 12
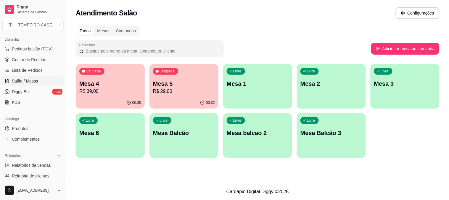
click at [168, 81] on p "Mesa 5" at bounding box center [184, 83] width 62 height 8
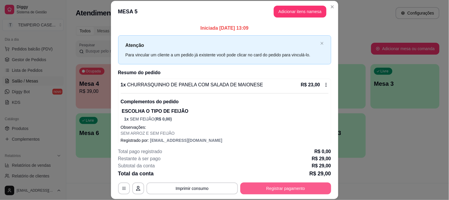
click at [275, 185] on button "Registrar pagamento" at bounding box center [285, 188] width 91 height 12
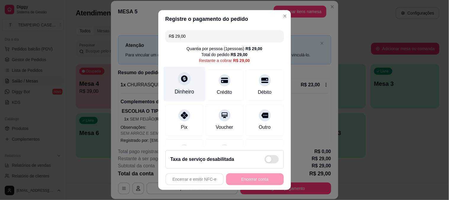
click at [179, 90] on div "Dinheiro" at bounding box center [185, 92] width 20 height 8
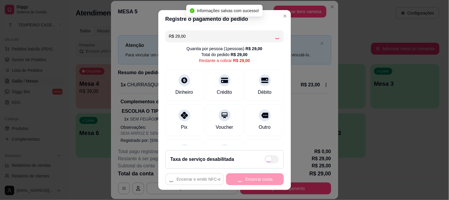
type input "R$ 0,00"
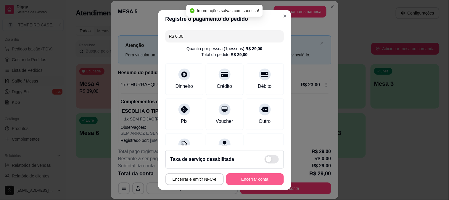
click at [242, 177] on button "Encerrar conta" at bounding box center [255, 179] width 58 height 12
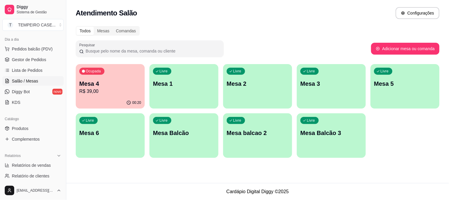
click at [187, 87] on div "Livre Mesa 1" at bounding box center [184, 82] width 69 height 37
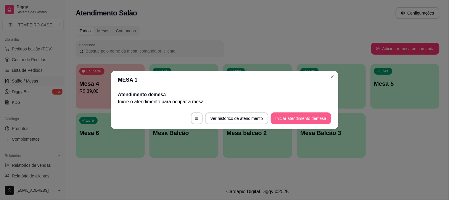
click at [293, 120] on button "Iniciar atendimento de mesa" at bounding box center [301, 118] width 60 height 12
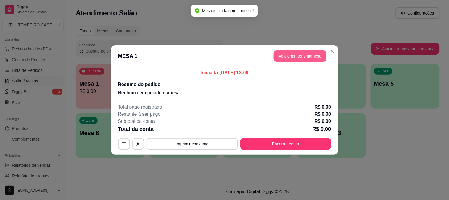
click at [304, 54] on button "Adicionar itens na mesa" at bounding box center [300, 56] width 53 height 12
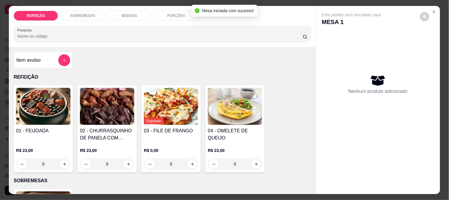
click at [100, 110] on img at bounding box center [107, 106] width 54 height 37
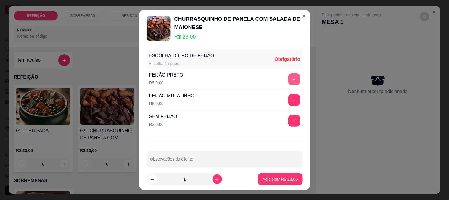
click at [288, 80] on button "+" at bounding box center [294, 79] width 12 height 12
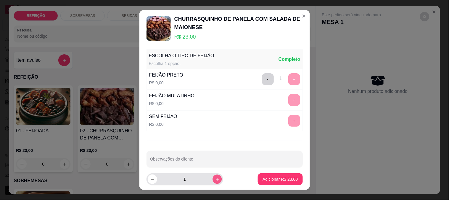
click at [214, 176] on button "increase-product-quantity" at bounding box center [217, 178] width 9 height 9
type input "2"
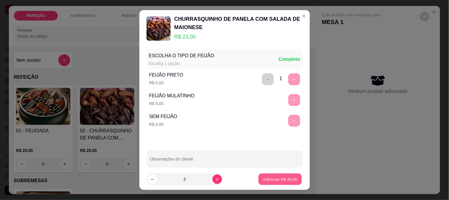
click at [259, 176] on button "Adicionar R$ 46,00" at bounding box center [281, 179] width 44 height 12
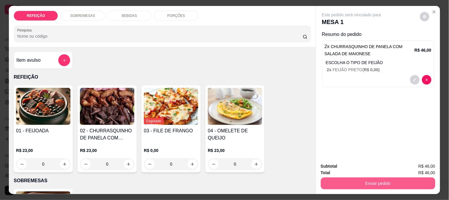
click at [335, 179] on button "Enviar pedido" at bounding box center [378, 183] width 115 height 12
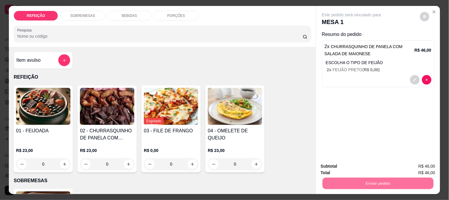
click at [336, 165] on button "Não registrar e enviar pedido" at bounding box center [359, 166] width 60 height 11
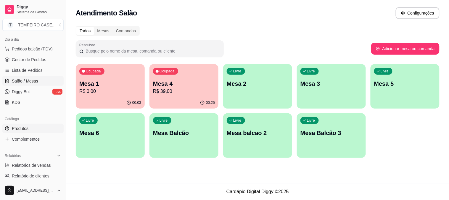
click at [28, 125] on link "Produtos" at bounding box center [32, 128] width 61 height 9
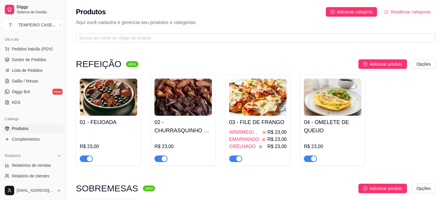
click at [251, 122] on h4 "03 - FILE DE FRANGO" at bounding box center [257, 122] width 57 height 8
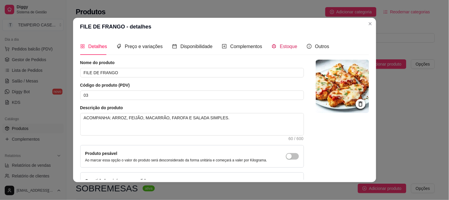
click at [272, 44] on icon "code-sandbox" at bounding box center [274, 46] width 5 height 5
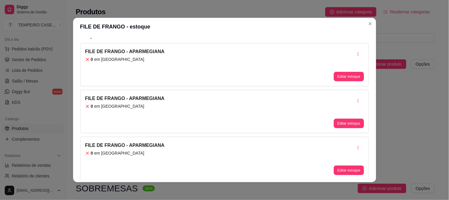
scroll to position [1, 0]
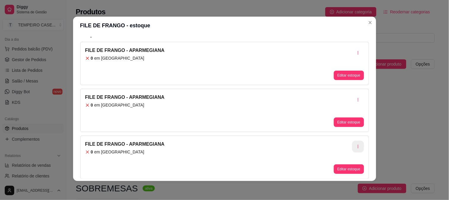
click at [356, 145] on icon "button" at bounding box center [358, 146] width 4 height 4
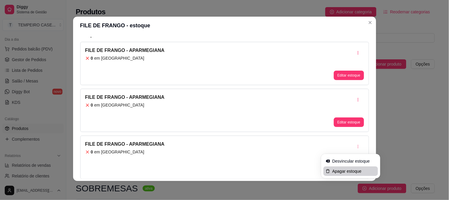
click at [344, 169] on span "Apagar estoque" at bounding box center [354, 171] width 43 height 6
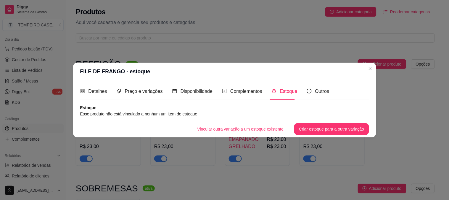
scroll to position [0, 0]
click at [316, 127] on button "Criar estoque para a outra variação" at bounding box center [331, 129] width 75 height 12
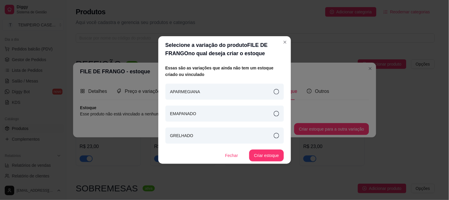
click at [267, 95] on div "APARMEGIANA" at bounding box center [225, 92] width 118 height 16
click at [270, 149] on button "Criar estoque" at bounding box center [266, 155] width 34 height 12
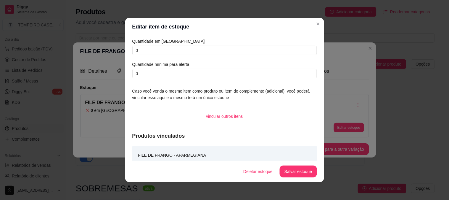
click at [294, 173] on button "Salvar estoque" at bounding box center [298, 171] width 37 height 12
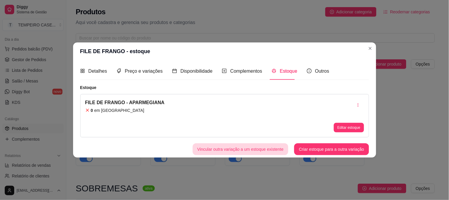
click at [269, 150] on button "Vincular outra variação a um estoque existente" at bounding box center [241, 149] width 96 height 12
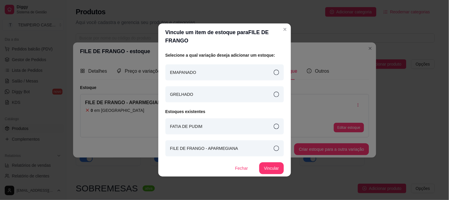
click at [271, 74] on div "EMAPANADO" at bounding box center [225, 72] width 118 height 16
click at [277, 147] on icon at bounding box center [276, 147] width 5 height 5
click at [273, 167] on button "Vincular" at bounding box center [271, 168] width 24 height 12
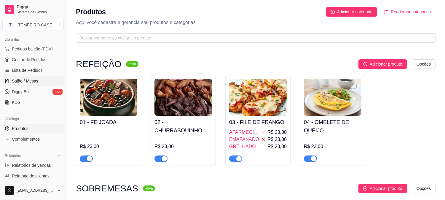
click at [34, 82] on span "Salão / Mesas" at bounding box center [25, 81] width 26 height 6
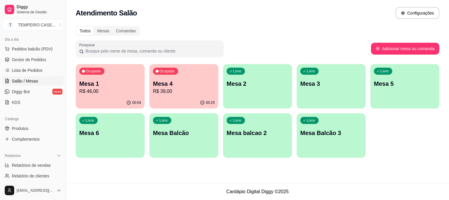
click at [400, 91] on div "Livre Mesa 5" at bounding box center [405, 82] width 69 height 37
click at [393, 85] on p "Mesa 5" at bounding box center [405, 83] width 62 height 8
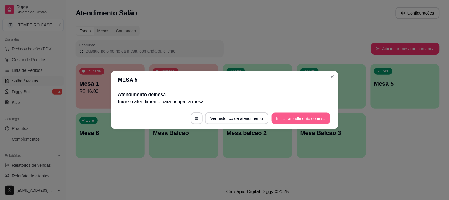
click at [298, 117] on button "Iniciar atendimento de mesa" at bounding box center [301, 119] width 59 height 12
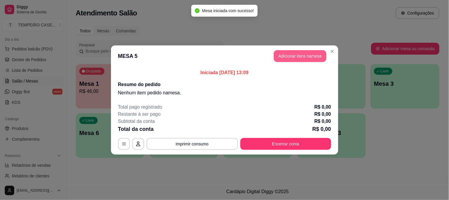
click at [298, 54] on button "Adicionar itens na mesa" at bounding box center [300, 56] width 53 height 12
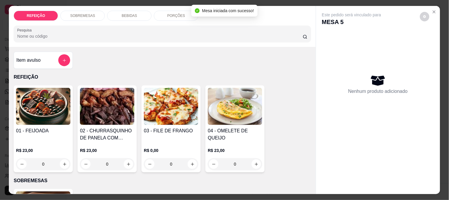
click at [63, 101] on img at bounding box center [43, 106] width 54 height 37
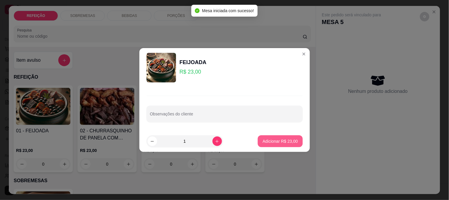
click at [278, 141] on p "Adicionar R$ 23,00" at bounding box center [280, 141] width 35 height 6
type input "1"
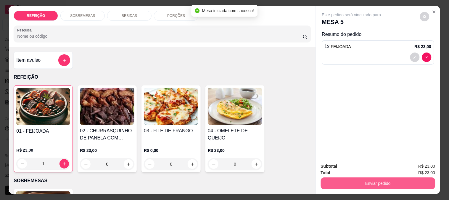
click at [390, 181] on button "Enviar pedido" at bounding box center [378, 183] width 115 height 12
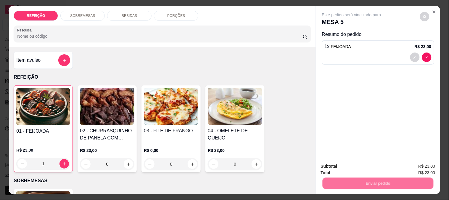
click at [379, 167] on button "Não registrar e enviar pedido" at bounding box center [359, 166] width 62 height 11
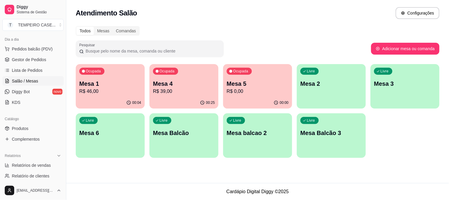
click at [188, 89] on p "R$ 39,00" at bounding box center [184, 91] width 62 height 7
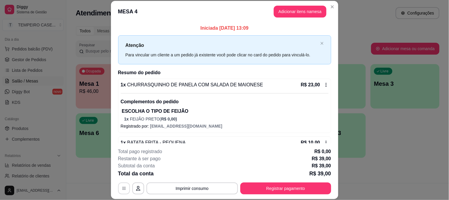
click at [123, 188] on icon "button" at bounding box center [124, 188] width 4 height 3
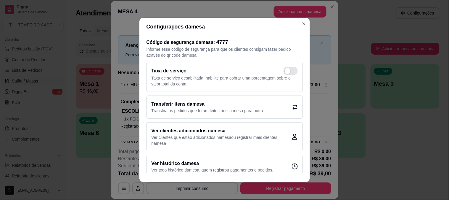
click at [280, 103] on div "Transferir itens da mesa Transfira os pedidos que foram feitos nessa mesa para …" at bounding box center [225, 106] width 156 height 23
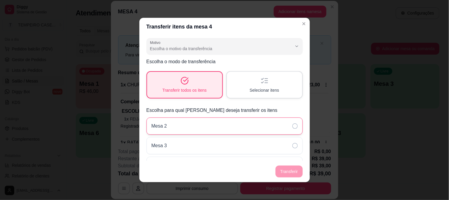
click at [201, 128] on div "Mesa 2" at bounding box center [225, 125] width 156 height 17
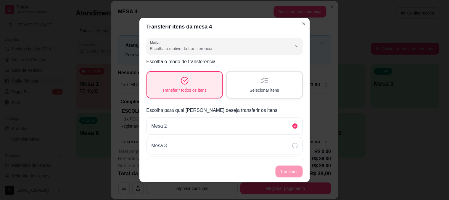
click at [292, 169] on footer "Transferir" at bounding box center [225, 171] width 171 height 21
click at [217, 43] on div "Escolha o motivo da transferência" at bounding box center [221, 46] width 142 height 12
click at [177, 68] on li "Mudança de mesa" at bounding box center [219, 72] width 141 height 9
type input "TABLE_TRANSFER"
select select "TABLE_TRANSFER"
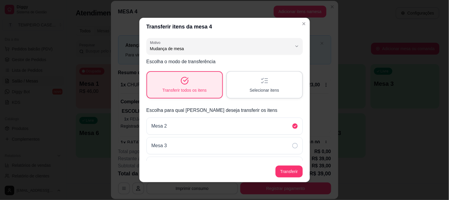
click at [250, 87] on span "Selecionar itens" at bounding box center [265, 90] width 30 height 6
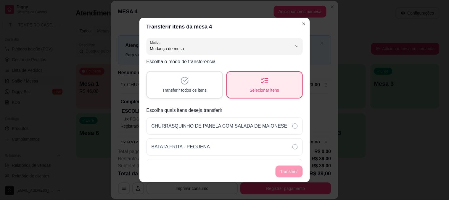
click at [199, 84] on div "Transferir todos os itens" at bounding box center [184, 85] width 75 height 26
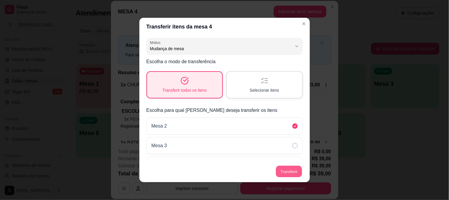
click at [289, 172] on button "Transferir" at bounding box center [289, 172] width 26 height 12
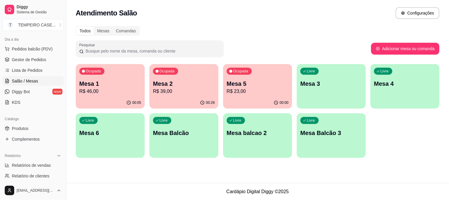
click at [384, 88] on div "Livre Mesa 4" at bounding box center [405, 82] width 69 height 37
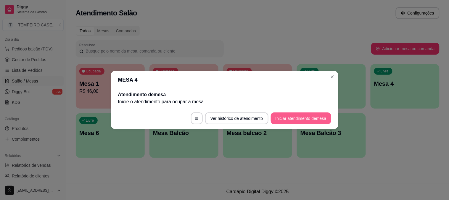
click at [293, 119] on button "Iniciar atendimento de mesa" at bounding box center [301, 118] width 60 height 12
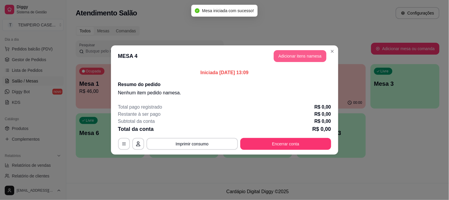
click at [300, 57] on button "Adicionar itens na mesa" at bounding box center [300, 56] width 53 height 12
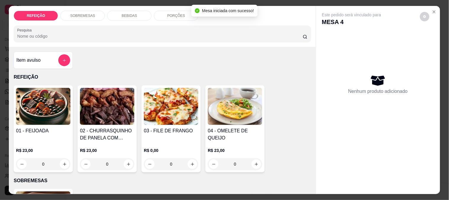
click at [113, 110] on img at bounding box center [107, 106] width 54 height 37
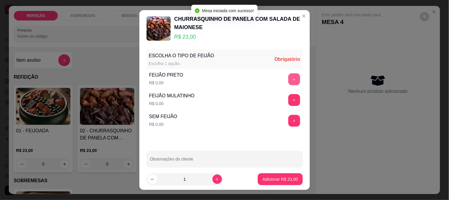
click at [288, 82] on button "+" at bounding box center [294, 79] width 12 height 12
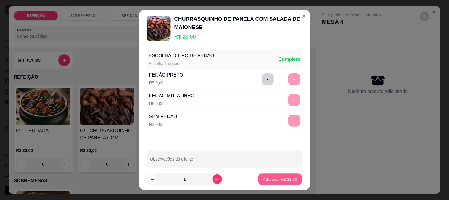
click at [267, 180] on p "Adicionar R$ 23,00" at bounding box center [280, 179] width 34 height 6
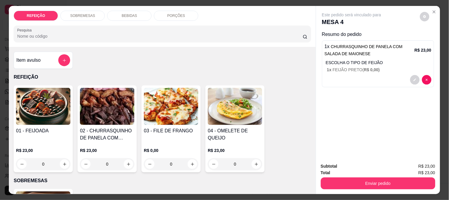
click at [174, 116] on img at bounding box center [171, 106] width 54 height 37
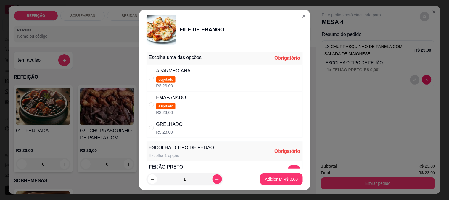
click at [208, 126] on div "GRELHADO R$ 23,00" at bounding box center [225, 128] width 156 height 20
radio input "true"
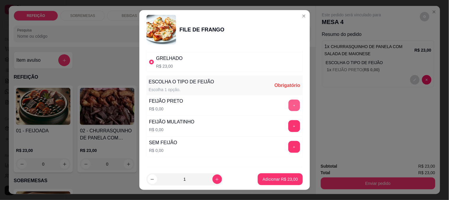
click at [288, 111] on button "+" at bounding box center [294, 105] width 12 height 12
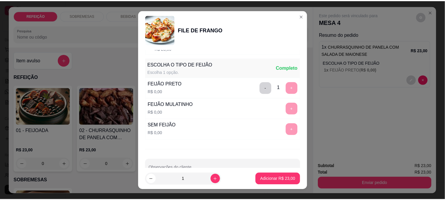
scroll to position [99, 0]
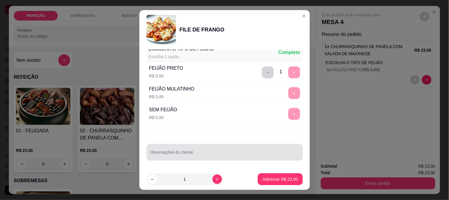
click at [235, 147] on div at bounding box center [224, 152] width 149 height 12
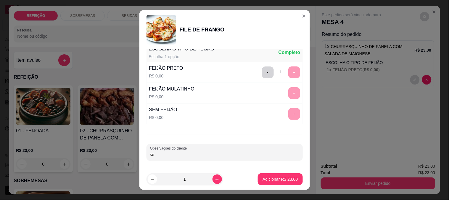
type input "s"
type input "SEM MACARRÃO E SEM FAROFA"
click at [264, 174] on button "Adicionar R$ 23,00" at bounding box center [281, 179] width 44 height 12
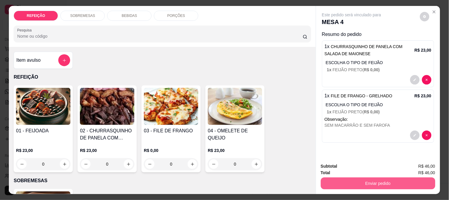
click at [360, 177] on button "Enviar pedido" at bounding box center [378, 183] width 115 height 12
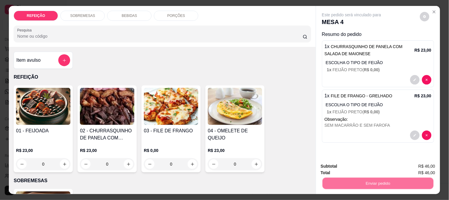
click at [357, 167] on button "Não registrar e enviar pedido" at bounding box center [359, 166] width 62 height 11
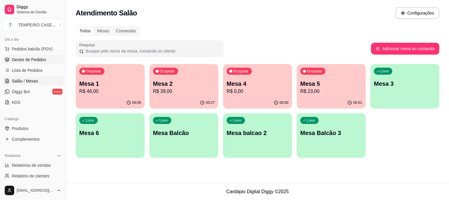
click at [29, 57] on span "Gestor de Pedidos" at bounding box center [29, 60] width 34 height 6
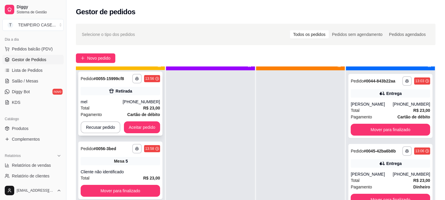
scroll to position [16, 0]
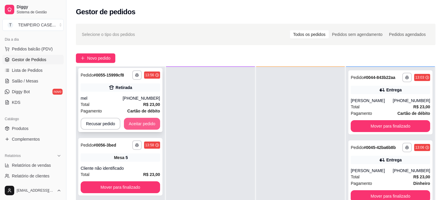
click at [134, 120] on button "Aceitar pedido" at bounding box center [142, 124] width 36 height 12
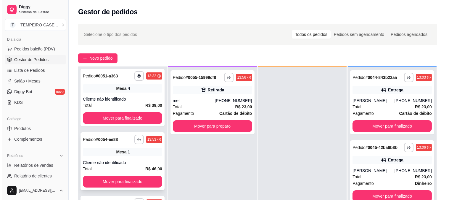
scroll to position [0, 0]
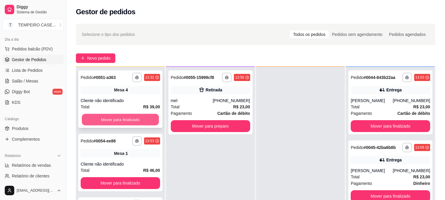
click at [135, 123] on button "Mover para finalizado" at bounding box center [120, 120] width 77 height 12
click at [136, 120] on button "Mover para finalizado" at bounding box center [120, 120] width 77 height 12
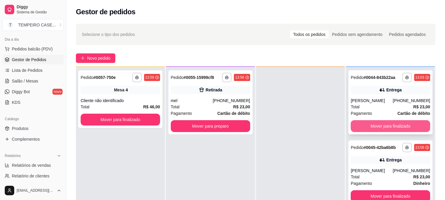
click at [392, 126] on button "Mover para finalizado" at bounding box center [389, 126] width 79 height 12
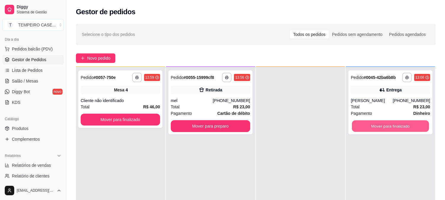
click at [392, 126] on button "Mover para finalizado" at bounding box center [390, 126] width 77 height 12
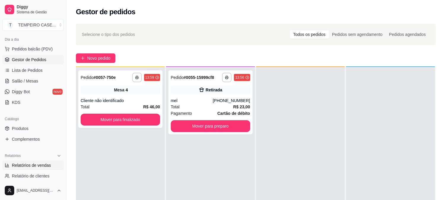
click at [34, 166] on span "Relatórios de vendas" at bounding box center [31, 165] width 39 height 6
select select "ALL"
select select "0"
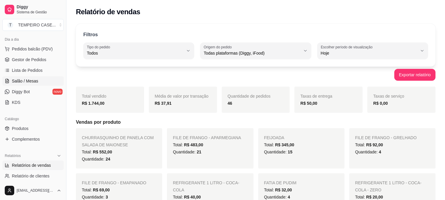
click at [36, 84] on span "Salão / Mesas" at bounding box center [25, 81] width 26 height 6
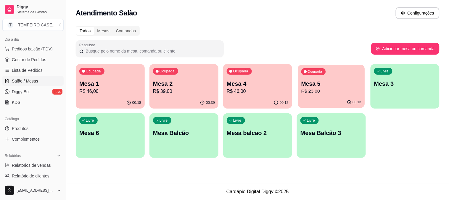
click at [355, 73] on div "Ocupada Mesa 5 R$ 23,00" at bounding box center [331, 81] width 67 height 32
click at [24, 67] on span "Lista de Pedidos" at bounding box center [27, 70] width 31 height 6
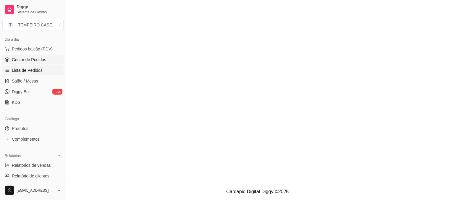
click at [27, 62] on link "Gestor de Pedidos" at bounding box center [32, 59] width 61 height 9
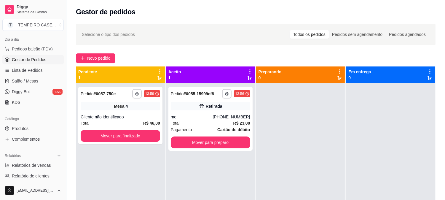
click at [27, 62] on span "Gestor de Pedidos" at bounding box center [29, 60] width 34 height 6
click at [100, 53] on button "Novo pedido" at bounding box center [95, 57] width 39 height 9
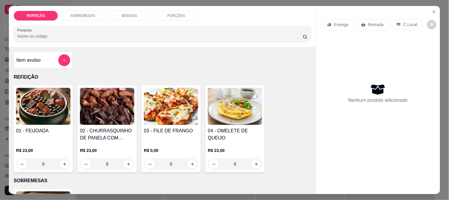
click at [37, 98] on img at bounding box center [43, 106] width 54 height 37
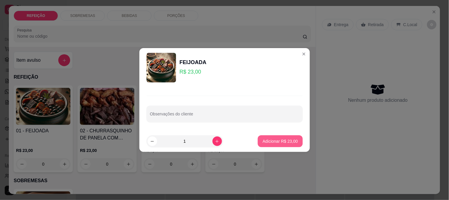
click at [277, 143] on p "Adicionar R$ 23,00" at bounding box center [280, 141] width 35 height 6
type input "1"
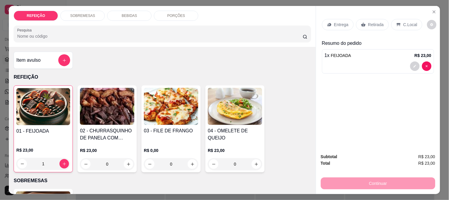
click at [343, 27] on div "Entrega" at bounding box center [338, 24] width 32 height 11
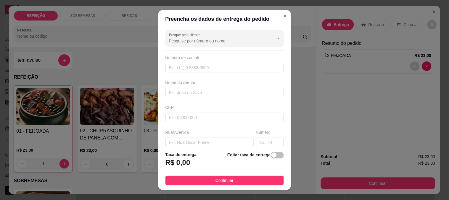
click at [229, 40] on input "Busque pelo cliente" at bounding box center [216, 41] width 95 height 6
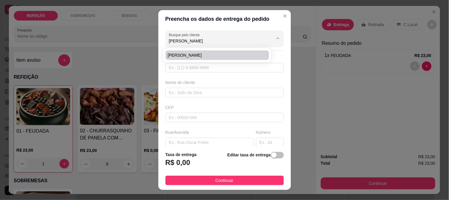
click at [192, 58] on li "[PERSON_NAME]" at bounding box center [218, 54] width 104 height 9
type input "[PERSON_NAME]"
type input "6195095656"
type input "[PERSON_NAME]"
type input "RUA 5"
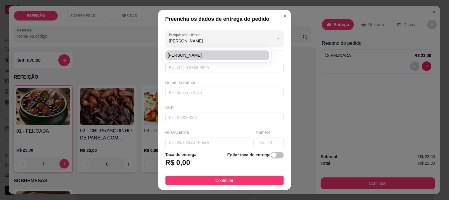
type input "IPOJUCA"
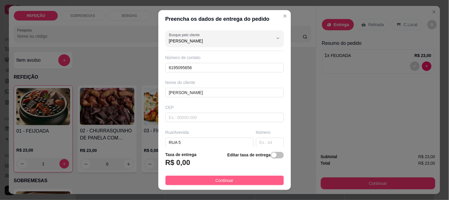
type input "[PERSON_NAME]"
click at [208, 179] on button "Continuar" at bounding box center [225, 179] width 118 height 9
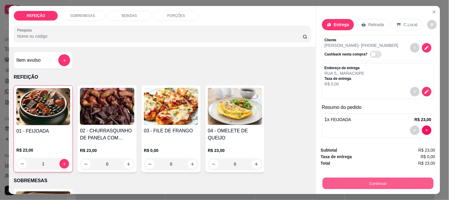
click at [351, 177] on button "Continuar" at bounding box center [378, 183] width 111 height 12
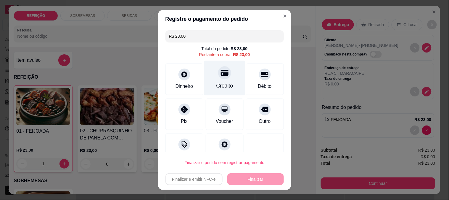
click at [216, 84] on div "Crédito" at bounding box center [224, 86] width 17 height 8
type input "R$ 0,00"
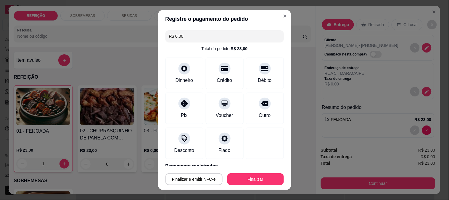
click at [240, 182] on button "Finalizar" at bounding box center [255, 179] width 57 height 12
type input "0"
type input "-R$ 23,00"
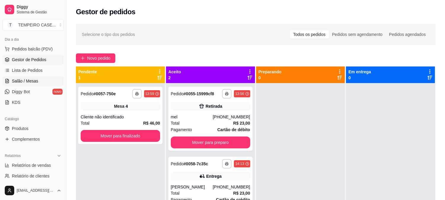
click at [39, 80] on link "Salão / Mesas" at bounding box center [32, 80] width 61 height 9
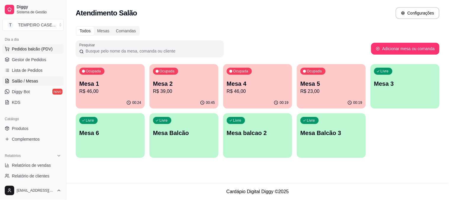
click at [24, 46] on span "Pedidos balcão (PDV)" at bounding box center [32, 49] width 41 height 6
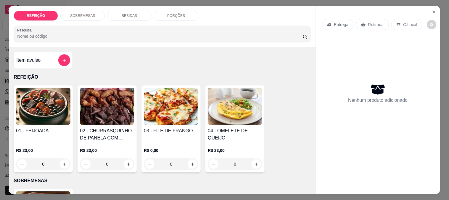
click at [114, 13] on div "BEBIDAS" at bounding box center [129, 16] width 44 height 10
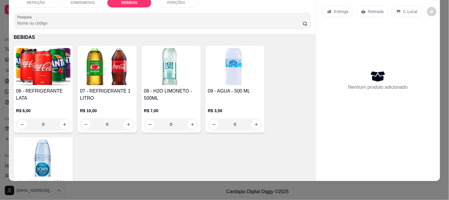
click at [107, 61] on img at bounding box center [107, 66] width 54 height 37
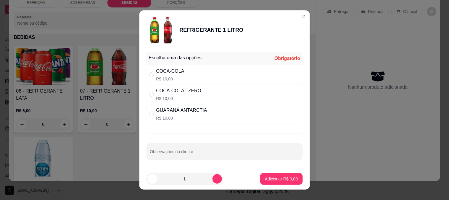
click at [171, 86] on div "COCA-COLA - ZERO R$ 10,00" at bounding box center [225, 94] width 156 height 20
radio input "true"
click at [269, 177] on p "Adicionar R$ 10,00" at bounding box center [280, 179] width 34 height 6
type input "1"
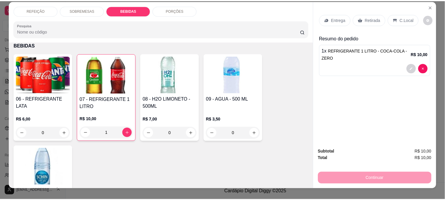
scroll to position [0, 0]
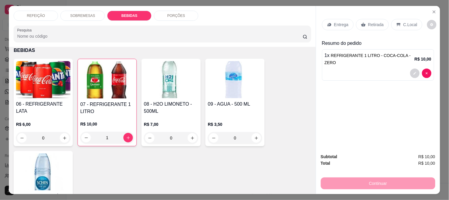
click at [369, 22] on p "Retirada" at bounding box center [376, 25] width 16 height 6
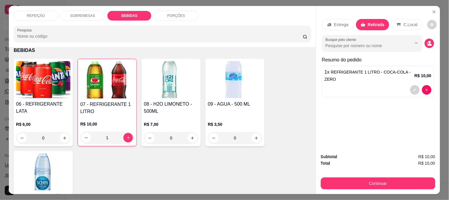
click at [399, 20] on div "C.Local" at bounding box center [407, 24] width 31 height 11
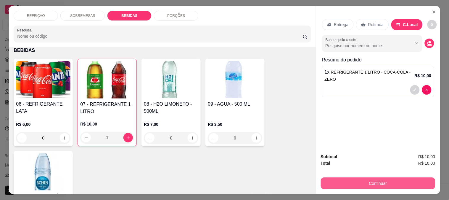
click at [358, 181] on button "Continuar" at bounding box center [378, 183] width 115 height 12
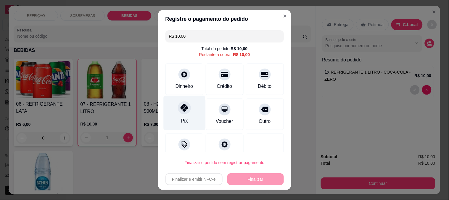
click at [180, 107] on icon at bounding box center [184, 108] width 8 height 8
type input "R$ 0,00"
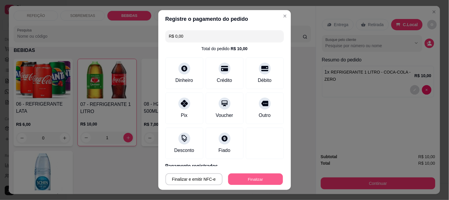
click at [247, 177] on button "Finalizar" at bounding box center [255, 179] width 55 height 12
type input "0"
type input "-R$ 10,00"
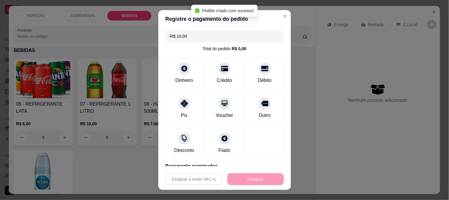
click at [347, 151] on div "button" at bounding box center [331, 153] width 69 height 7
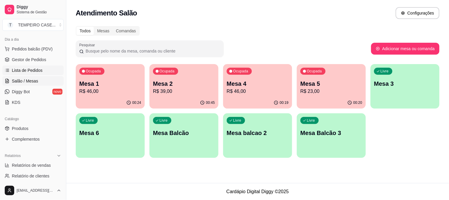
click at [14, 67] on link "Lista de Pedidos" at bounding box center [32, 69] width 61 height 9
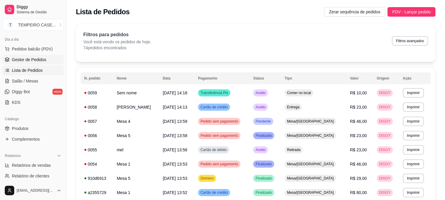
click at [47, 58] on link "Gestor de Pedidos" at bounding box center [32, 59] width 61 height 9
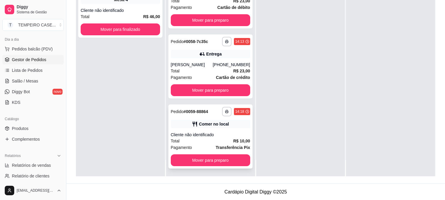
scroll to position [90, 0]
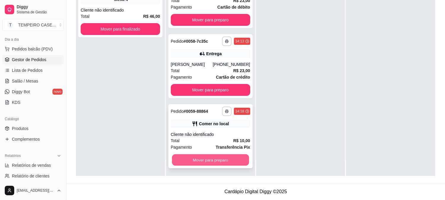
click at [214, 156] on button "Mover para preparo" at bounding box center [210, 160] width 77 height 12
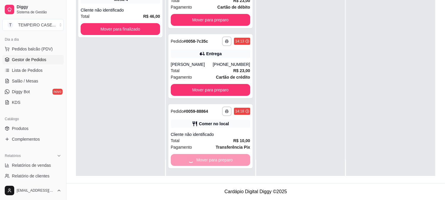
scroll to position [0, 0]
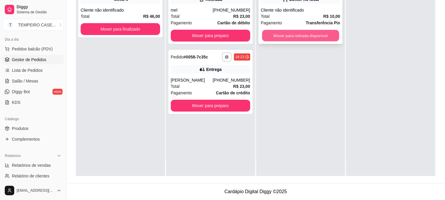
click at [308, 37] on button "Mover para retirada disponível" at bounding box center [300, 36] width 77 height 12
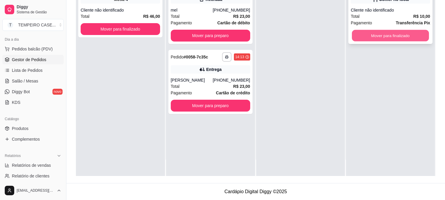
click at [363, 34] on button "Mover para finalizado" at bounding box center [390, 36] width 77 height 12
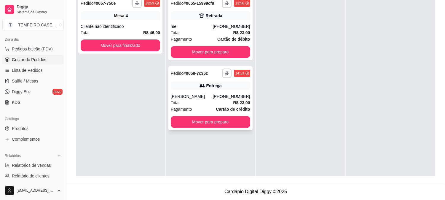
click at [211, 90] on div "**********" at bounding box center [210, 98] width 84 height 64
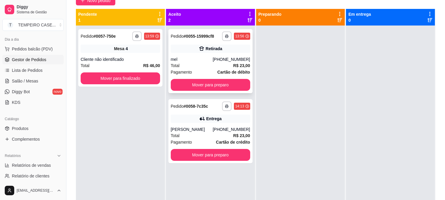
click at [217, 49] on div "Retirada" at bounding box center [214, 49] width 17 height 6
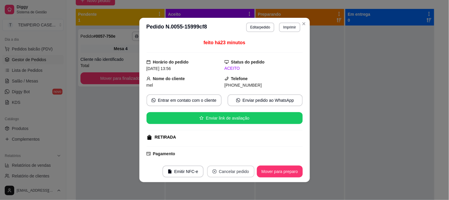
click at [233, 171] on button "Cancelar pedido" at bounding box center [230, 171] width 47 height 12
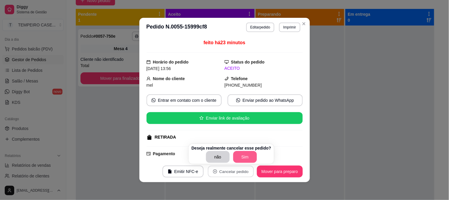
click at [236, 158] on button "Sim" at bounding box center [245, 157] width 24 height 12
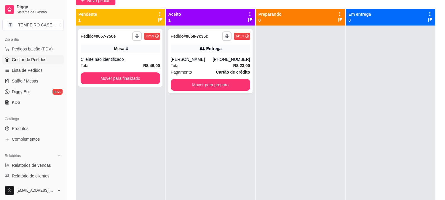
click at [356, 107] on div at bounding box center [390, 125] width 89 height 200
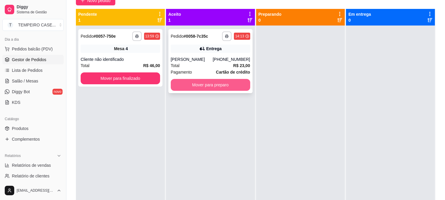
click at [210, 86] on button "Mover para preparo" at bounding box center [210, 85] width 79 height 12
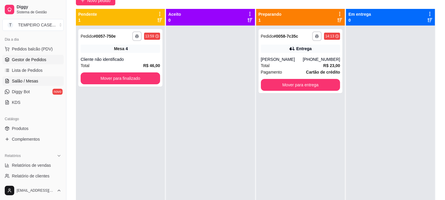
click at [31, 82] on span "Salão / Mesas" at bounding box center [25, 81] width 26 height 6
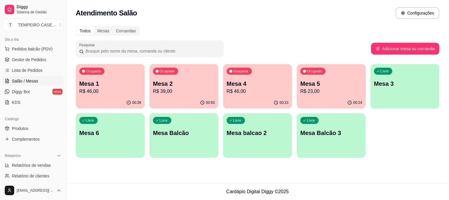
click at [89, 79] on p "Mesa 1" at bounding box center [110, 83] width 62 height 8
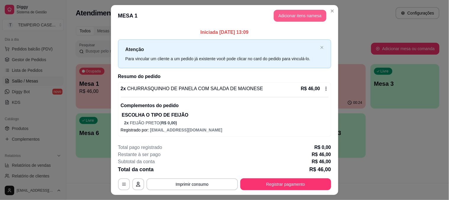
click at [293, 18] on button "Adicionar itens na mesa" at bounding box center [300, 16] width 53 height 12
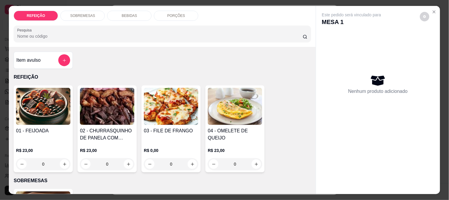
click at [130, 13] on p "BEBIDAS" at bounding box center [129, 15] width 15 height 5
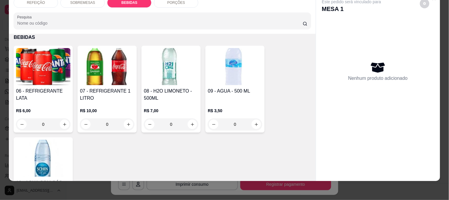
click at [94, 69] on img at bounding box center [107, 66] width 54 height 37
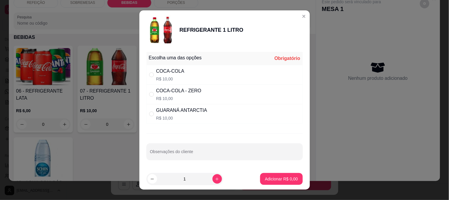
click at [164, 76] on p "R$ 10,00" at bounding box center [170, 79] width 28 height 6
radio input "true"
click at [263, 177] on p "Adicionar R$ 10,00" at bounding box center [280, 179] width 34 height 6
type input "1"
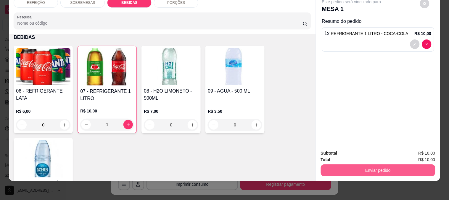
click at [374, 167] on button "Enviar pedido" at bounding box center [378, 170] width 115 height 12
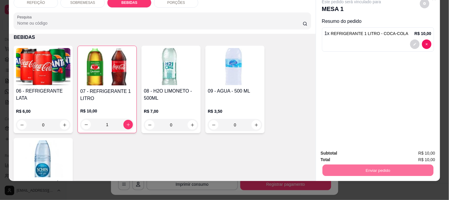
click at [338, 149] on button "Não registrar e enviar pedido" at bounding box center [359, 150] width 62 height 11
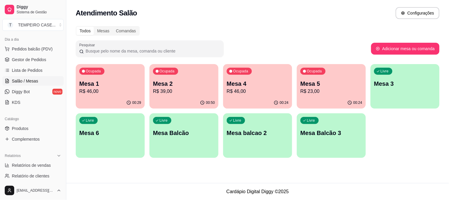
click at [106, 86] on p "Mesa 1" at bounding box center [110, 83] width 62 height 8
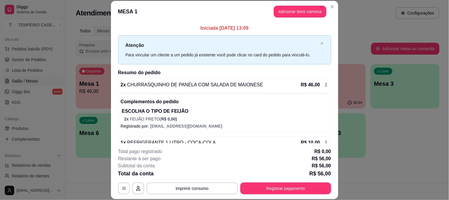
scroll to position [16, 0]
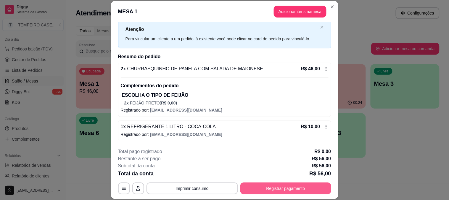
click at [310, 186] on button "Registrar pagamento" at bounding box center [285, 188] width 91 height 12
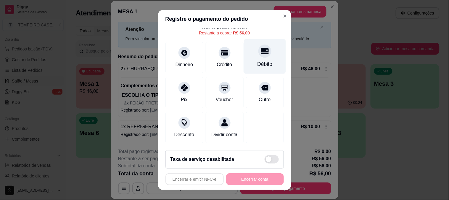
scroll to position [34, 0]
click at [261, 48] on icon at bounding box center [265, 51] width 8 height 6
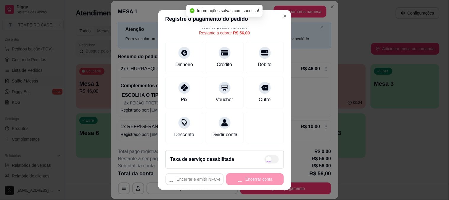
type input "R$ 0,00"
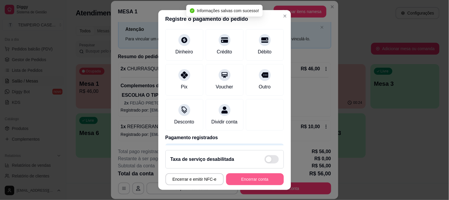
click at [238, 180] on button "Encerrar conta" at bounding box center [255, 179] width 58 height 12
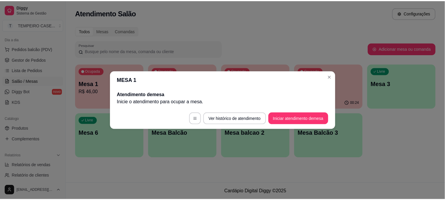
scroll to position [0, 0]
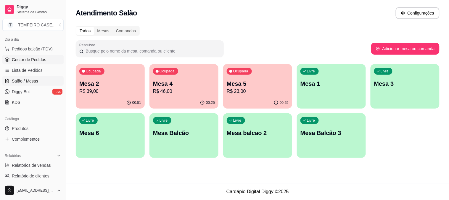
click at [31, 58] on span "Gestor de Pedidos" at bounding box center [29, 60] width 34 height 6
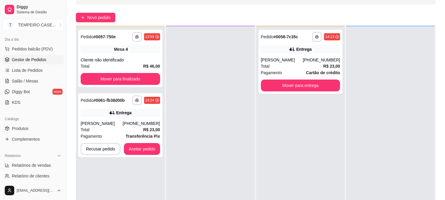
scroll to position [66, 0]
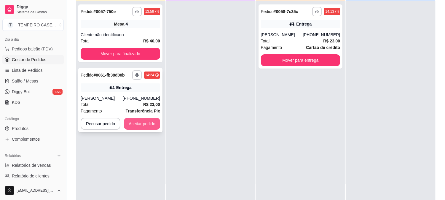
click at [149, 121] on button "Aceitar pedido" at bounding box center [142, 124] width 36 height 12
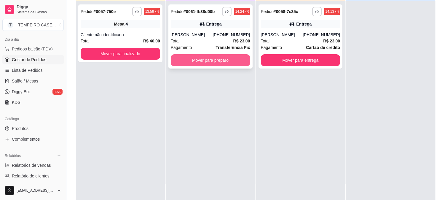
click at [225, 61] on button "Mover para preparo" at bounding box center [210, 60] width 79 height 12
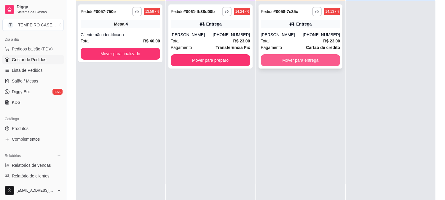
click at [318, 61] on button "Mover para entrega" at bounding box center [300, 60] width 79 height 12
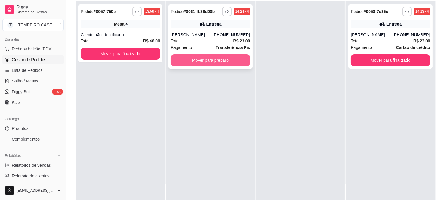
click at [214, 59] on button "Mover para preparo" at bounding box center [210, 60] width 79 height 12
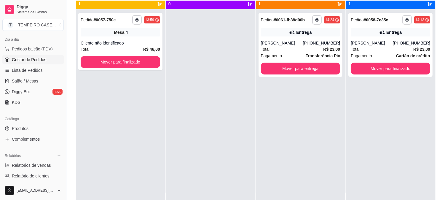
scroll to position [0, 0]
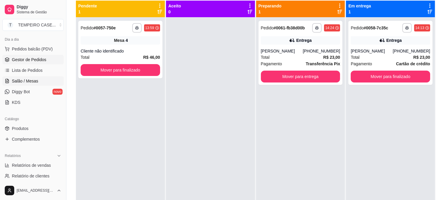
click at [28, 79] on span "Salão / Mesas" at bounding box center [25, 81] width 26 height 6
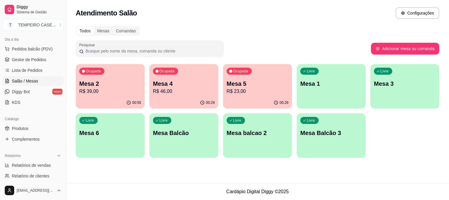
click at [101, 94] on p "R$ 39,00" at bounding box center [110, 91] width 62 height 7
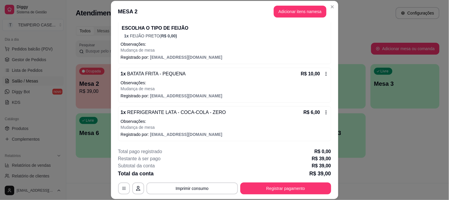
scroll to position [83, 0]
click at [282, 186] on button "Registrar pagamento" at bounding box center [285, 188] width 91 height 12
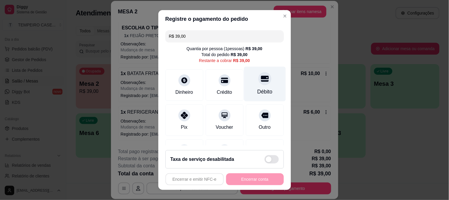
click at [261, 77] on icon at bounding box center [265, 79] width 8 height 8
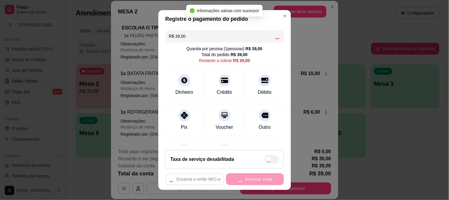
type input "R$ 0,00"
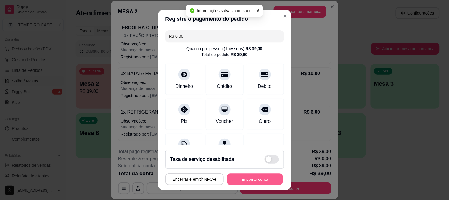
click at [253, 179] on button "Encerrar conta" at bounding box center [255, 179] width 56 height 12
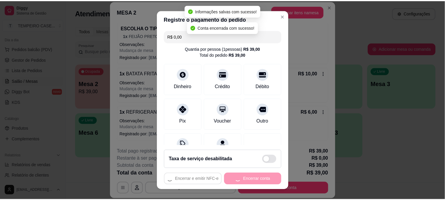
scroll to position [0, 0]
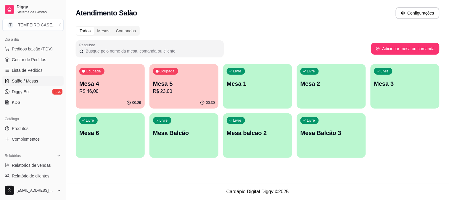
click at [181, 92] on p "R$ 23,00" at bounding box center [184, 91] width 62 height 7
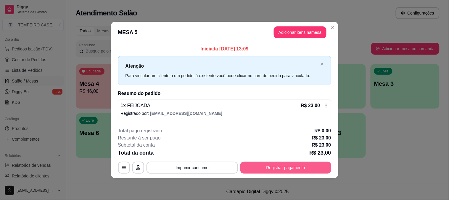
click at [286, 166] on button "Registrar pagamento" at bounding box center [285, 167] width 91 height 12
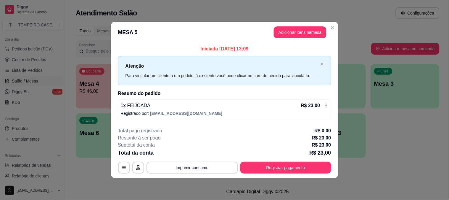
click at [190, 76] on div "Dinheiro" at bounding box center [184, 83] width 42 height 35
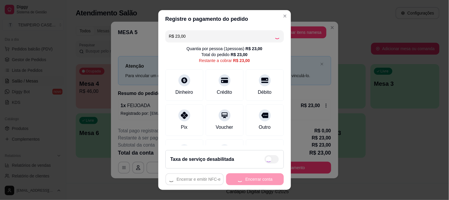
type input "R$ 0,00"
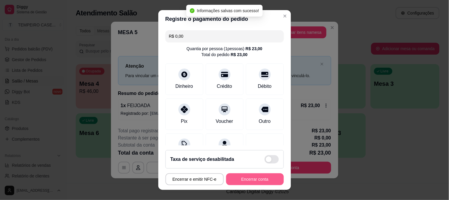
click at [249, 178] on button "Encerrar conta" at bounding box center [255, 179] width 58 height 12
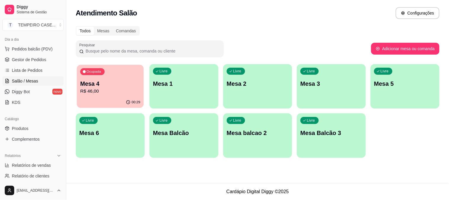
click at [114, 81] on p "Mesa 4" at bounding box center [110, 84] width 60 height 8
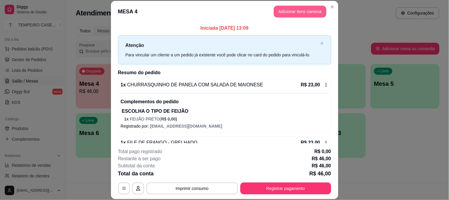
click at [292, 7] on button "Adicionar itens na mesa" at bounding box center [300, 12] width 53 height 12
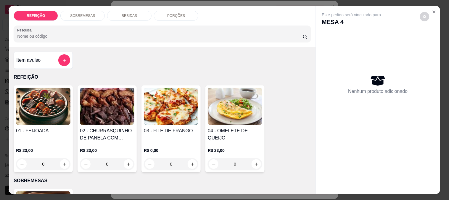
click at [103, 108] on img at bounding box center [107, 106] width 54 height 37
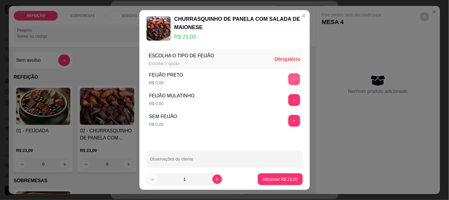
click at [288, 77] on button "+" at bounding box center [294, 79] width 12 height 12
click at [264, 185] on footer "1 Adicionar R$ 23,00" at bounding box center [225, 178] width 171 height 21
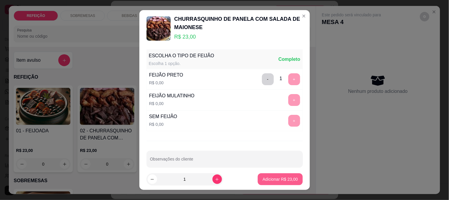
click at [266, 182] on p "Adicionar R$ 23,00" at bounding box center [280, 179] width 35 height 6
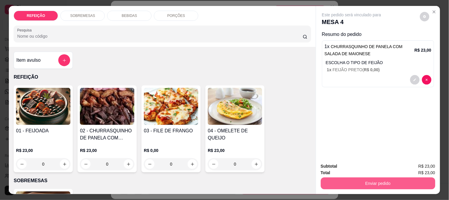
click at [363, 182] on button "Enviar pedido" at bounding box center [378, 183] width 115 height 12
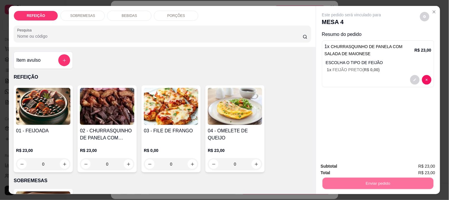
click at [365, 170] on button "Não registrar e enviar pedido" at bounding box center [359, 166] width 60 height 11
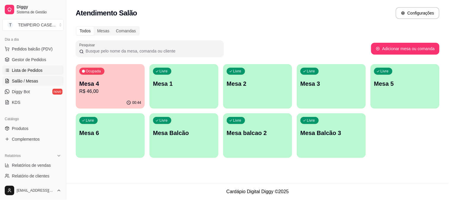
click at [32, 71] on span "Lista de Pedidos" at bounding box center [27, 70] width 31 height 6
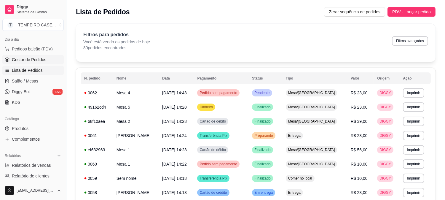
click at [34, 62] on span "Gestor de Pedidos" at bounding box center [29, 60] width 34 height 6
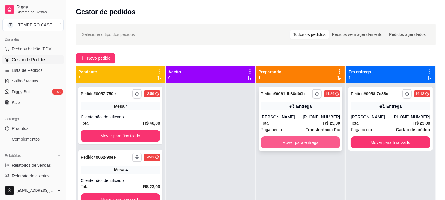
click at [291, 142] on button "Mover para entrega" at bounding box center [300, 142] width 79 height 12
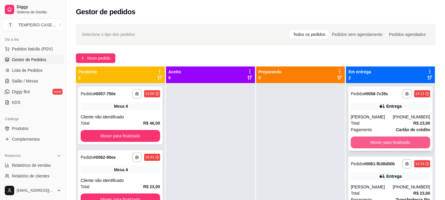
click at [393, 144] on button "Mover para finalizado" at bounding box center [389, 142] width 79 height 12
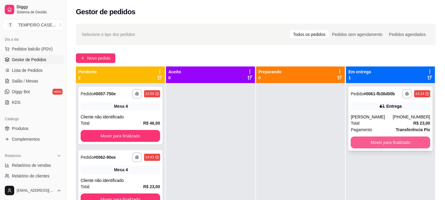
click at [389, 141] on button "Mover para finalizado" at bounding box center [389, 142] width 79 height 12
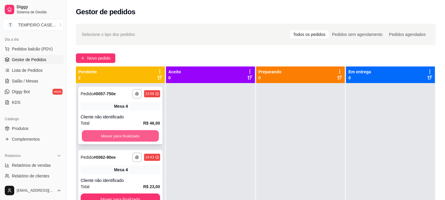
click at [144, 133] on button "Mover para finalizado" at bounding box center [120, 136] width 77 height 12
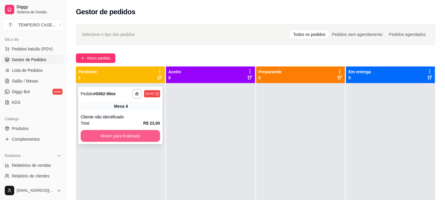
click at [146, 132] on button "Mover para finalizado" at bounding box center [120, 136] width 79 height 12
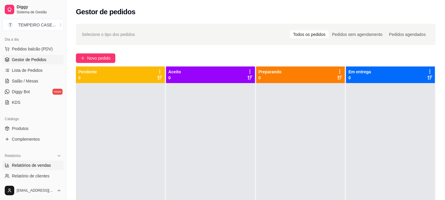
click at [37, 166] on span "Relatórios de vendas" at bounding box center [31, 165] width 39 height 6
select select "ALL"
select select "0"
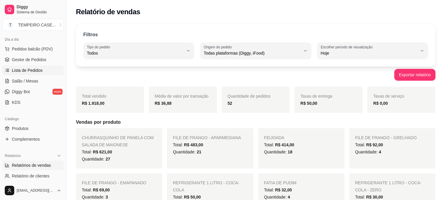
click at [38, 67] on span "Lista de Pedidos" at bounding box center [27, 70] width 31 height 6
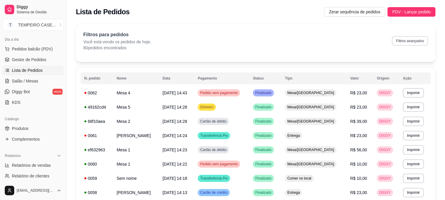
click at [408, 43] on button "Filtros avançados" at bounding box center [410, 40] width 36 height 9
select select "0"
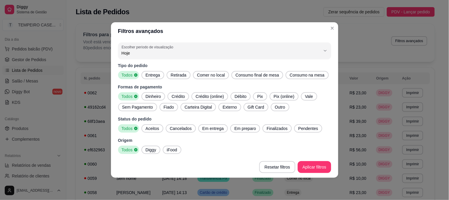
click at [159, 75] on span "Entrega" at bounding box center [152, 75] width 19 height 6
click at [220, 76] on span "Comer no local" at bounding box center [211, 75] width 33 height 6
click at [226, 73] on icon at bounding box center [227, 74] width 3 height 3
click at [152, 130] on span "Aceitos" at bounding box center [152, 128] width 18 height 6
click at [219, 129] on span "Em entrega" at bounding box center [213, 128] width 26 height 6
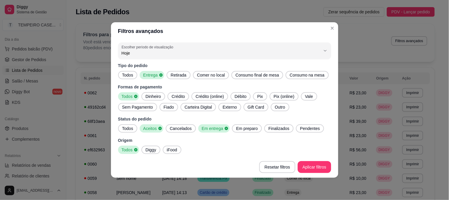
click at [244, 129] on span "Em preparo" at bounding box center [247, 128] width 26 height 6
click at [274, 126] on span "Finalizados" at bounding box center [281, 128] width 26 height 6
click at [311, 126] on span "Pendentes" at bounding box center [314, 128] width 25 height 6
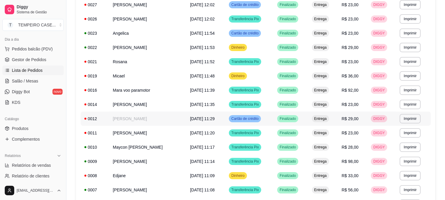
scroll to position [355, 0]
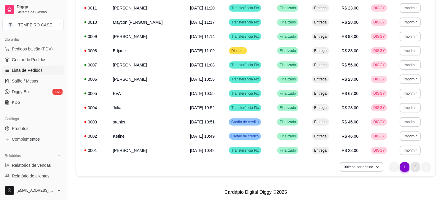
click at [413, 165] on li "2" at bounding box center [414, 166] width 9 height 9
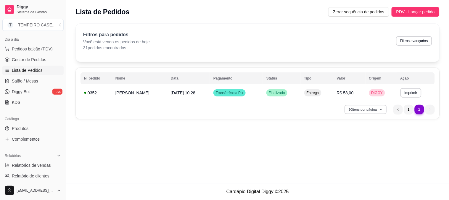
click at [368, 105] on button "30 itens por página" at bounding box center [366, 109] width 42 height 9
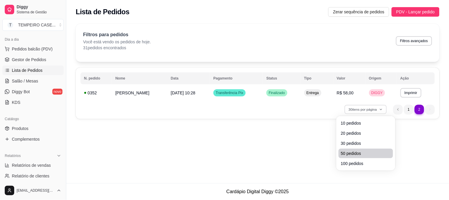
click at [349, 153] on span "50 pedidos" at bounding box center [366, 153] width 50 height 6
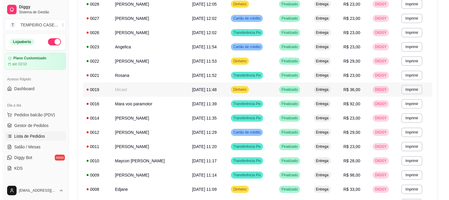
scroll to position [205, 0]
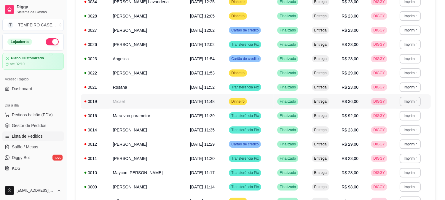
click at [123, 99] on td "Micael" at bounding box center [147, 101] width 77 height 14
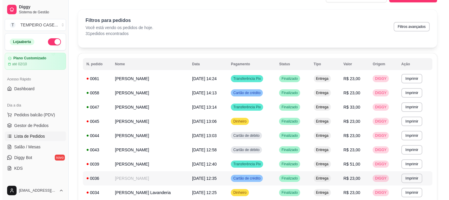
scroll to position [7, 0]
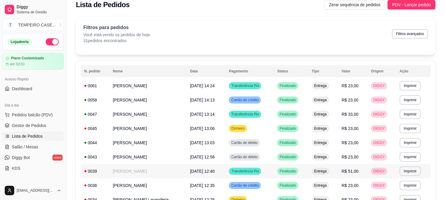
click at [161, 168] on td "[PERSON_NAME]" at bounding box center [147, 171] width 77 height 14
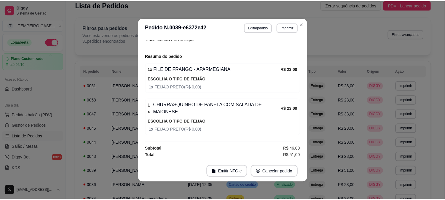
scroll to position [165, 0]
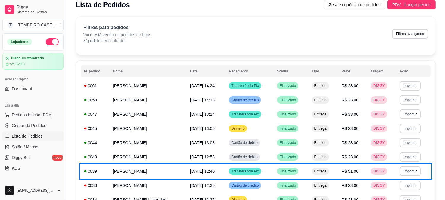
click at [50, 40] on button "button" at bounding box center [52, 41] width 13 height 7
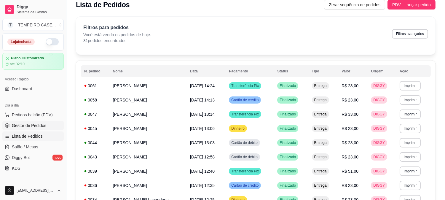
click at [28, 126] on span "Gestor de Pedidos" at bounding box center [29, 125] width 34 height 6
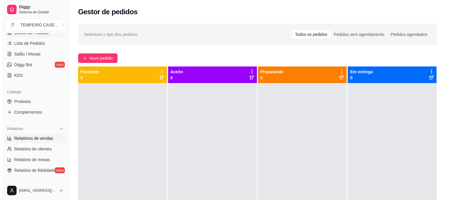
scroll to position [99, 0]
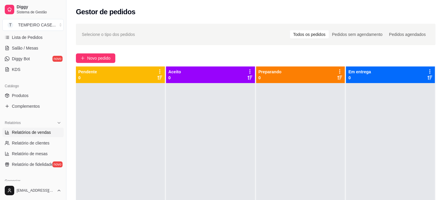
click at [35, 134] on span "Relatórios de vendas" at bounding box center [31, 132] width 39 height 6
select select "ALL"
select select "0"
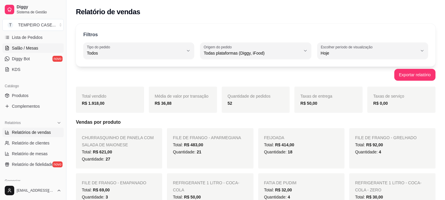
click at [19, 47] on span "Salão / Mesas" at bounding box center [25, 48] width 26 height 6
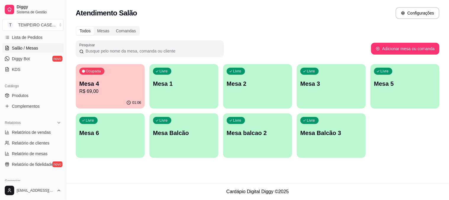
click at [117, 92] on p "R$ 69,00" at bounding box center [110, 91] width 62 height 7
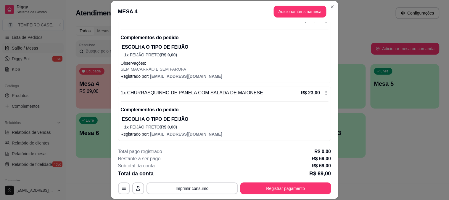
scroll to position [89, 0]
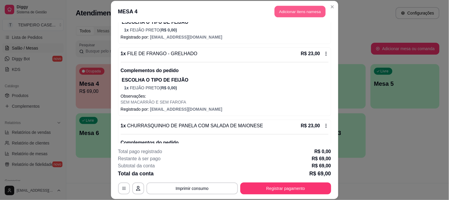
click at [279, 11] on button "Adicionar itens na mesa" at bounding box center [300, 12] width 51 height 12
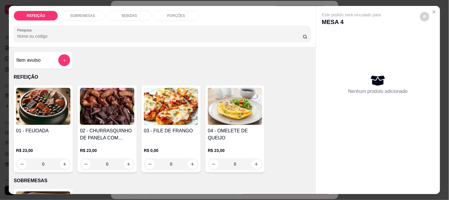
click at [118, 13] on div "BEBIDAS" at bounding box center [129, 16] width 44 height 10
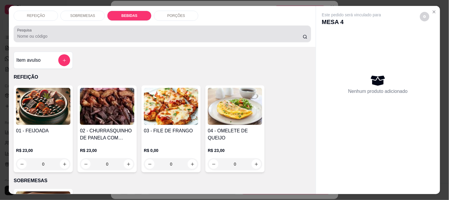
scroll to position [15, 0]
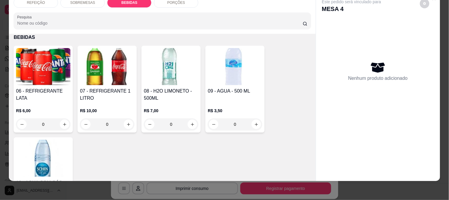
click at [62, 69] on img at bounding box center [43, 66] width 54 height 37
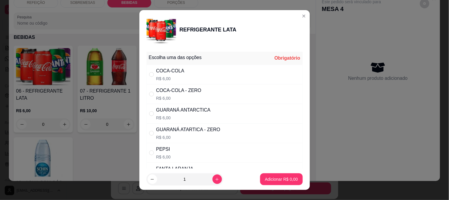
drag, startPoint x: 198, startPoint y: 73, endPoint x: 206, endPoint y: 165, distance: 92.2
click at [198, 74] on div "COCA-COLA R$ 6,00" at bounding box center [225, 75] width 156 height 20
radio input "true"
click at [214, 179] on button "increase-product-quantity" at bounding box center [217, 178] width 9 height 9
type input "2"
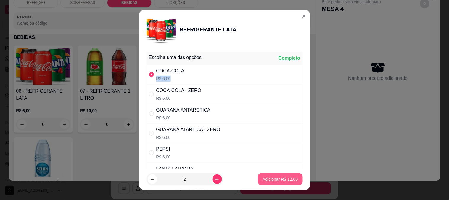
click at [265, 183] on button "Adicionar R$ 12,00" at bounding box center [280, 179] width 45 height 12
type input "2"
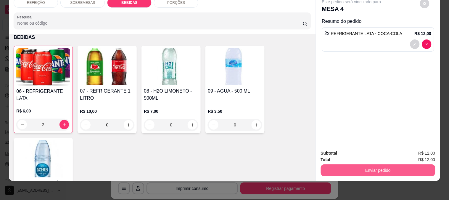
click at [356, 167] on button "Enviar pedido" at bounding box center [378, 170] width 115 height 12
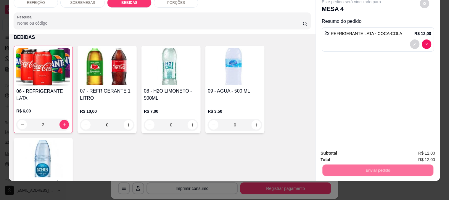
click at [343, 152] on button "Não registrar e enviar pedido" at bounding box center [359, 150] width 60 height 11
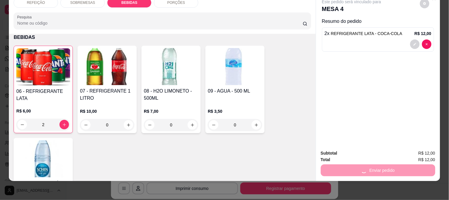
click at [355, 187] on div "REFEIÇÃO SOBREMESAS BEBIDAS PORÇÕES Pesquisa Item avulso REFEIÇÃO 01 - FEIJOADA…" at bounding box center [224, 100] width 449 height 200
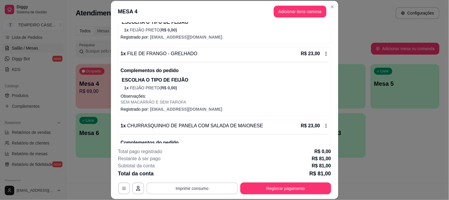
click at [212, 190] on button "Imprimir consumo" at bounding box center [193, 188] width 92 height 12
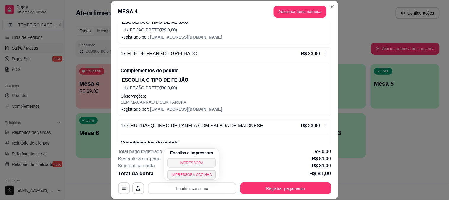
click at [193, 163] on button "IMPRESSORA" at bounding box center [191, 162] width 49 height 9
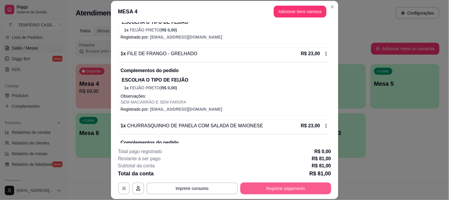
click at [269, 187] on button "Registrar pagamento" at bounding box center [285, 188] width 91 height 12
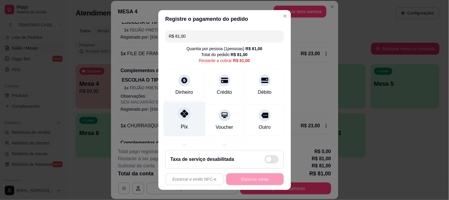
click at [180, 112] on icon at bounding box center [184, 114] width 8 height 8
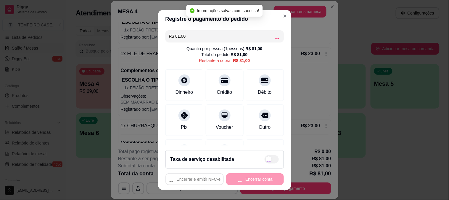
type input "R$ 0,00"
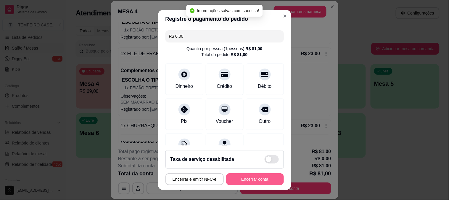
click at [243, 177] on button "Encerrar conta" at bounding box center [255, 179] width 58 height 12
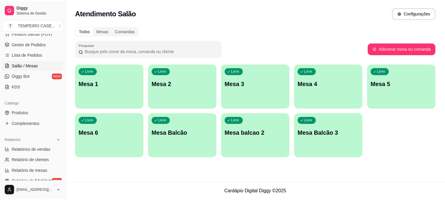
scroll to position [33, 0]
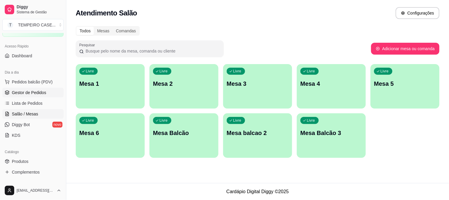
click at [26, 91] on span "Gestor de Pedidos" at bounding box center [29, 92] width 34 height 6
